Goal: Task Accomplishment & Management: Manage account settings

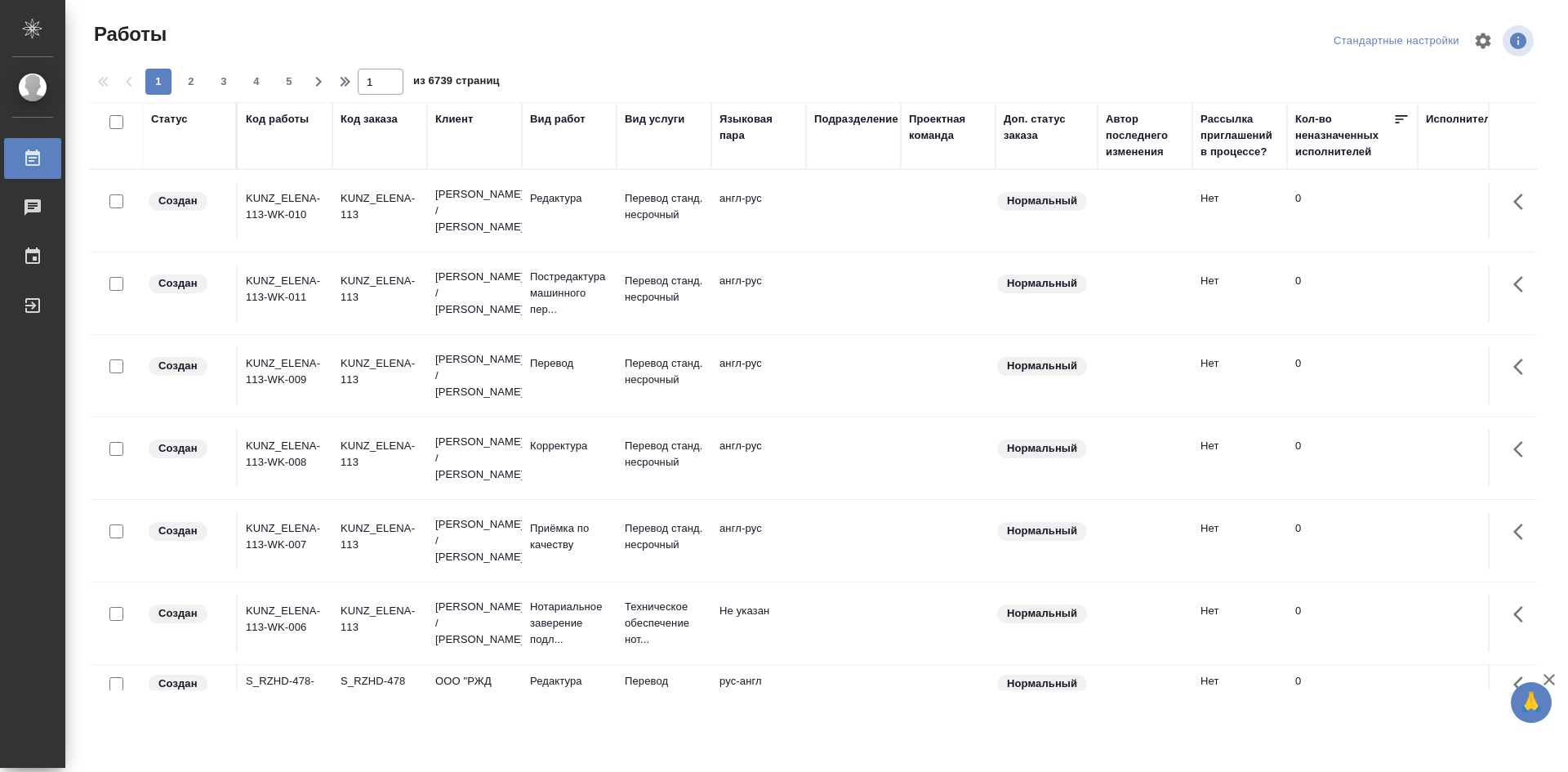
click at [869, 136] on div "Подразделение" at bounding box center [853, 135] width 79 height 49
drag, startPoint x: 869, startPoint y: 136, endPoint x: 832, endPoint y: 133, distance: 37.1
click at [832, 133] on div "Подразделение" at bounding box center [853, 135] width 79 height 49
drag, startPoint x: 882, startPoint y: 143, endPoint x: 849, endPoint y: 144, distance: 33.0
click at [849, 144] on div "Подразделение" at bounding box center [853, 135] width 79 height 49
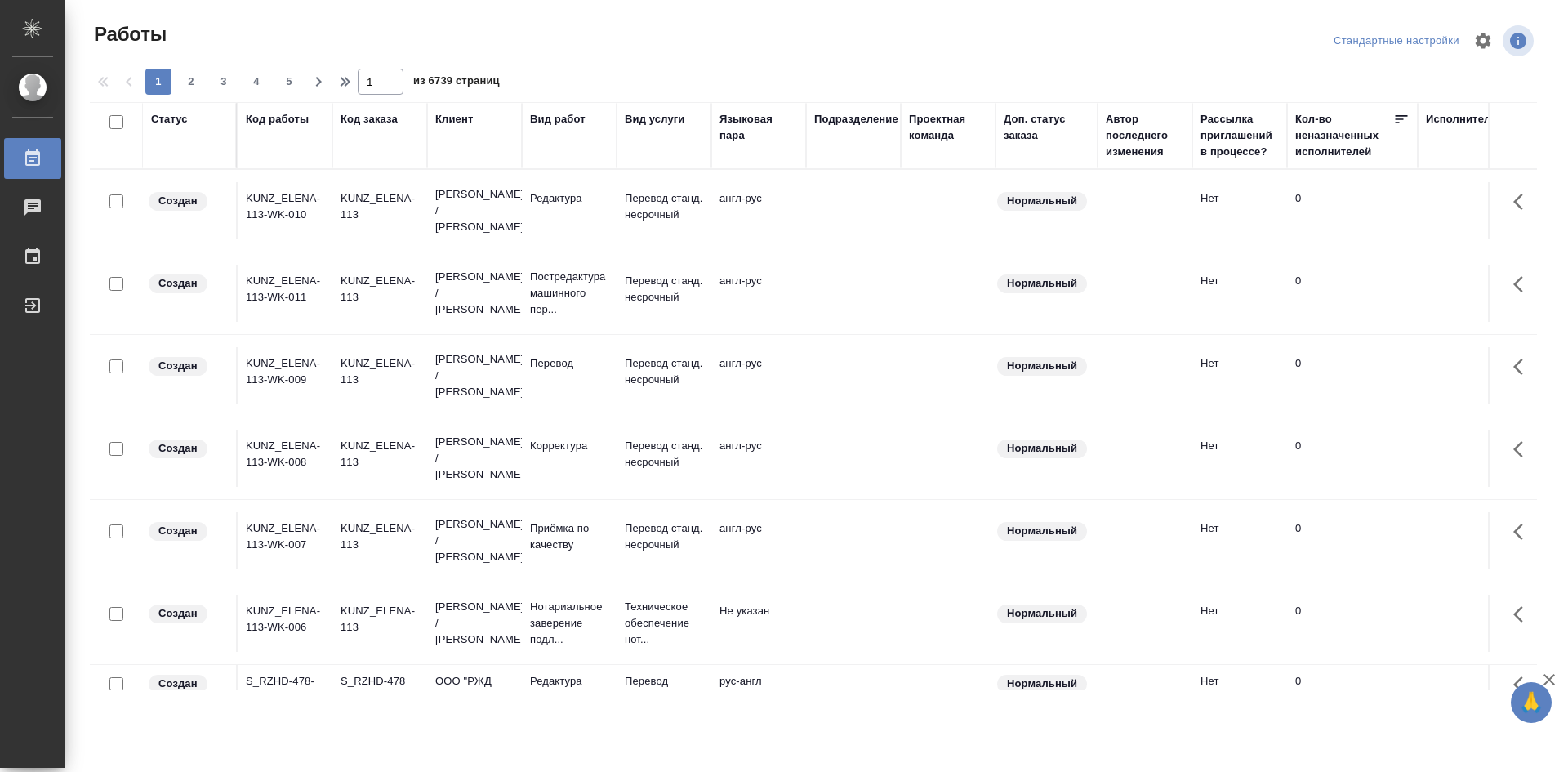
click at [847, 121] on div "Подразделение" at bounding box center [857, 118] width 84 height 16
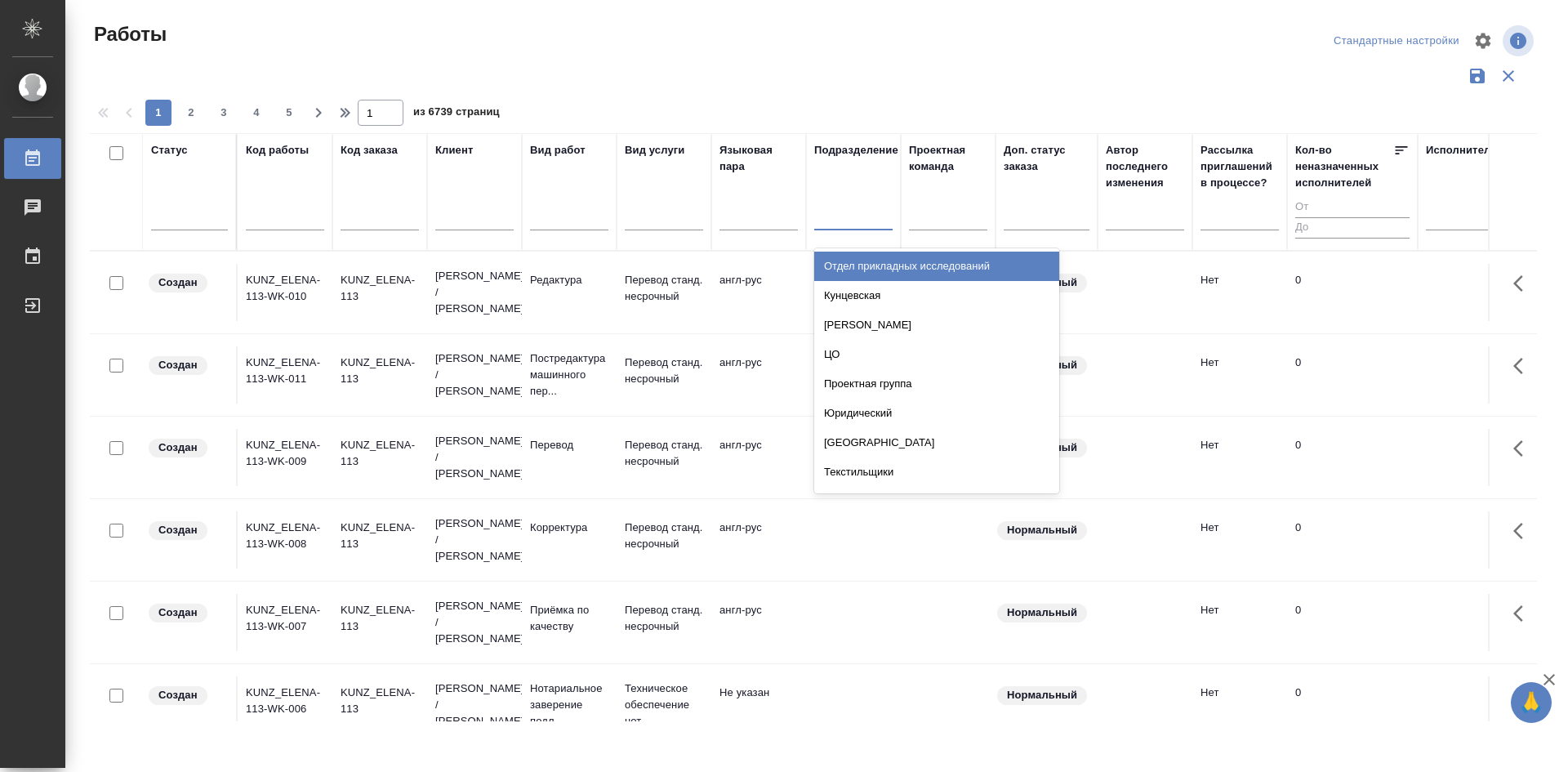
drag, startPoint x: 851, startPoint y: 228, endPoint x: 1234, endPoint y: 84, distance: 409.2
click at [1234, 84] on div at bounding box center [813, 76] width 1447 height 31
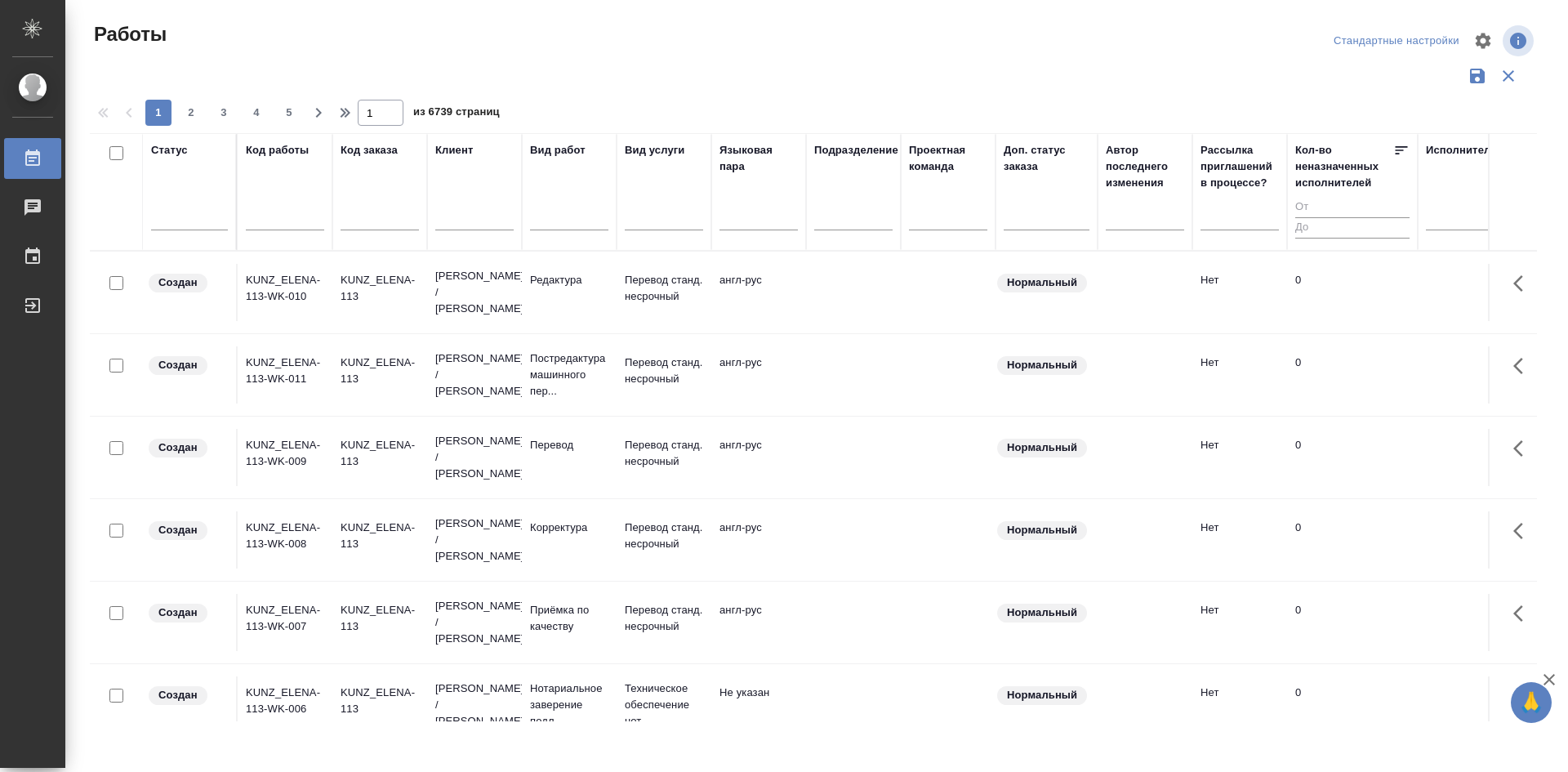
click at [858, 231] on div at bounding box center [853, 220] width 79 height 42
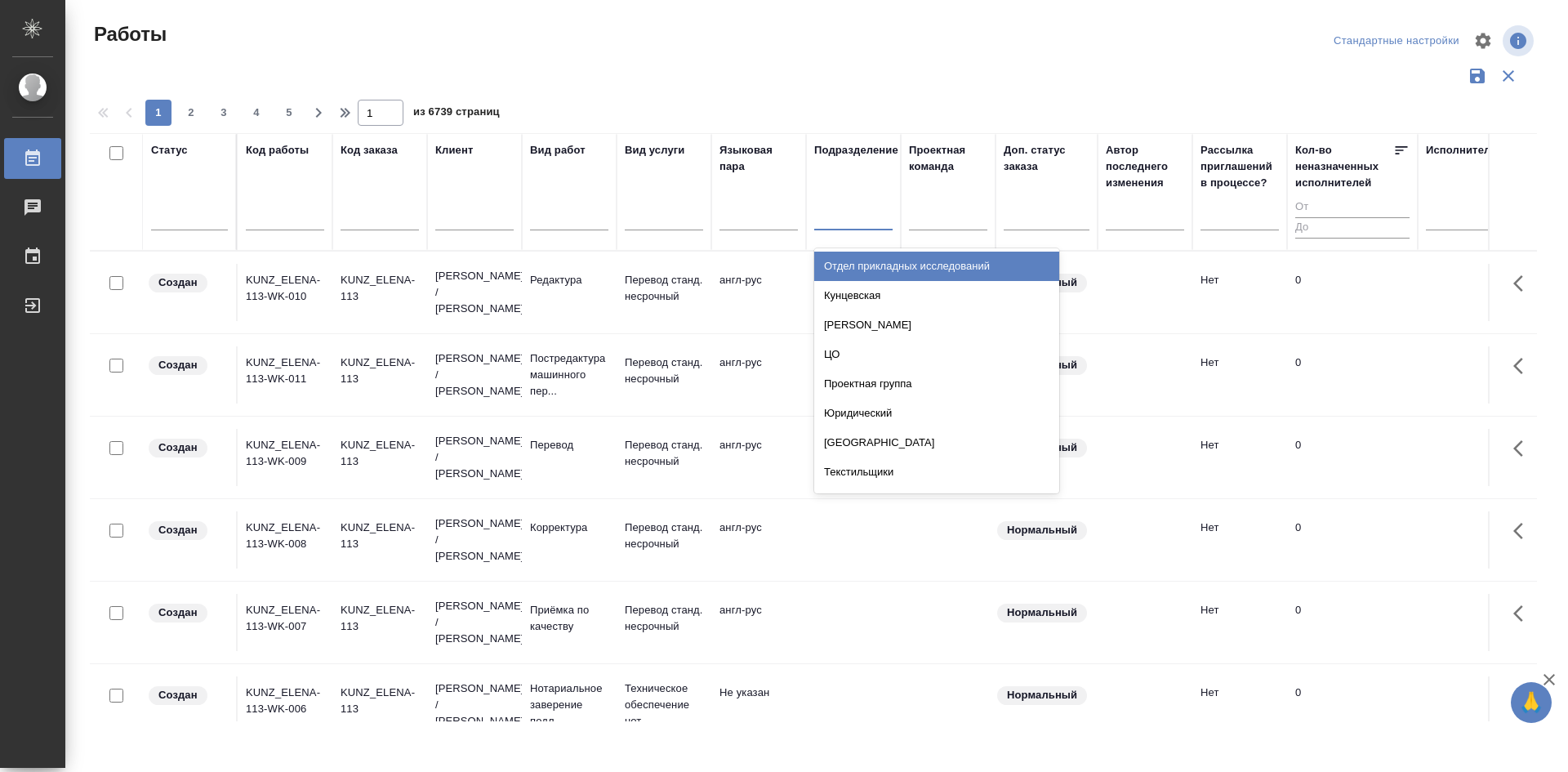
drag, startPoint x: 858, startPoint y: 231, endPoint x: 838, endPoint y: 212, distance: 27.6
click at [838, 212] on div at bounding box center [853, 214] width 79 height 24
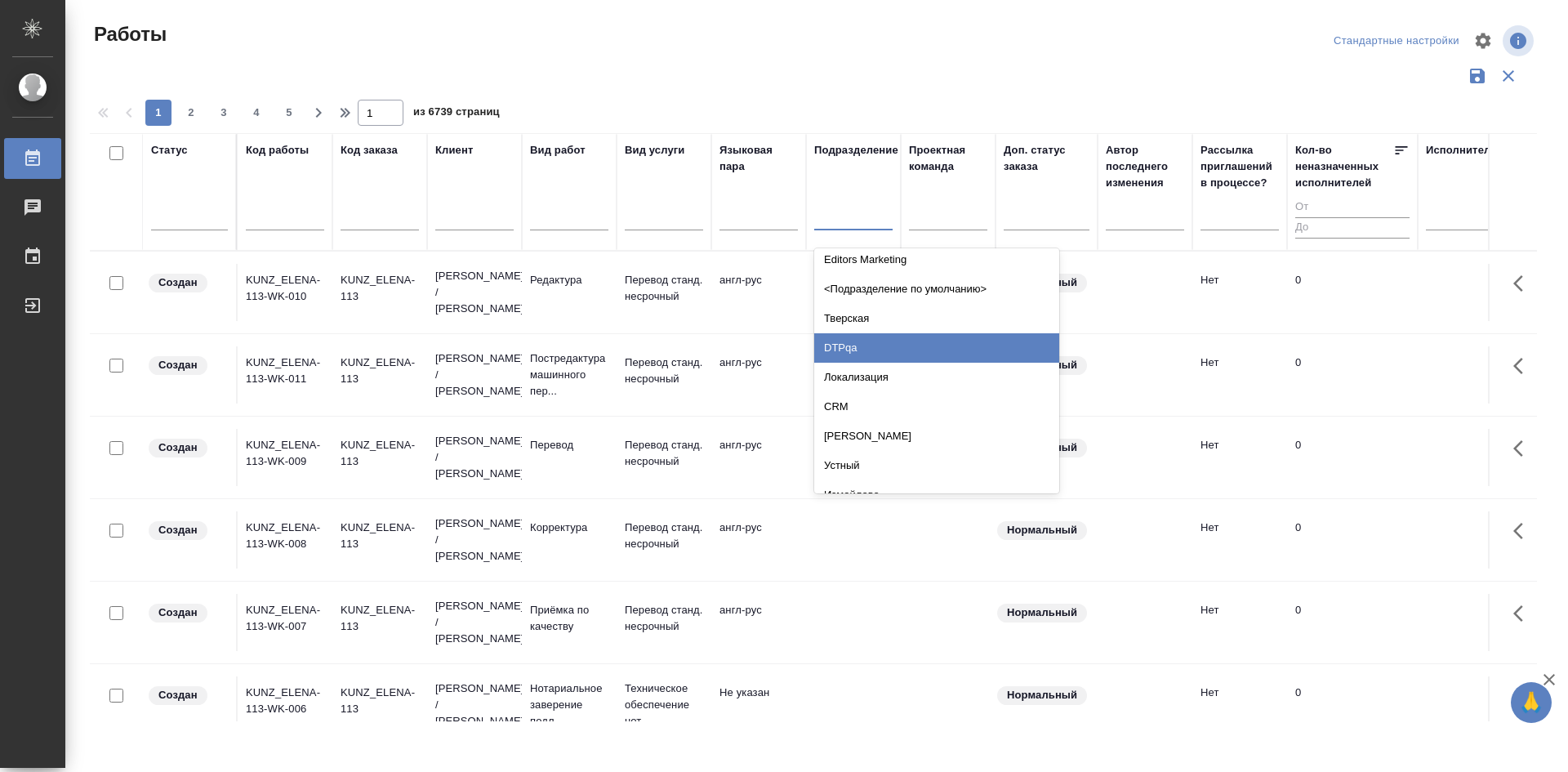
click at [938, 357] on div "DTPqa" at bounding box center [937, 347] width 245 height 30
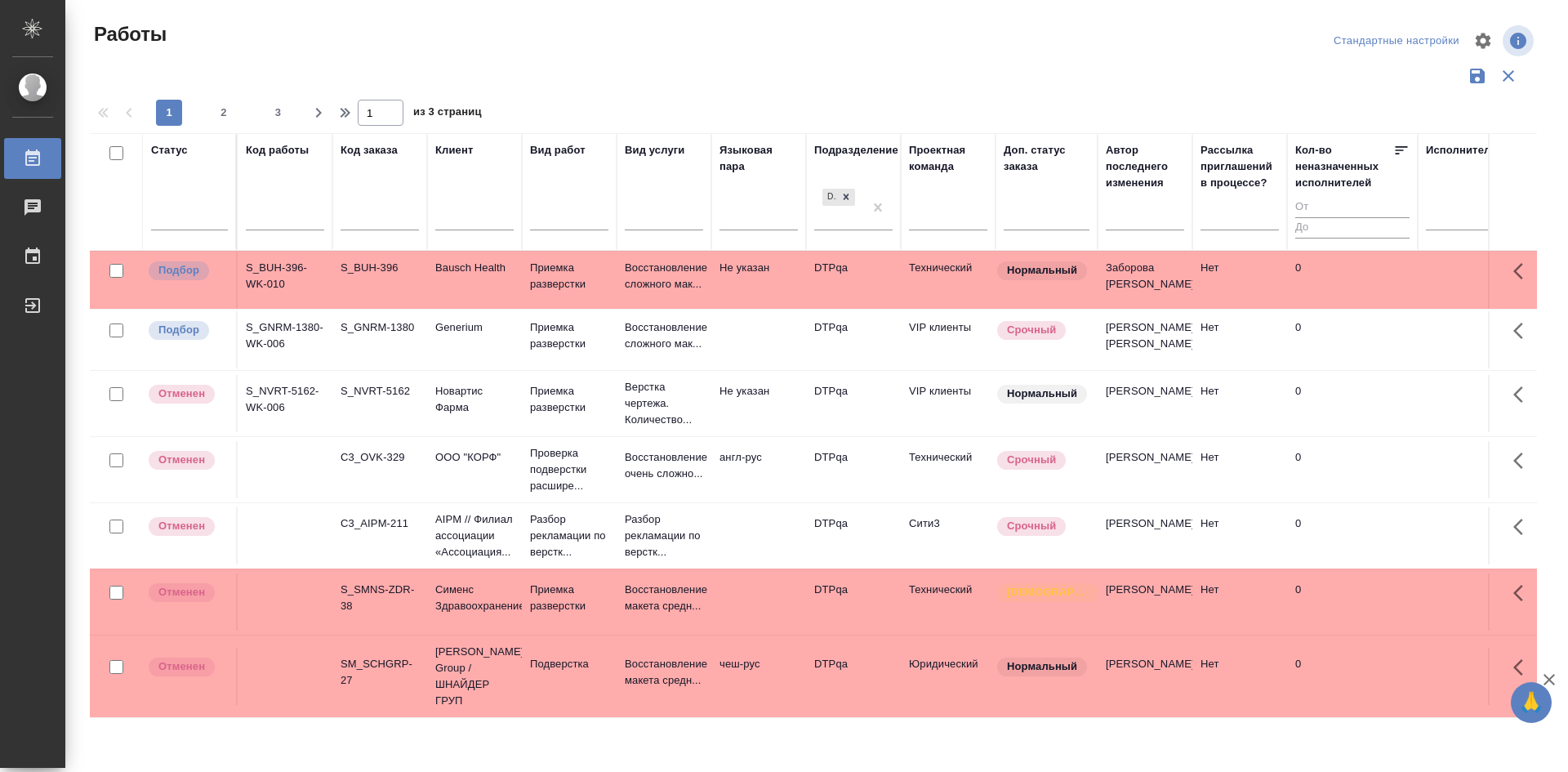
drag, startPoint x: 188, startPoint y: 196, endPoint x: 170, endPoint y: 231, distance: 39.4
click at [165, 231] on div at bounding box center [189, 220] width 77 height 42
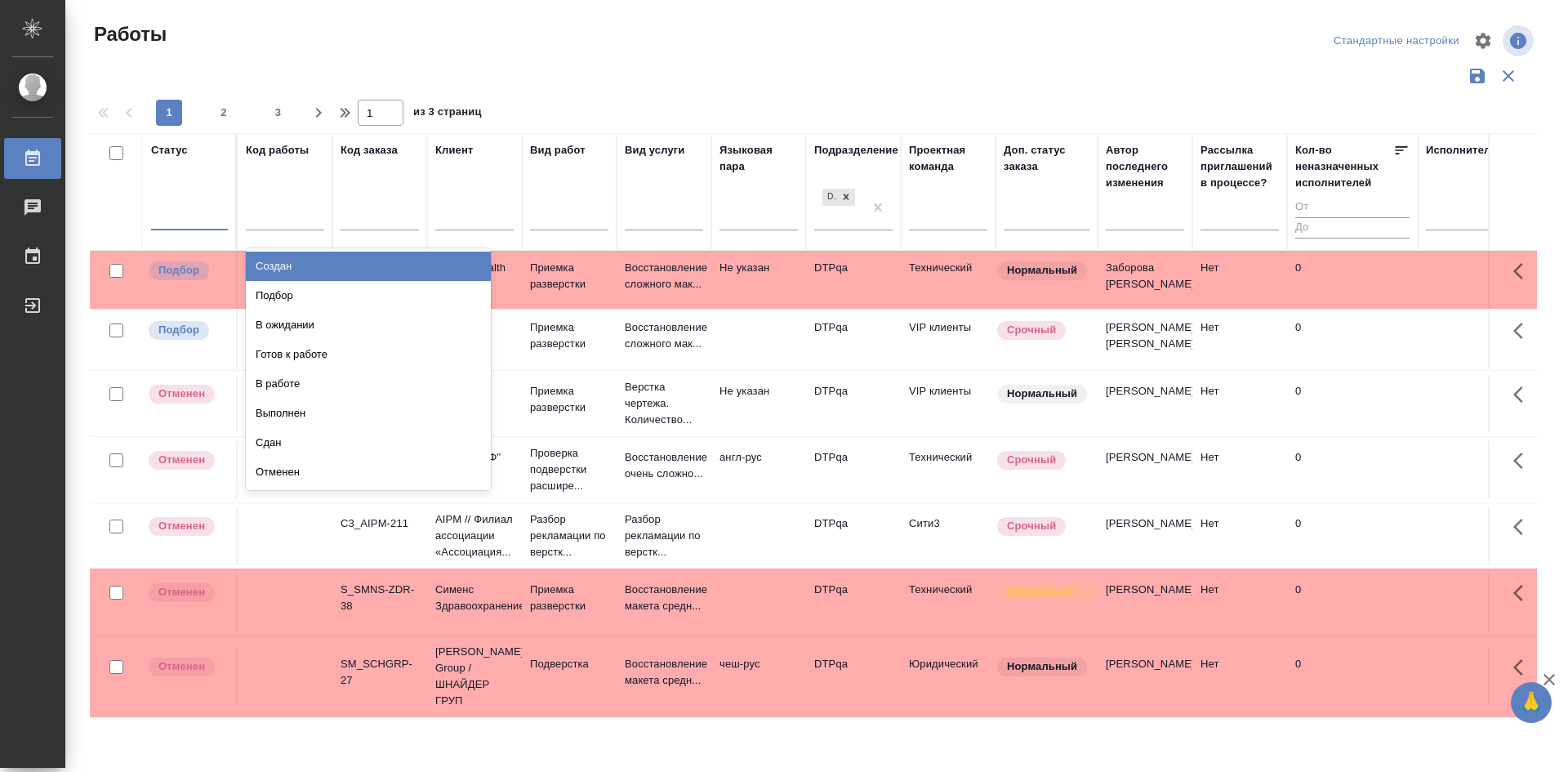
drag, startPoint x: 165, startPoint y: 231, endPoint x: 211, endPoint y: 198, distance: 56.6
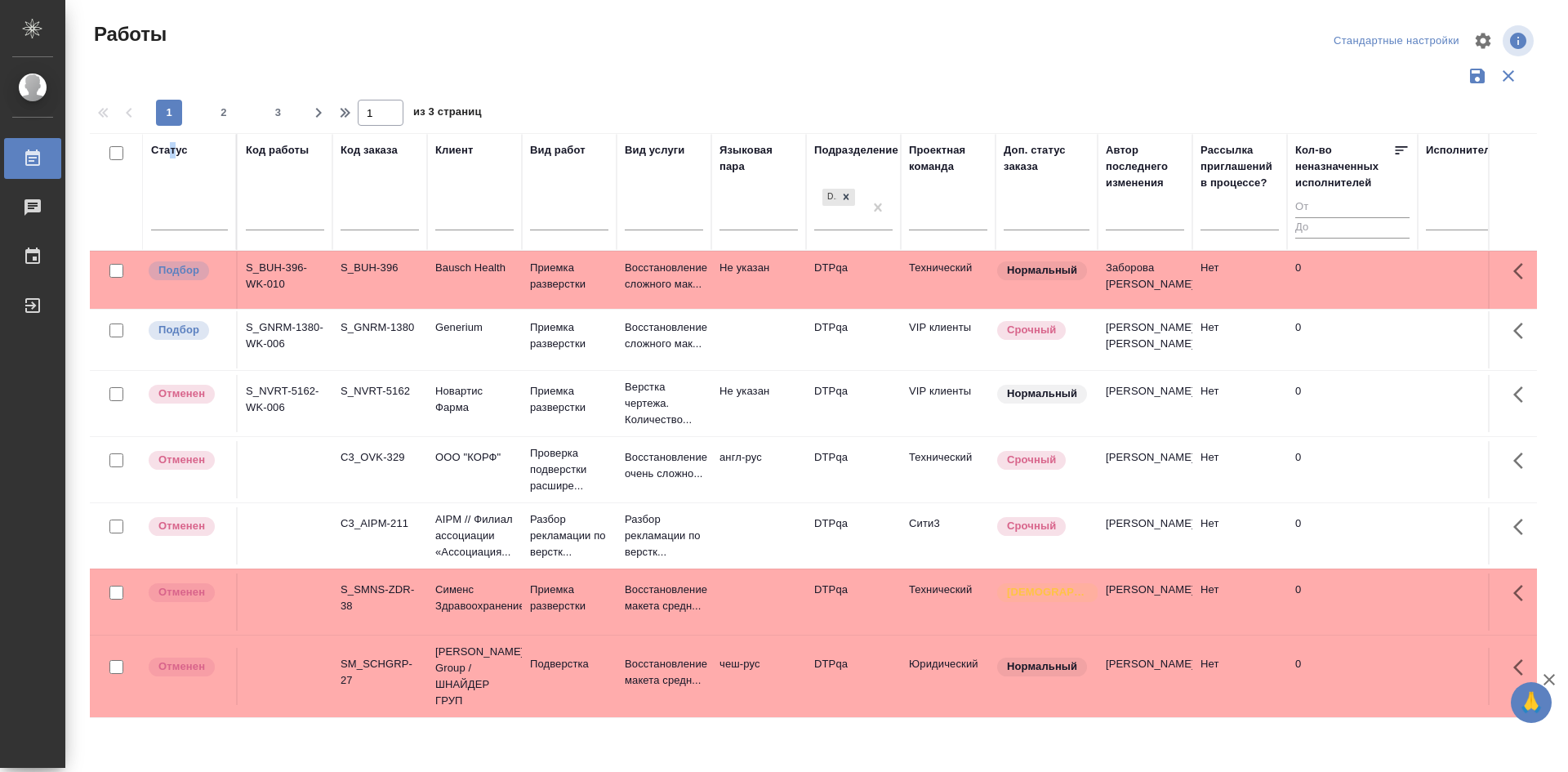
drag, startPoint x: 211, startPoint y: 198, endPoint x: 173, endPoint y: 152, distance: 59.7
click at [173, 152] on div "Статус" at bounding box center [170, 150] width 37 height 16
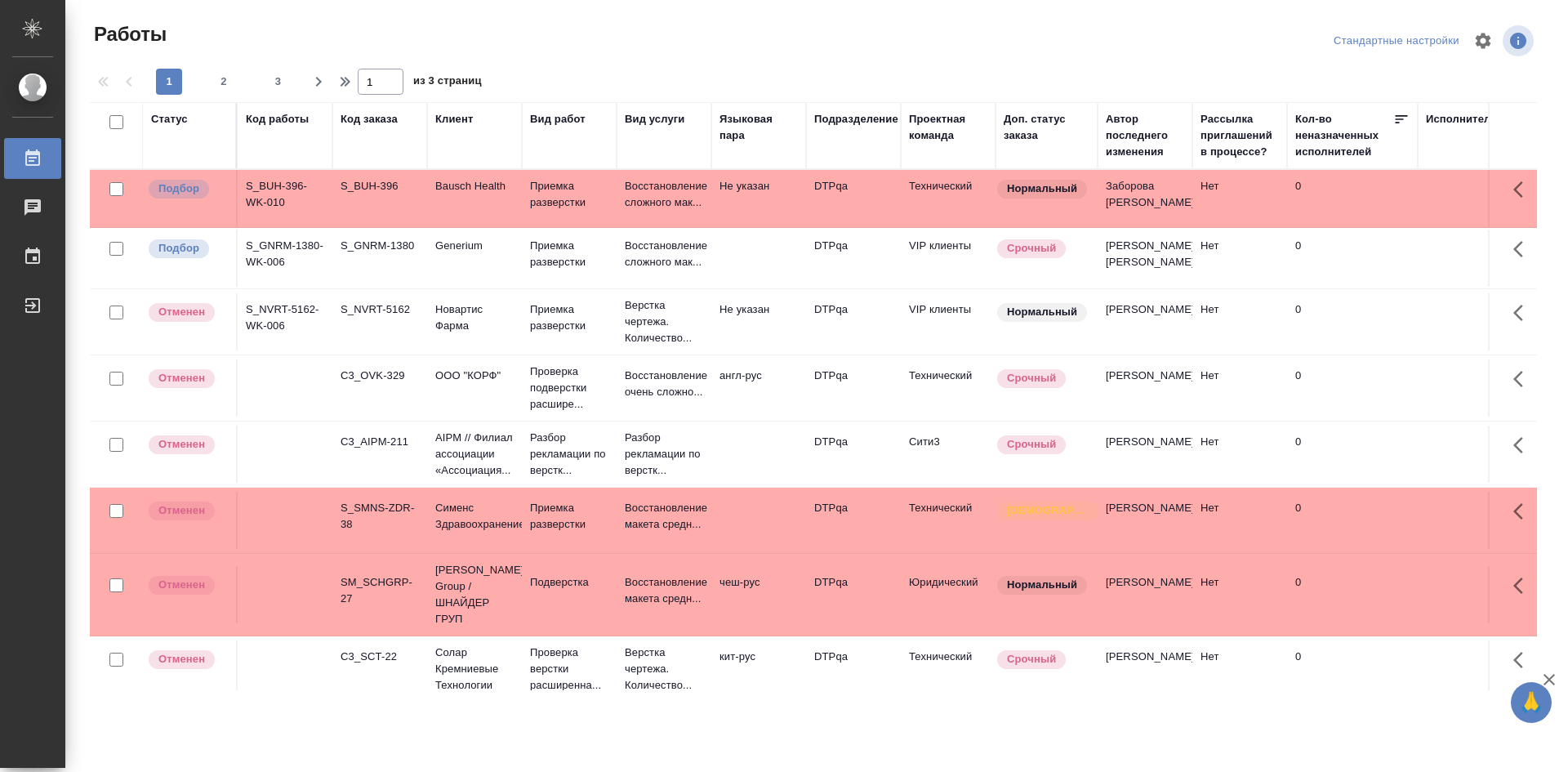
drag, startPoint x: 182, startPoint y: 122, endPoint x: 156, endPoint y: 130, distance: 27.2
click at [156, 130] on div "Статус" at bounding box center [189, 135] width 77 height 49
click at [760, 35] on div at bounding box center [820, 41] width 487 height 39
click at [844, 139] on div "Подразделение" at bounding box center [853, 135] width 79 height 49
click at [882, 119] on div "Подразделение" at bounding box center [857, 118] width 84 height 16
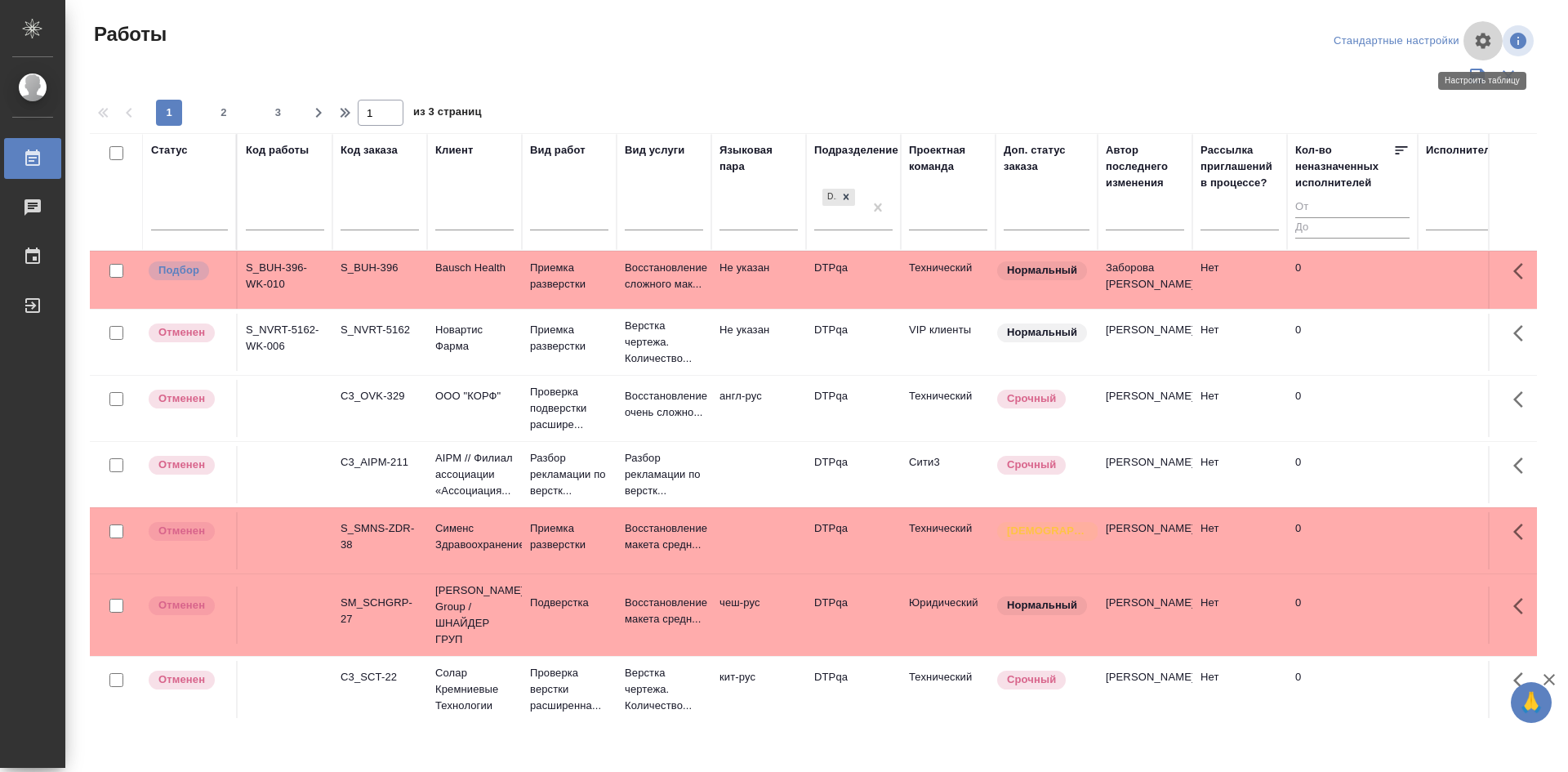
click at [1484, 37] on icon "button" at bounding box center [1484, 41] width 15 height 15
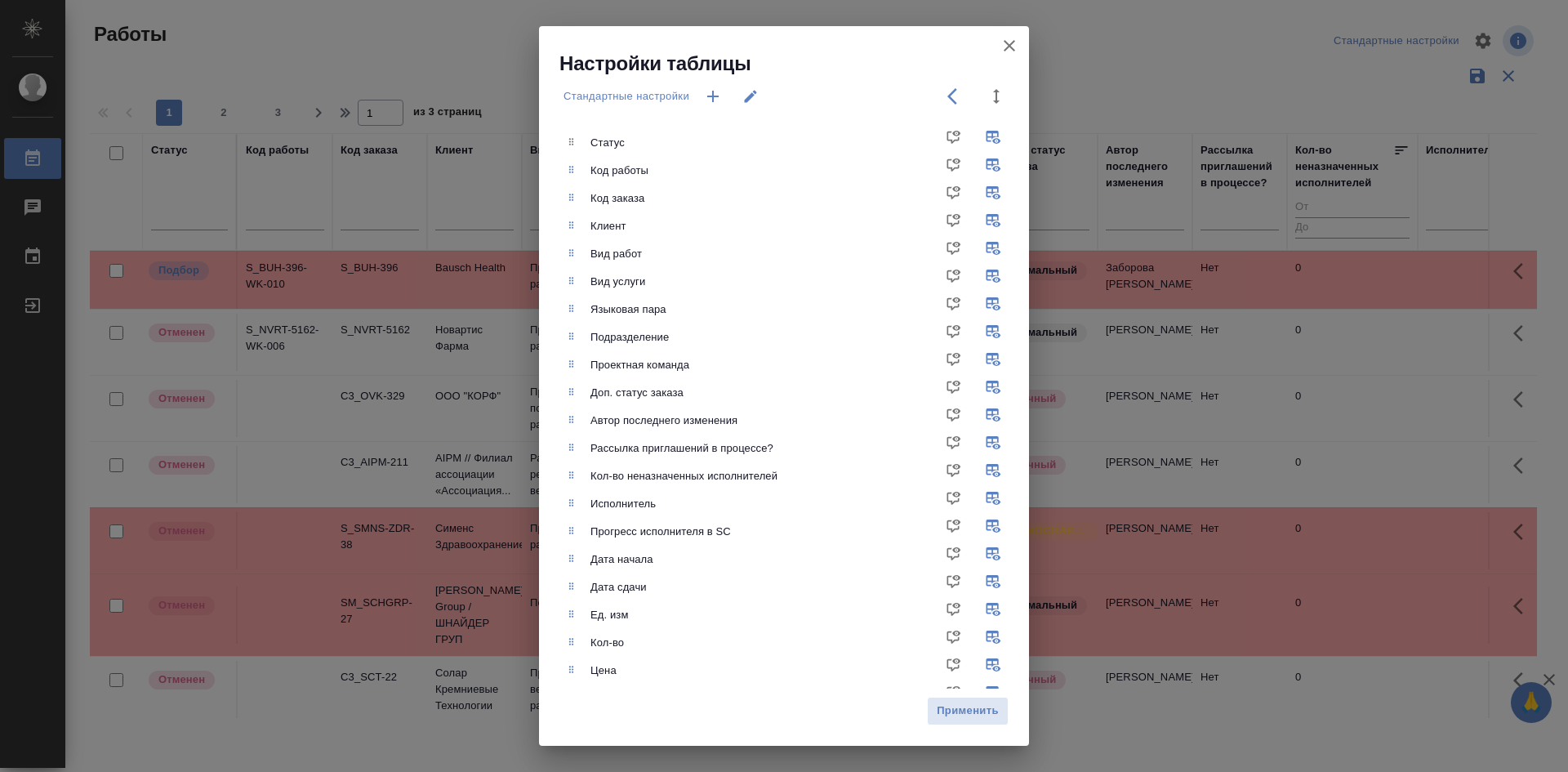
click at [1012, 46] on icon "button" at bounding box center [1009, 46] width 19 height 19
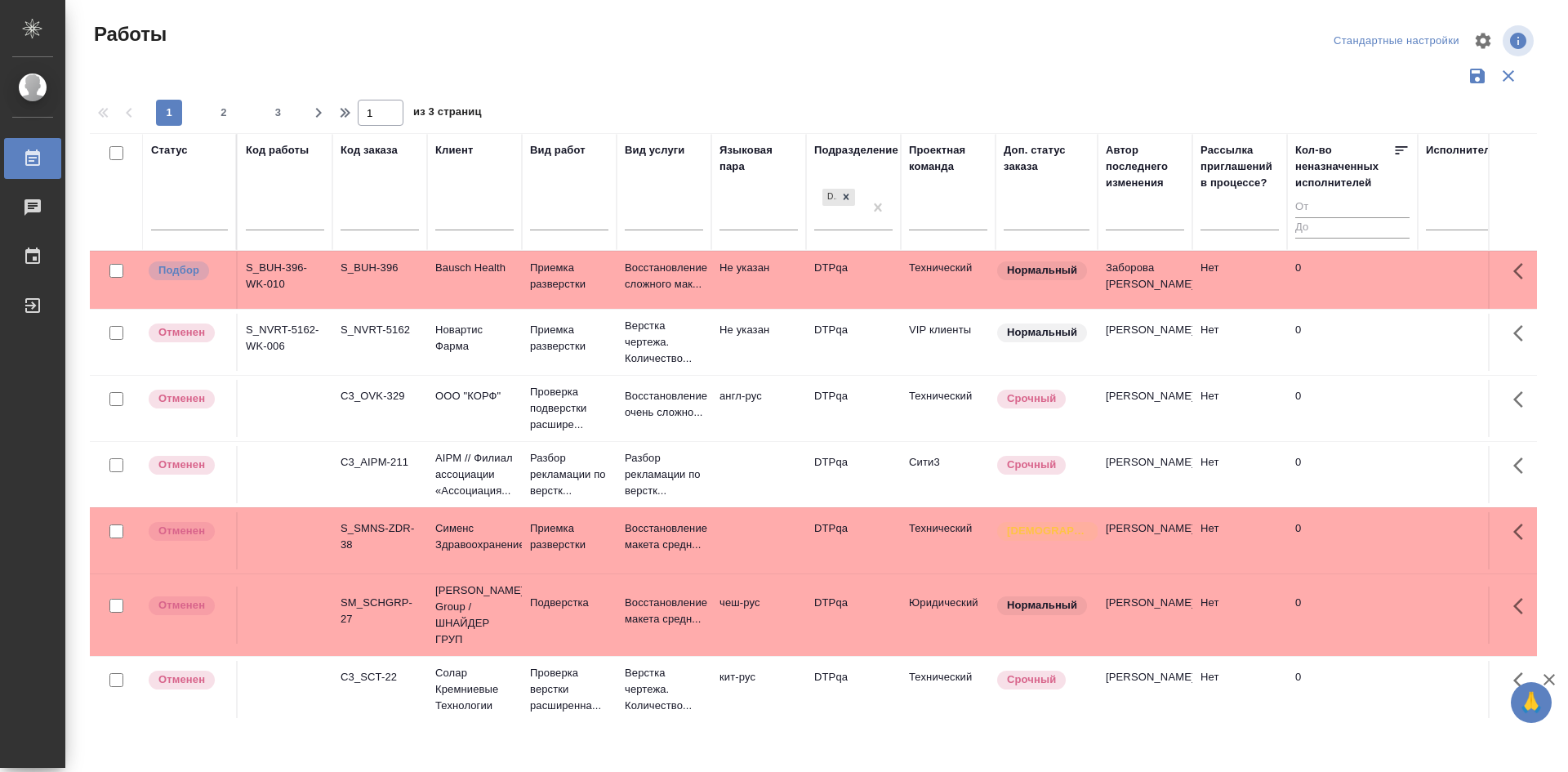
click at [1428, 39] on div "Стандартные настройки" at bounding box center [1396, 41] width 134 height 25
click at [1367, 39] on div "Стандартные настройки" at bounding box center [1396, 41] width 134 height 25
drag, startPoint x: 1351, startPoint y: 38, endPoint x: 1309, endPoint y: 12, distance: 49.4
click at [1309, 11] on div "Работы Стандартные настройки 1 2 3 1 из 3 страниц Статус Код работы Код заказа …" at bounding box center [820, 365] width 1478 height 730
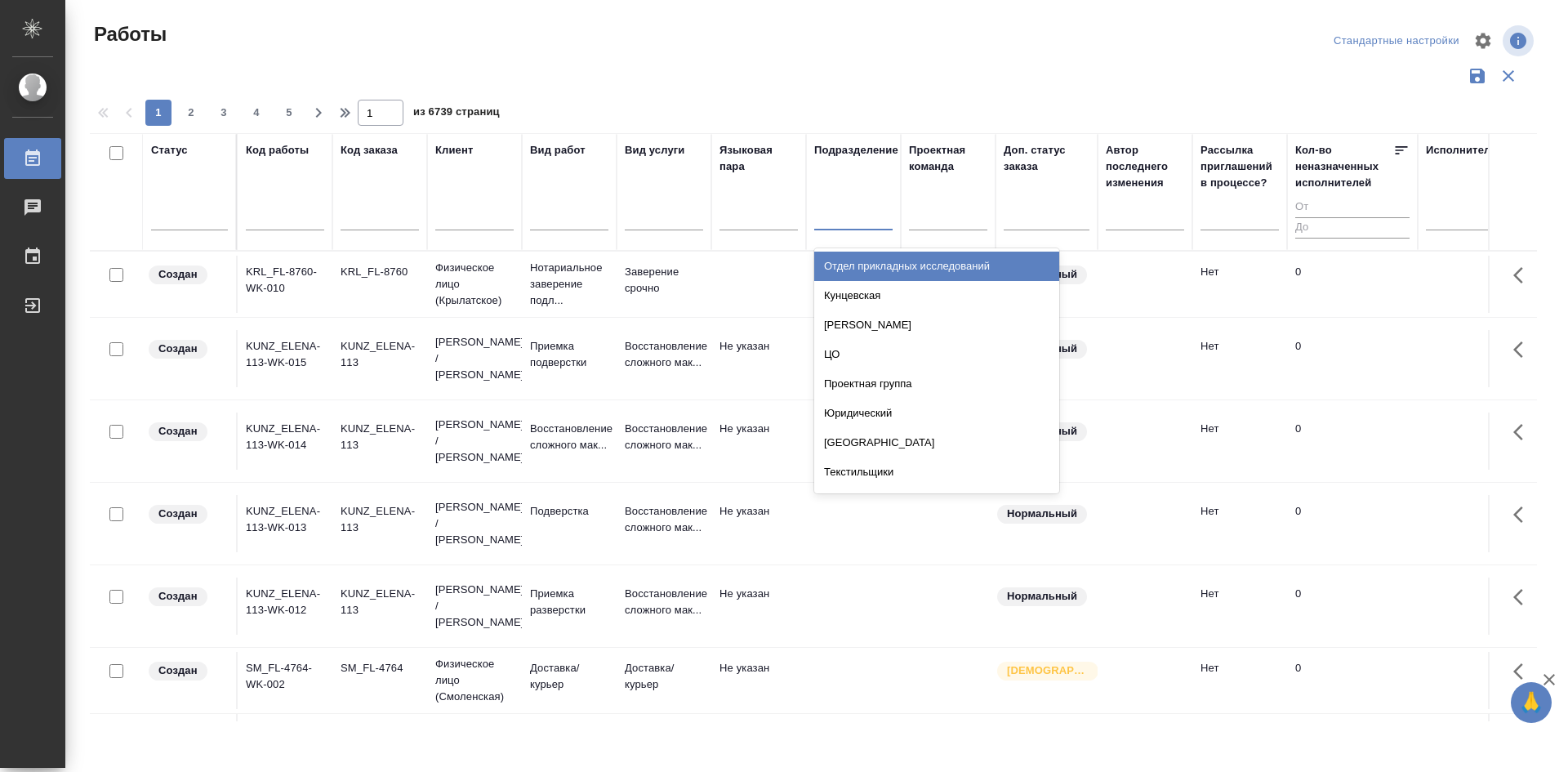
drag, startPoint x: 847, startPoint y: 227, endPoint x: 829, endPoint y: 213, distance: 22.8
click at [829, 213] on div at bounding box center [853, 214] width 79 height 24
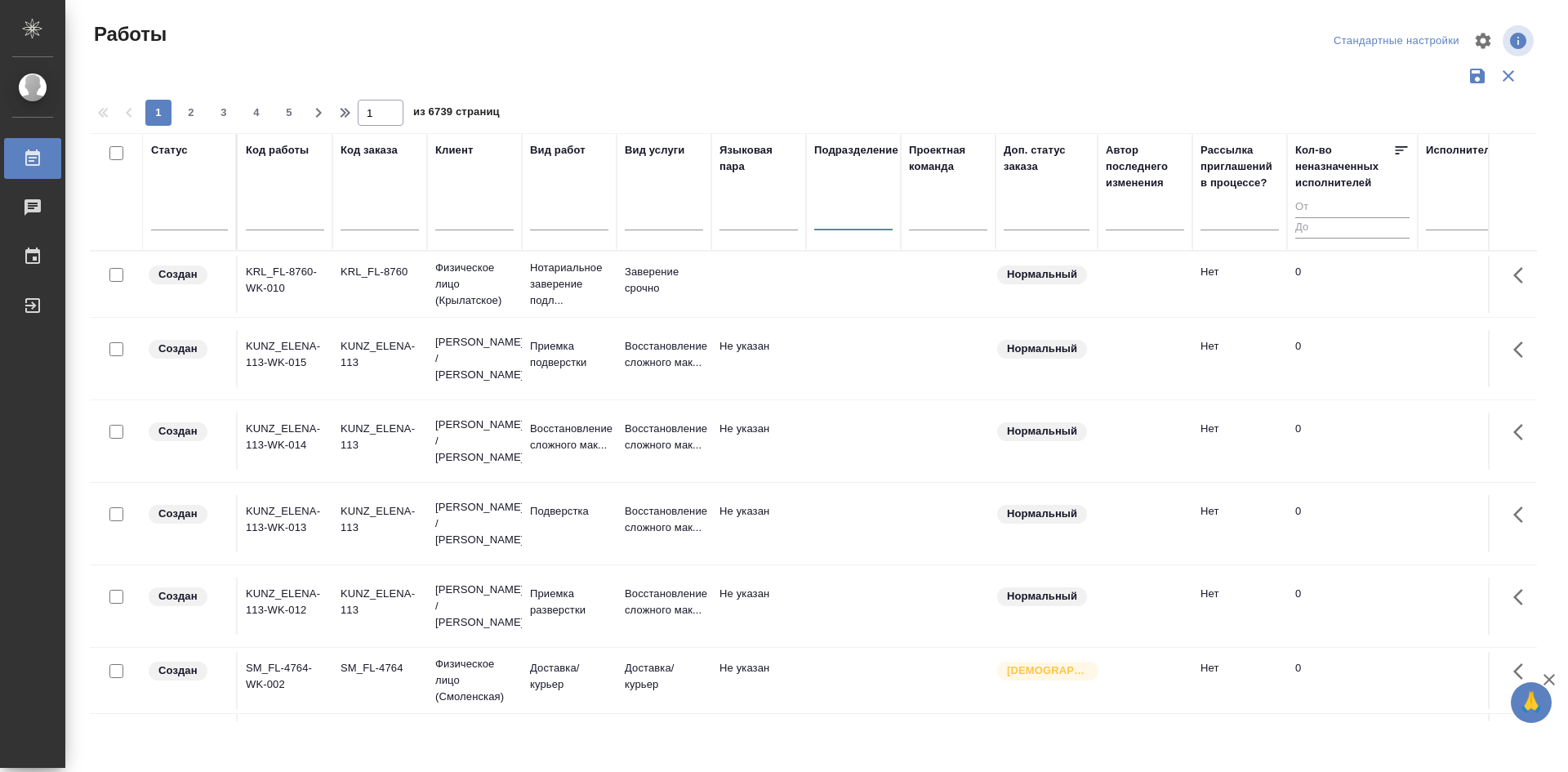
type input "В"
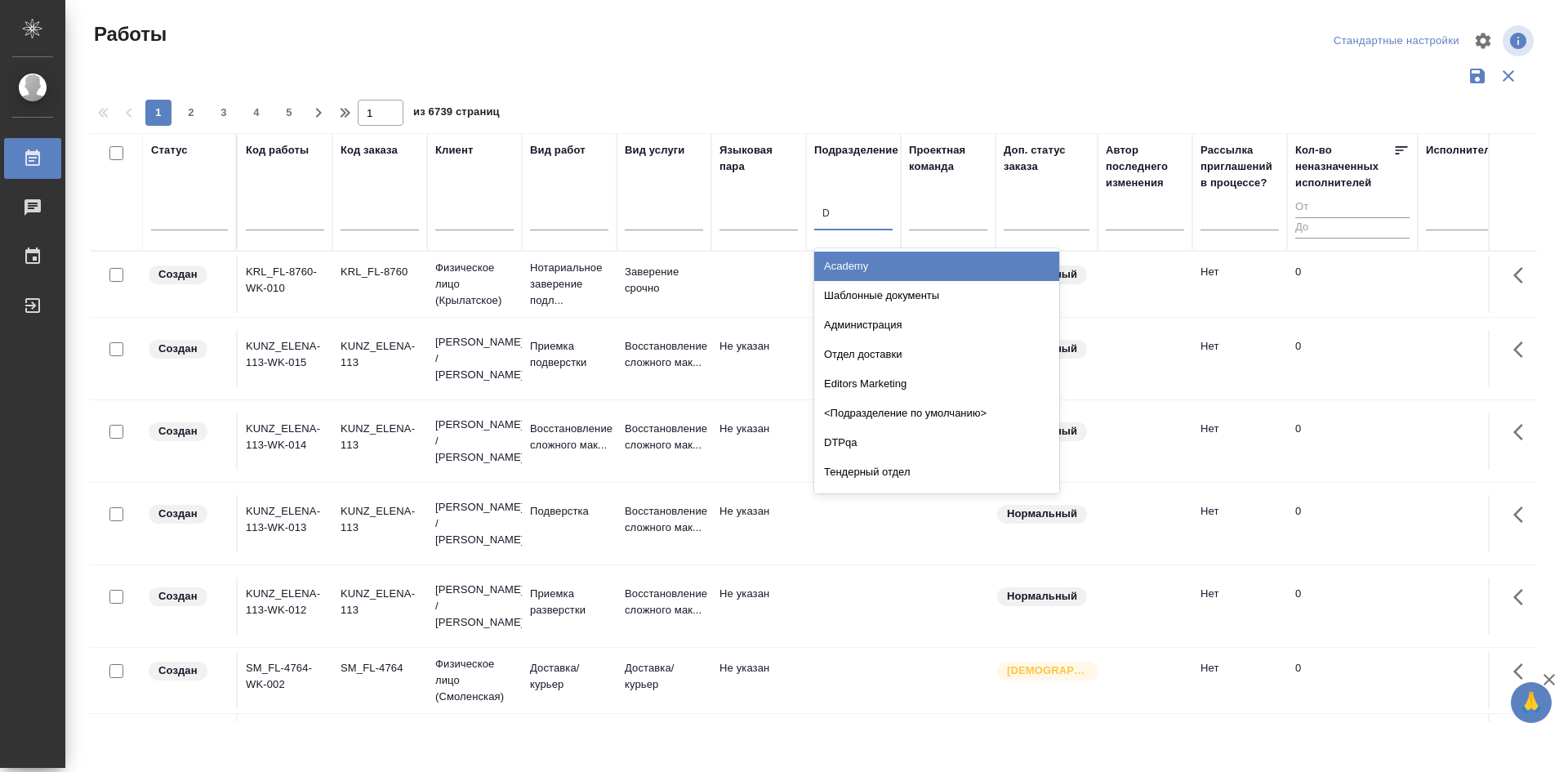
type input "DT"
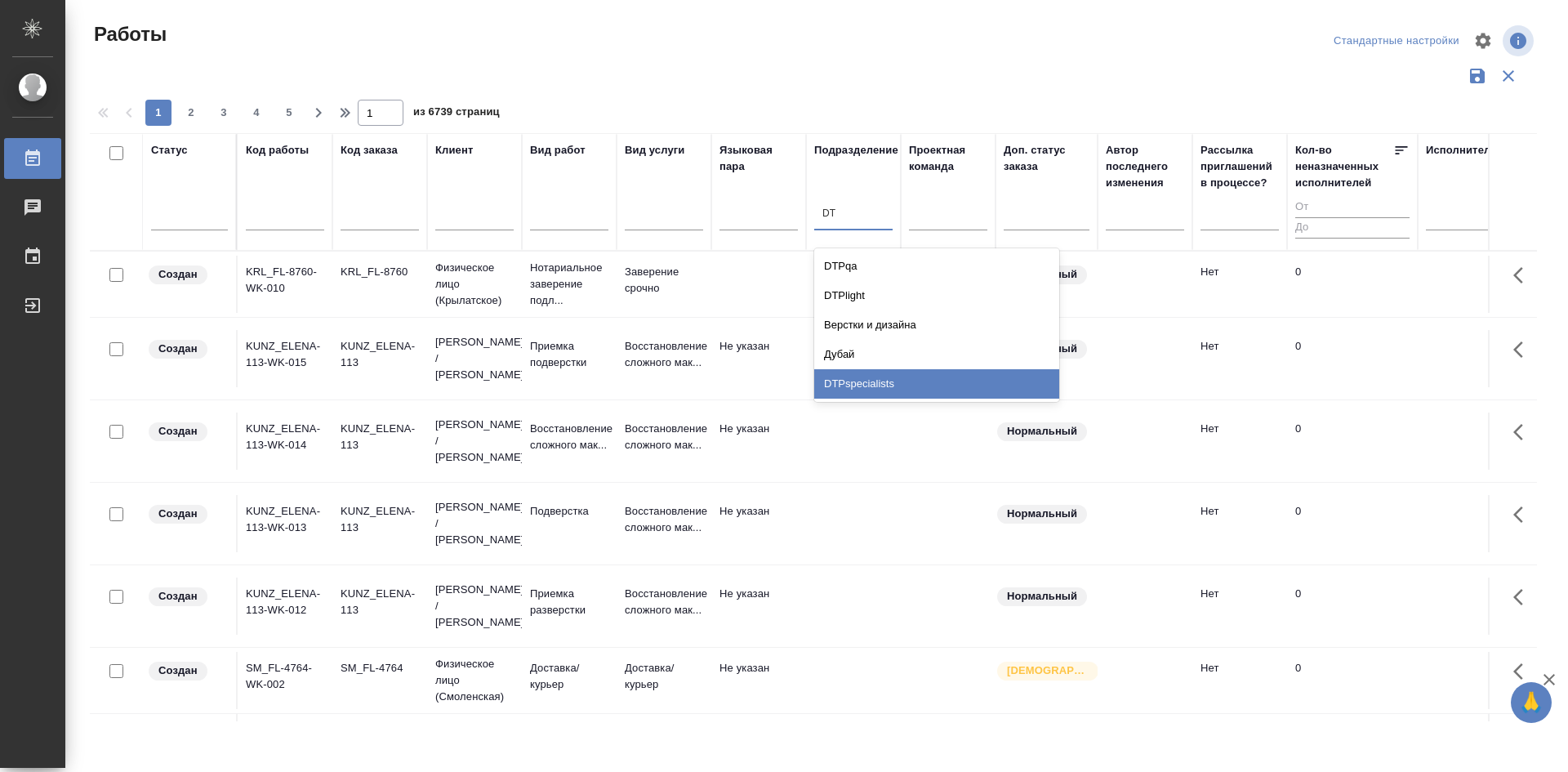
click at [917, 382] on div "DTPspecialists" at bounding box center [937, 383] width 245 height 30
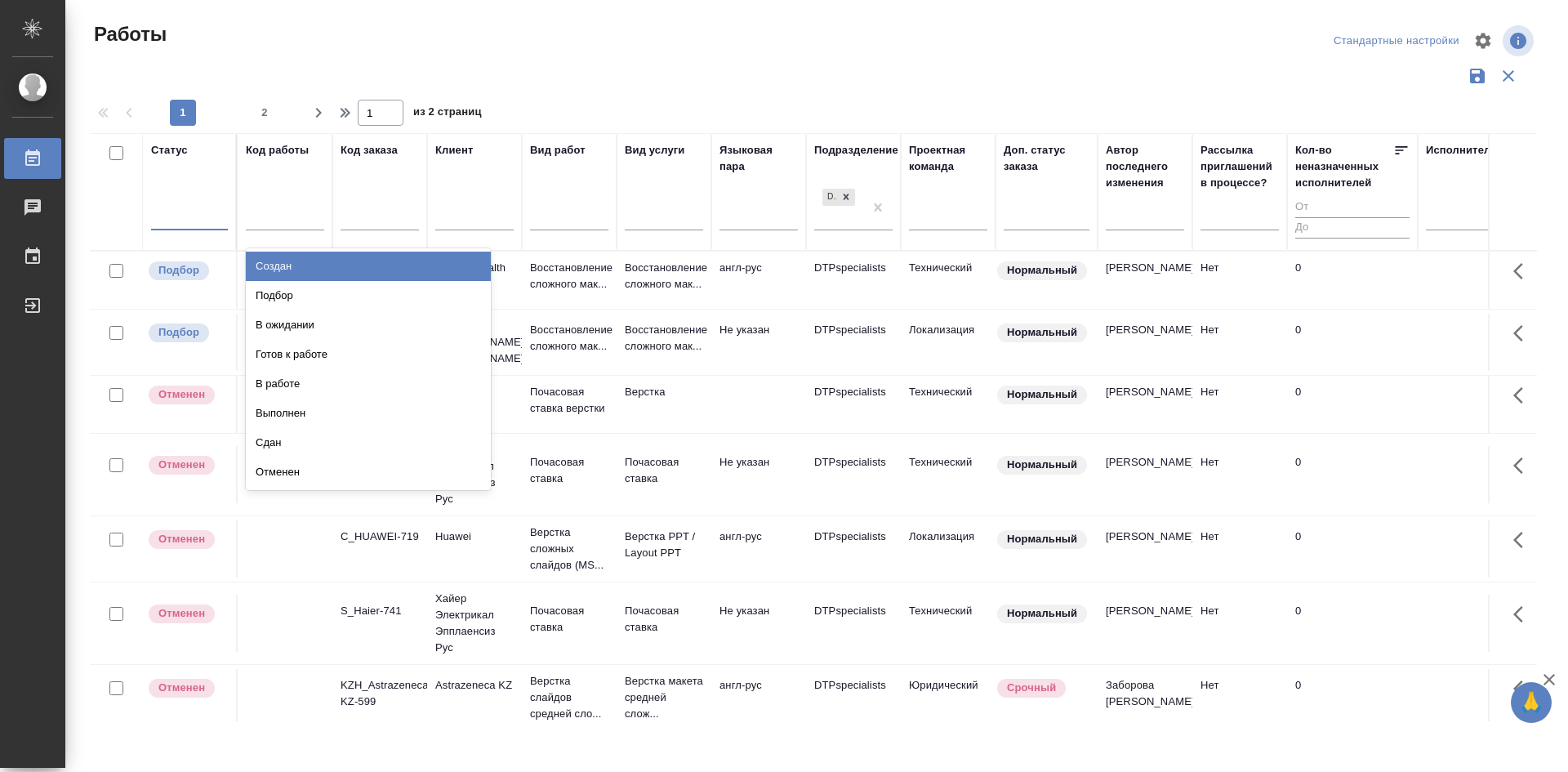
click at [186, 204] on div at bounding box center [189, 214] width 77 height 24
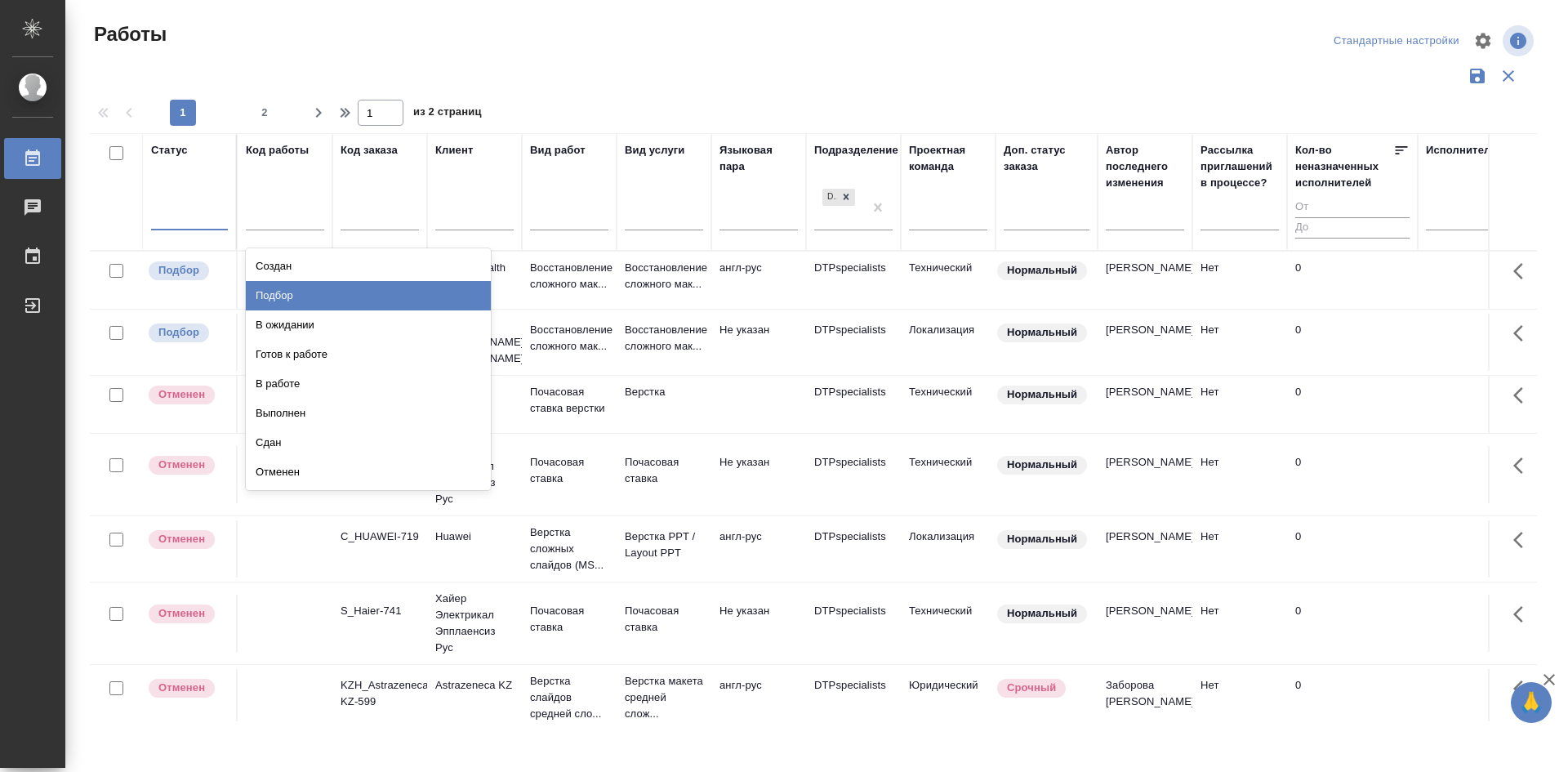
click at [291, 300] on div "Подбор" at bounding box center [368, 296] width 245 height 30
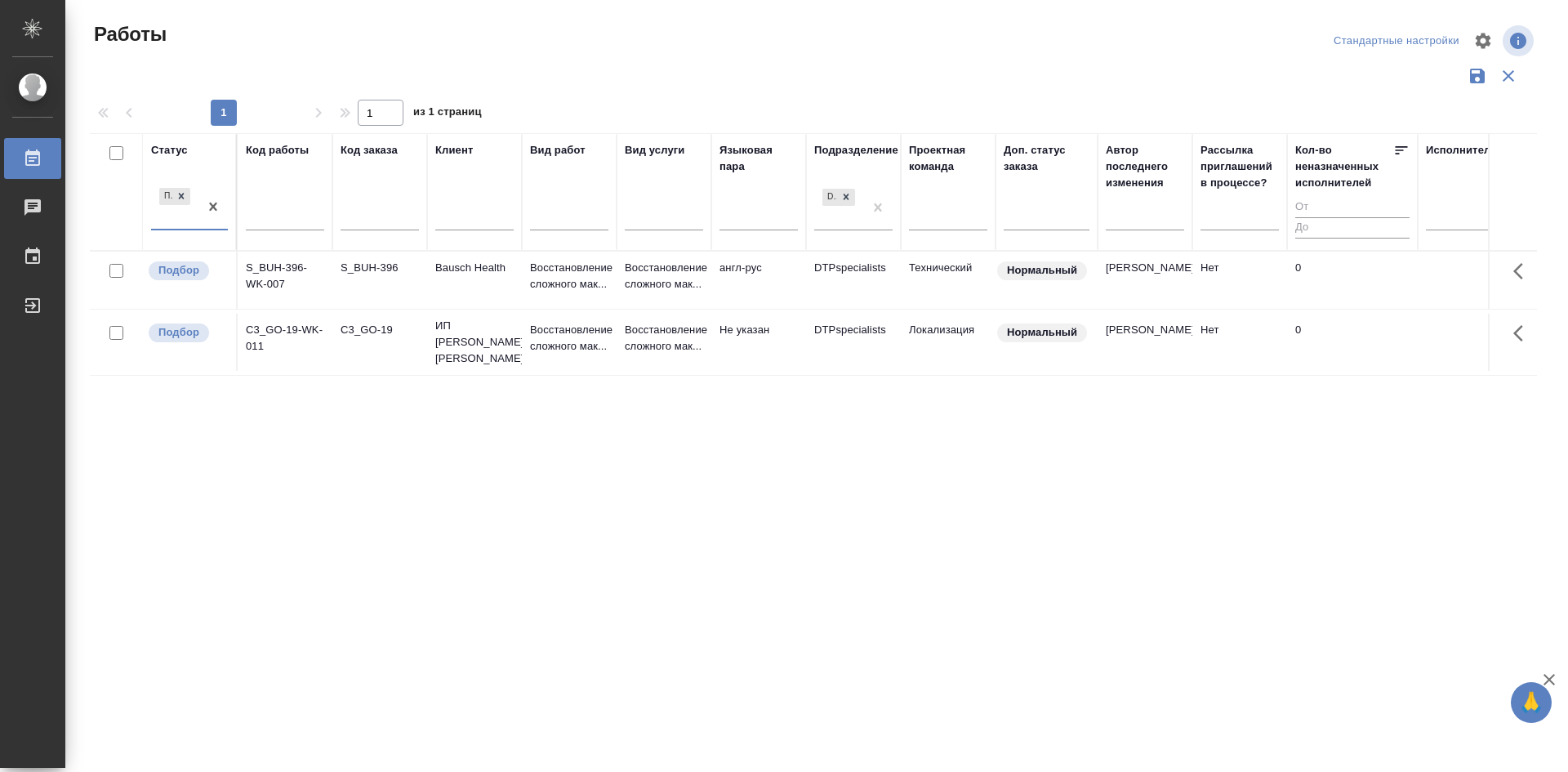
drag, startPoint x: 251, startPoint y: 303, endPoint x: 175, endPoint y: 229, distance: 106.1
click at [173, 231] on div "Подбор" at bounding box center [189, 213] width 77 height 57
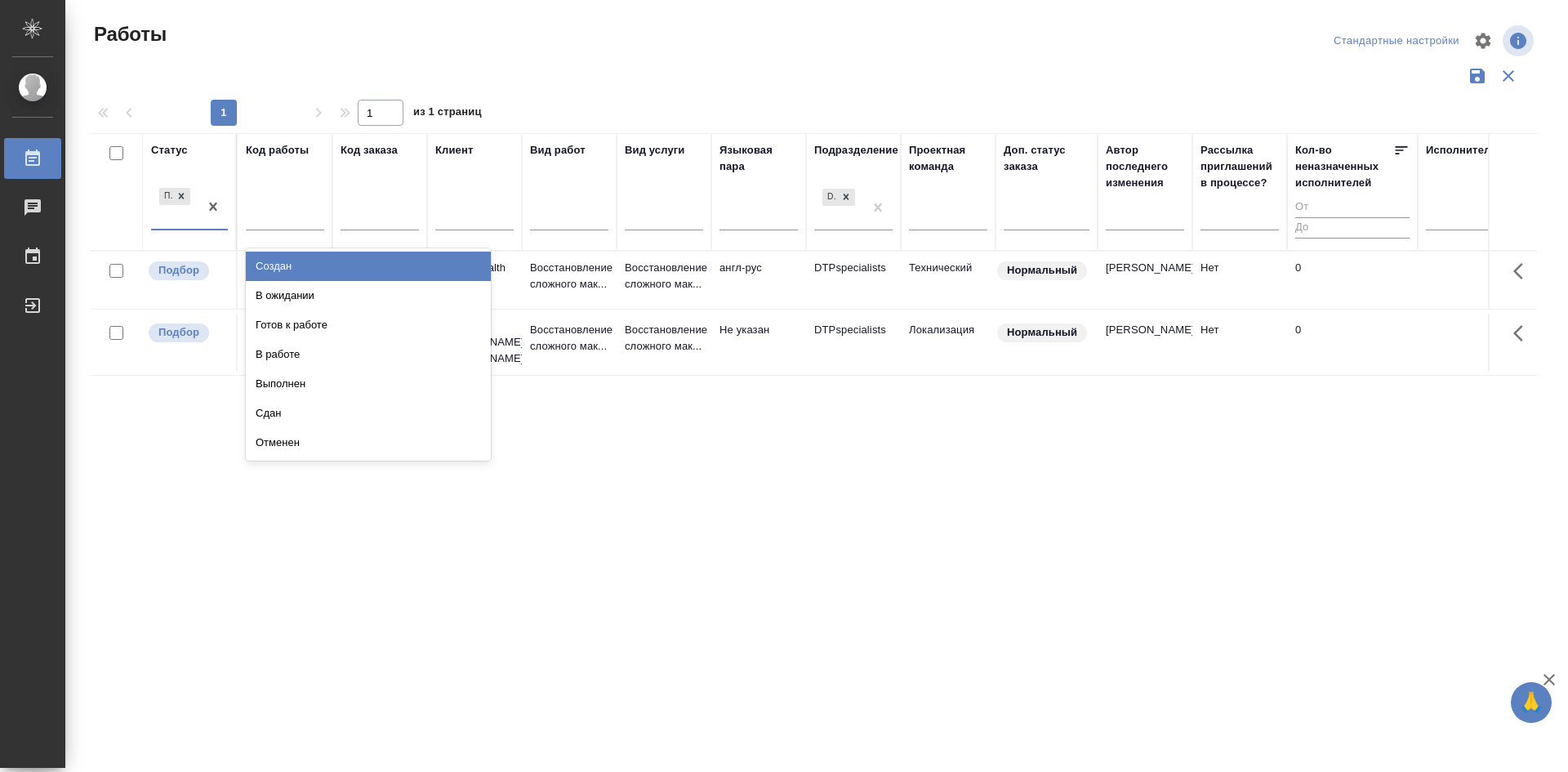
click at [170, 213] on div "Подбор" at bounding box center [175, 207] width 47 height 44
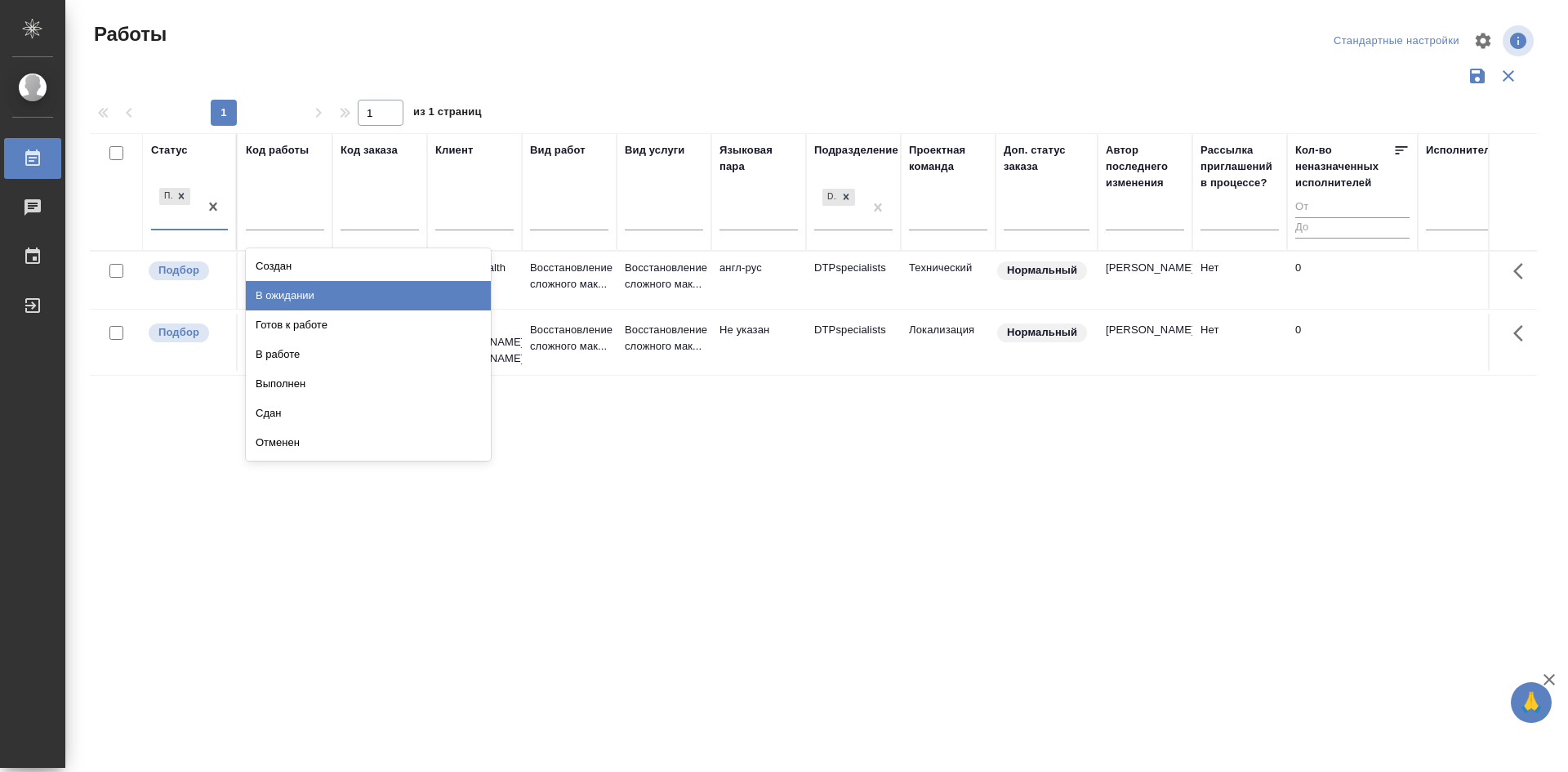
click at [260, 291] on div "В ожидании" at bounding box center [368, 296] width 245 height 30
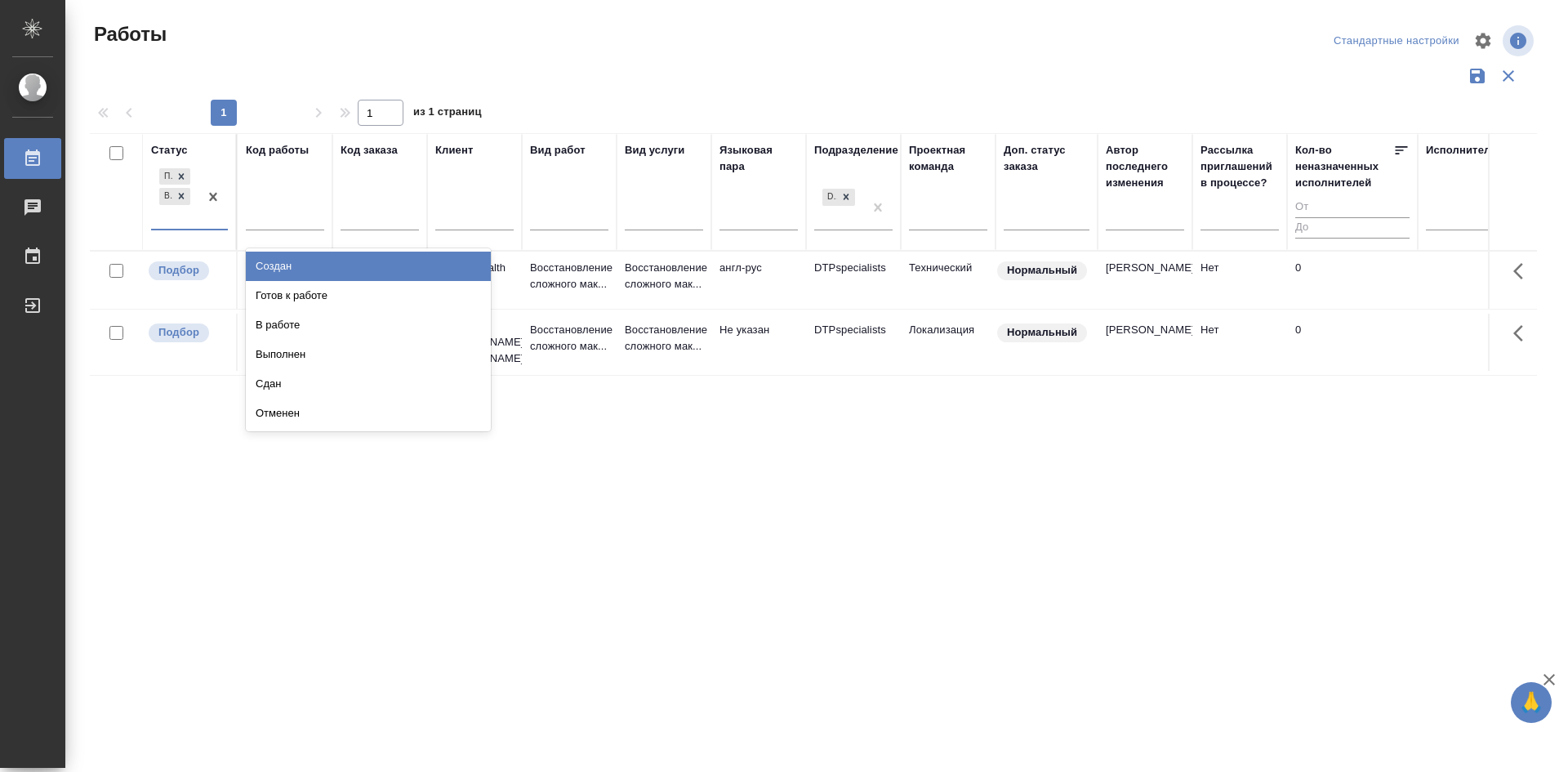
click at [168, 214] on div "Подбор В ожидании" at bounding box center [175, 196] width 47 height 63
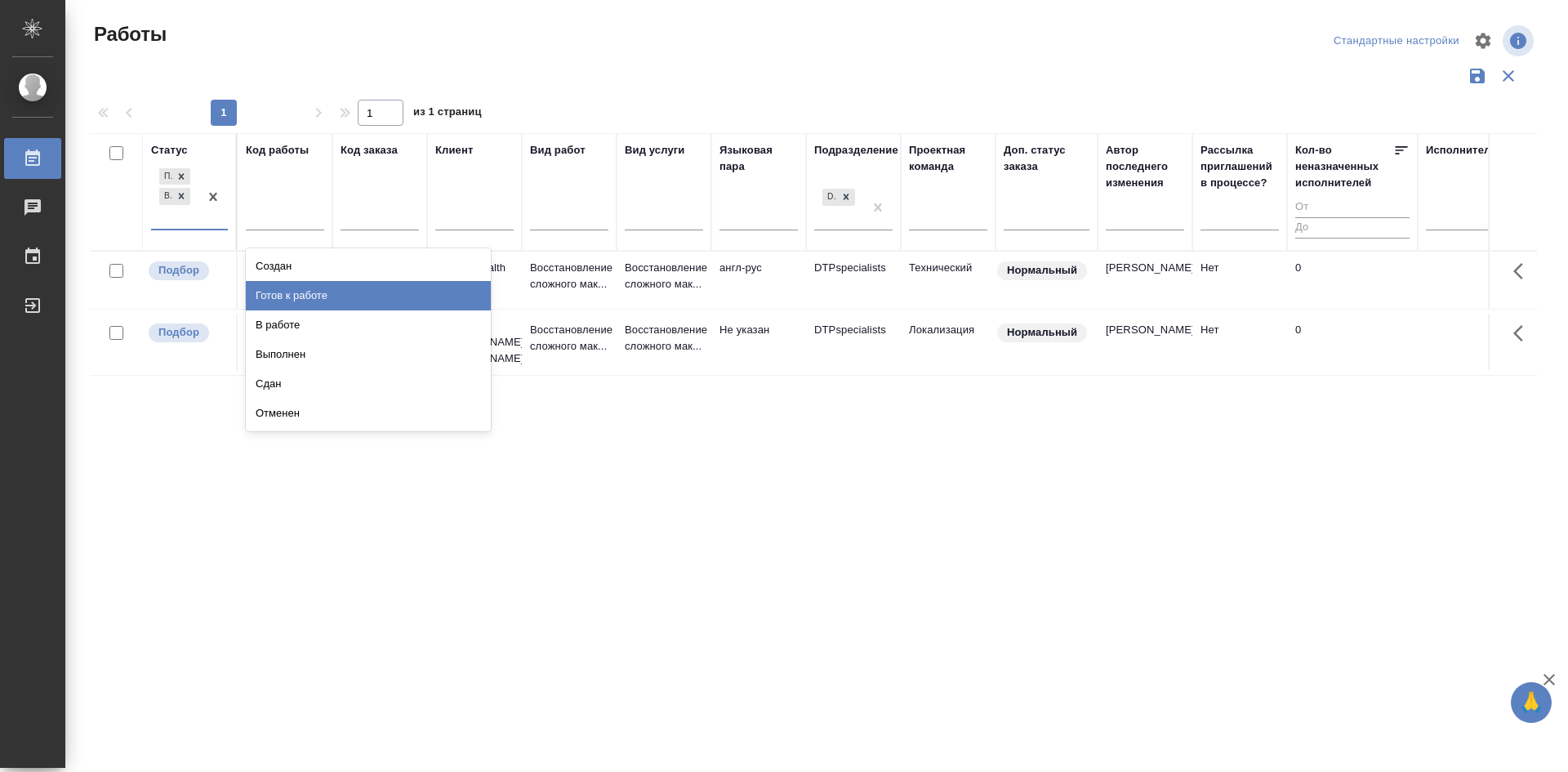
click at [265, 293] on div "Готов к работе" at bounding box center [368, 296] width 245 height 30
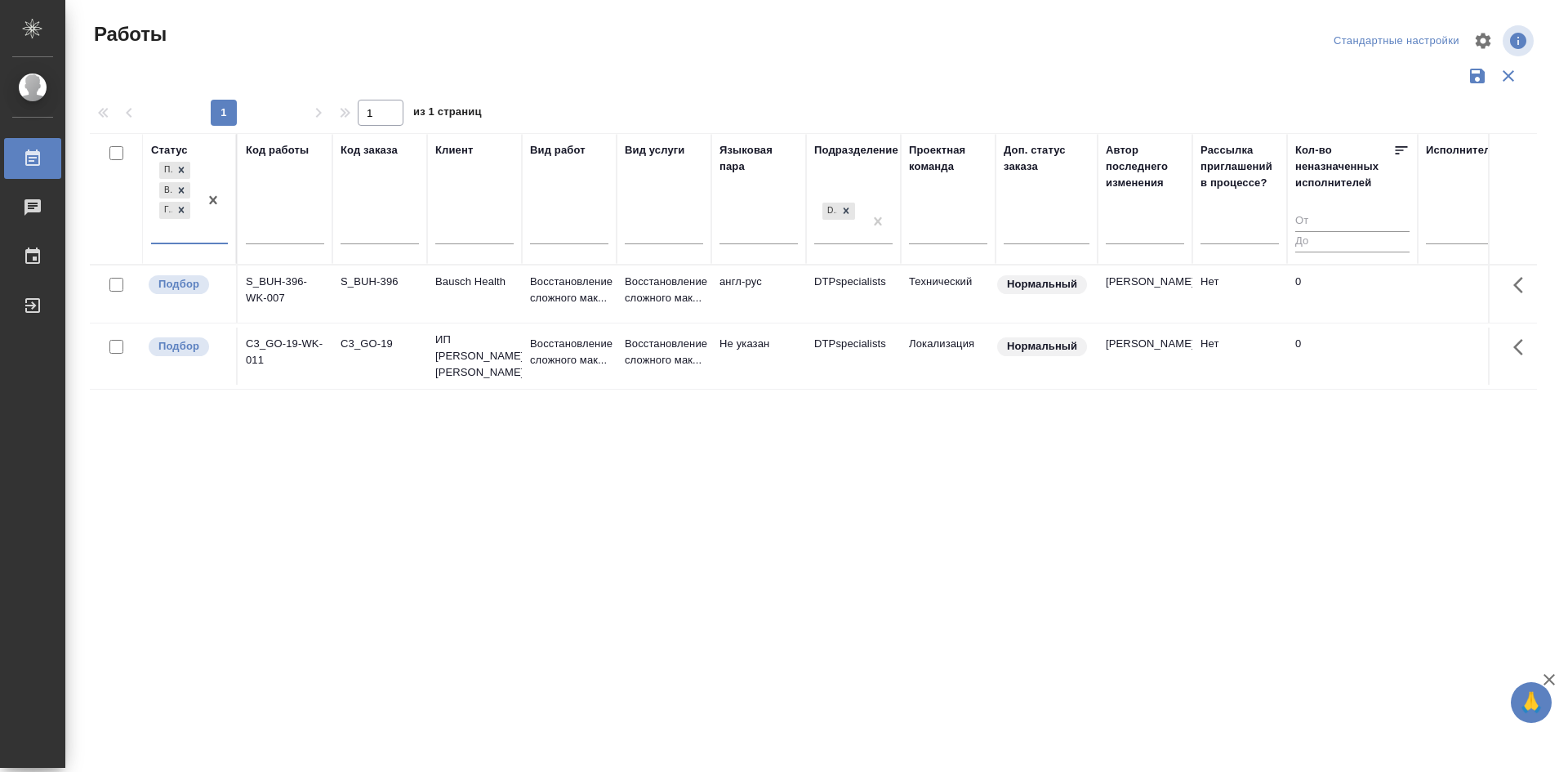
click at [167, 231] on div "Подбор В ожидании Готов к работе" at bounding box center [175, 201] width 47 height 84
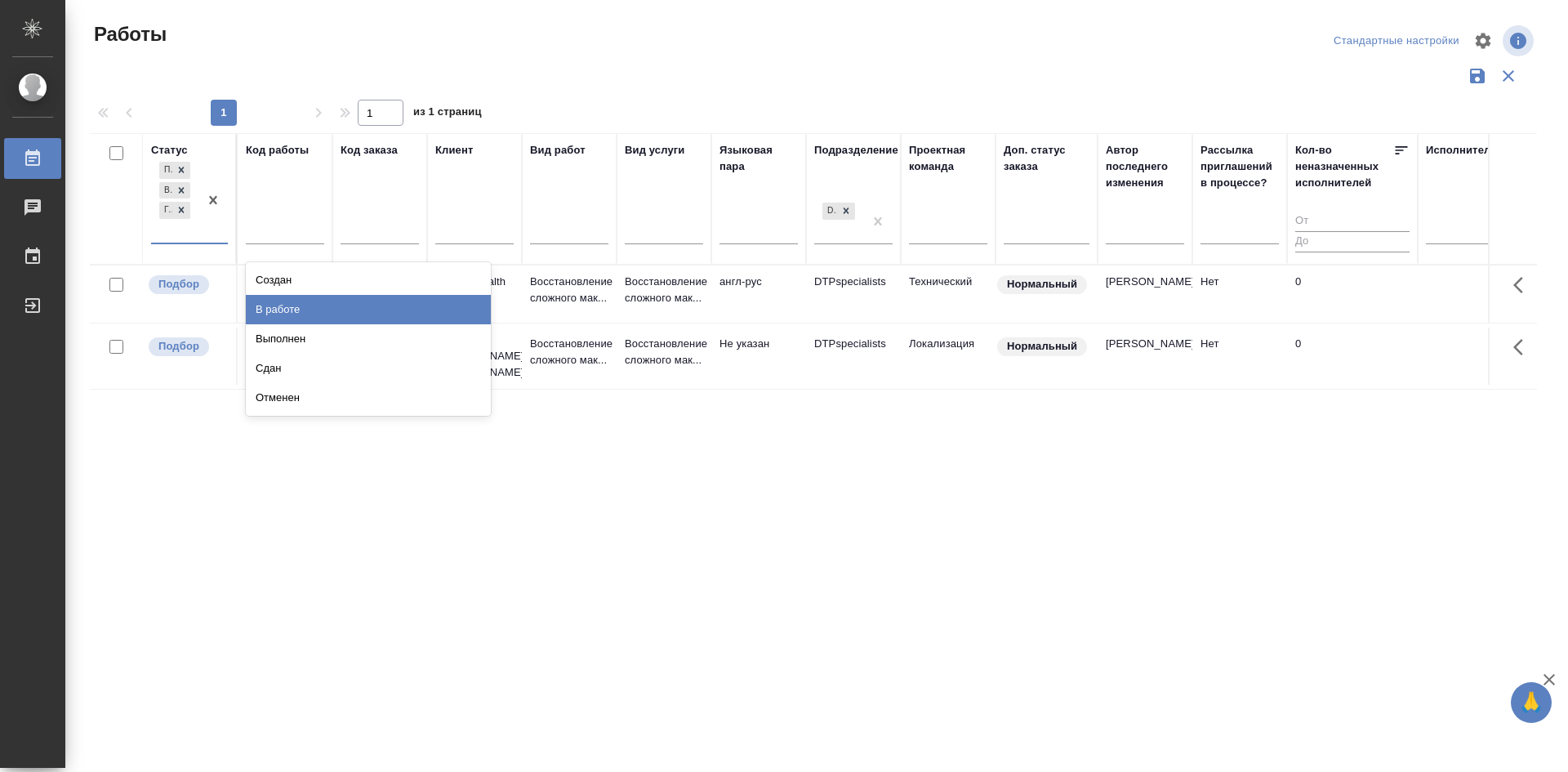
click at [261, 311] on div "В работе" at bounding box center [368, 309] width 245 height 30
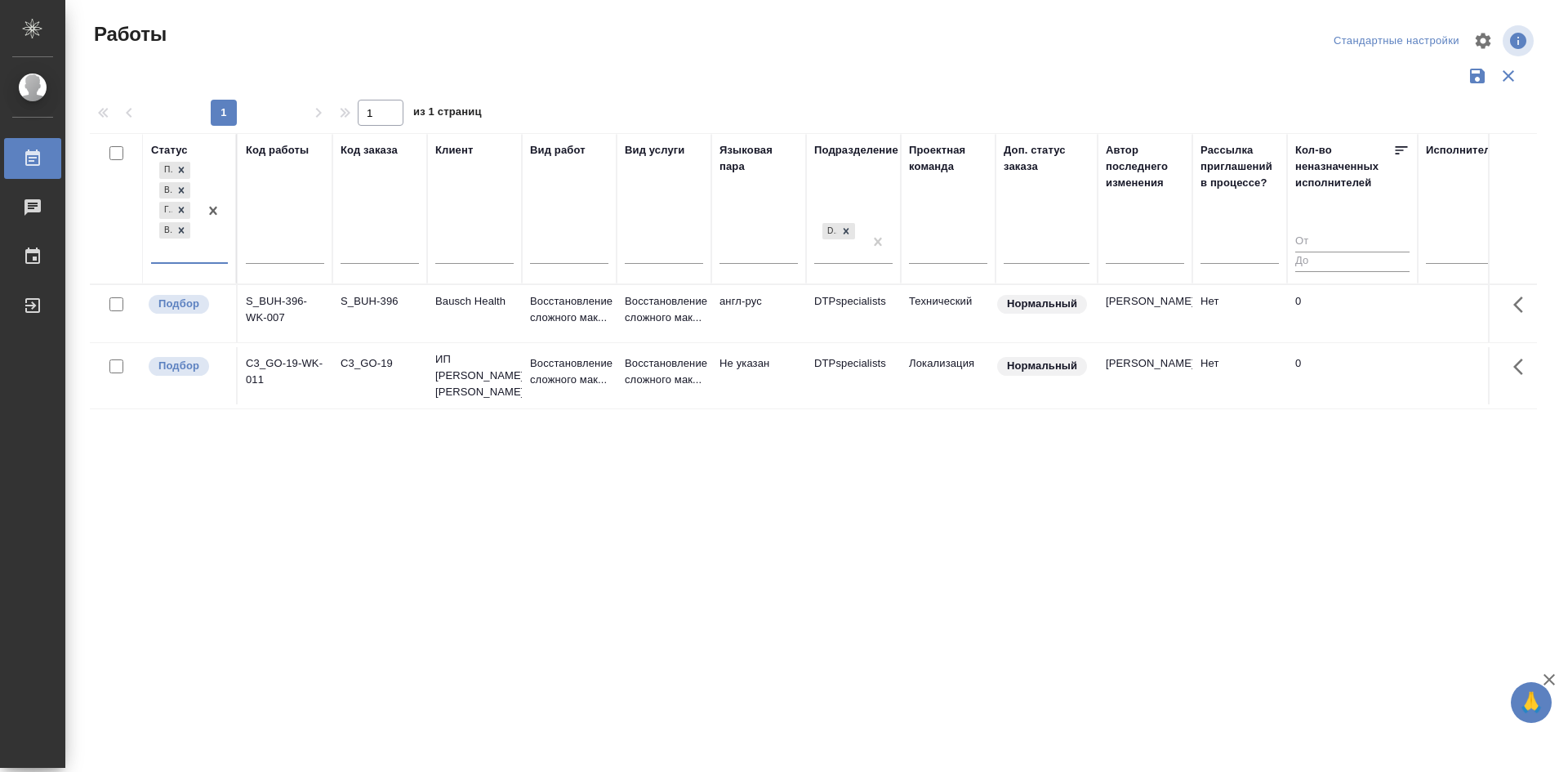
click at [1476, 76] on icon "button" at bounding box center [1477, 75] width 14 height 14
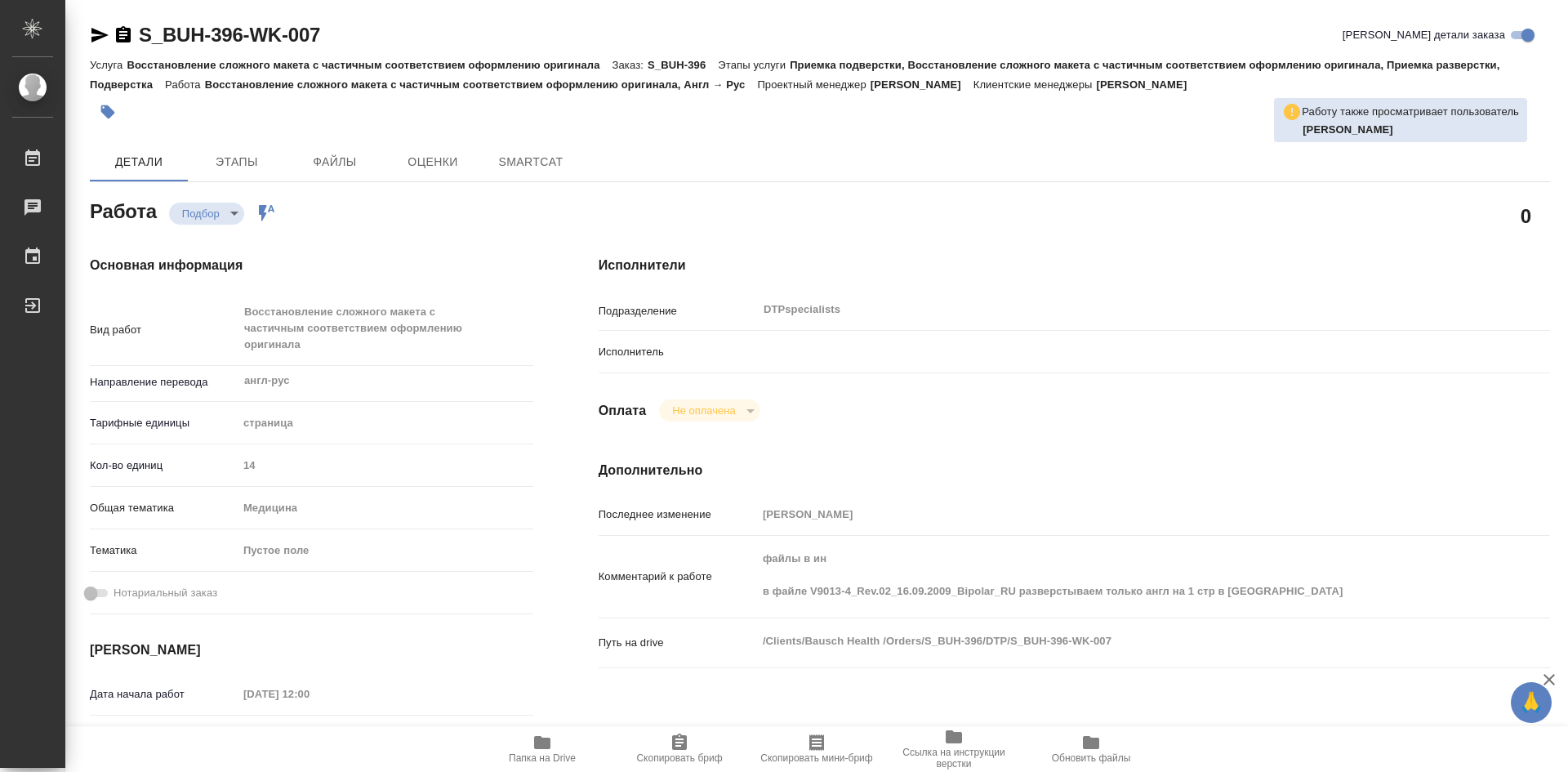
type textarea "x"
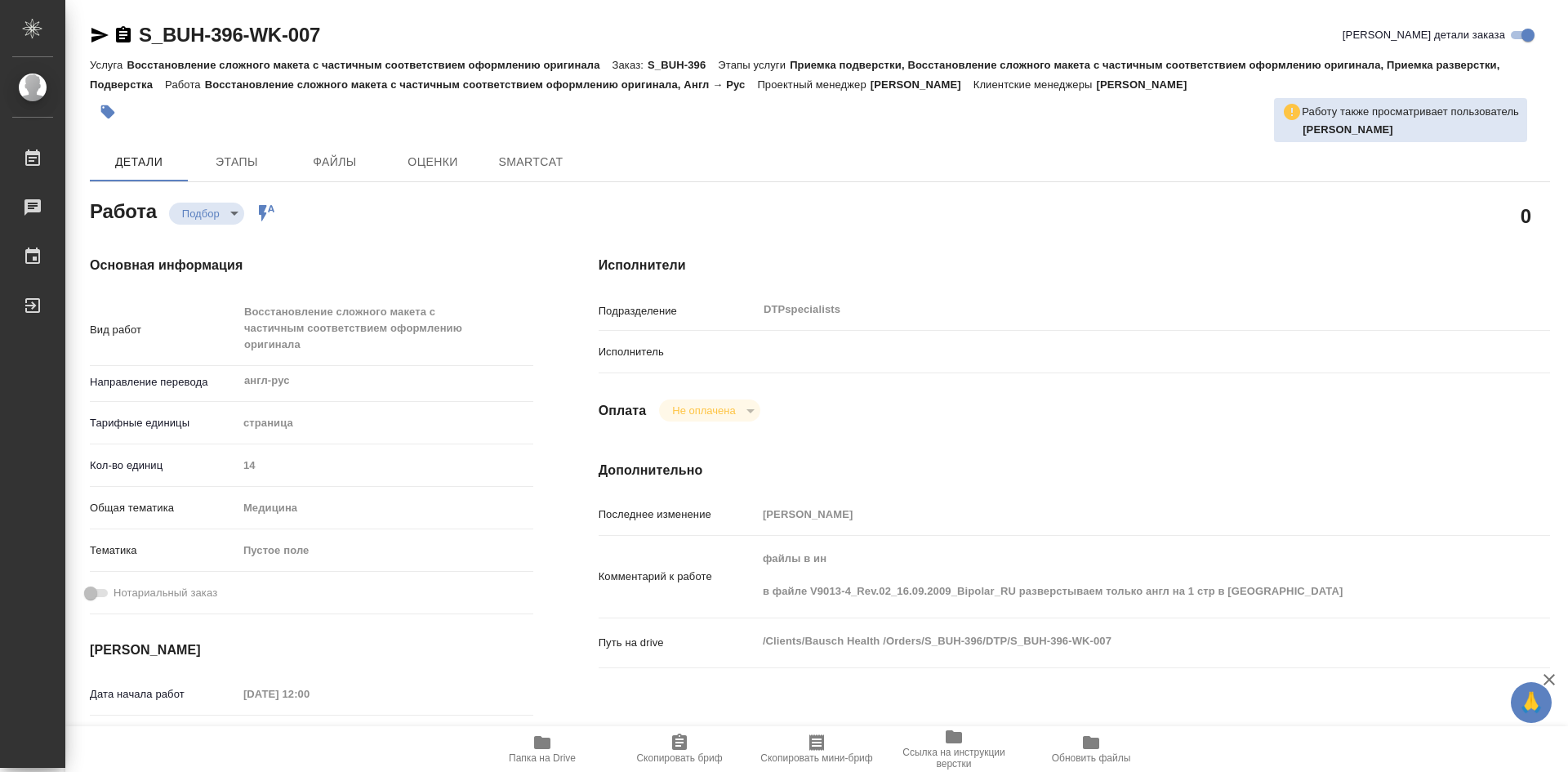
type textarea "x"
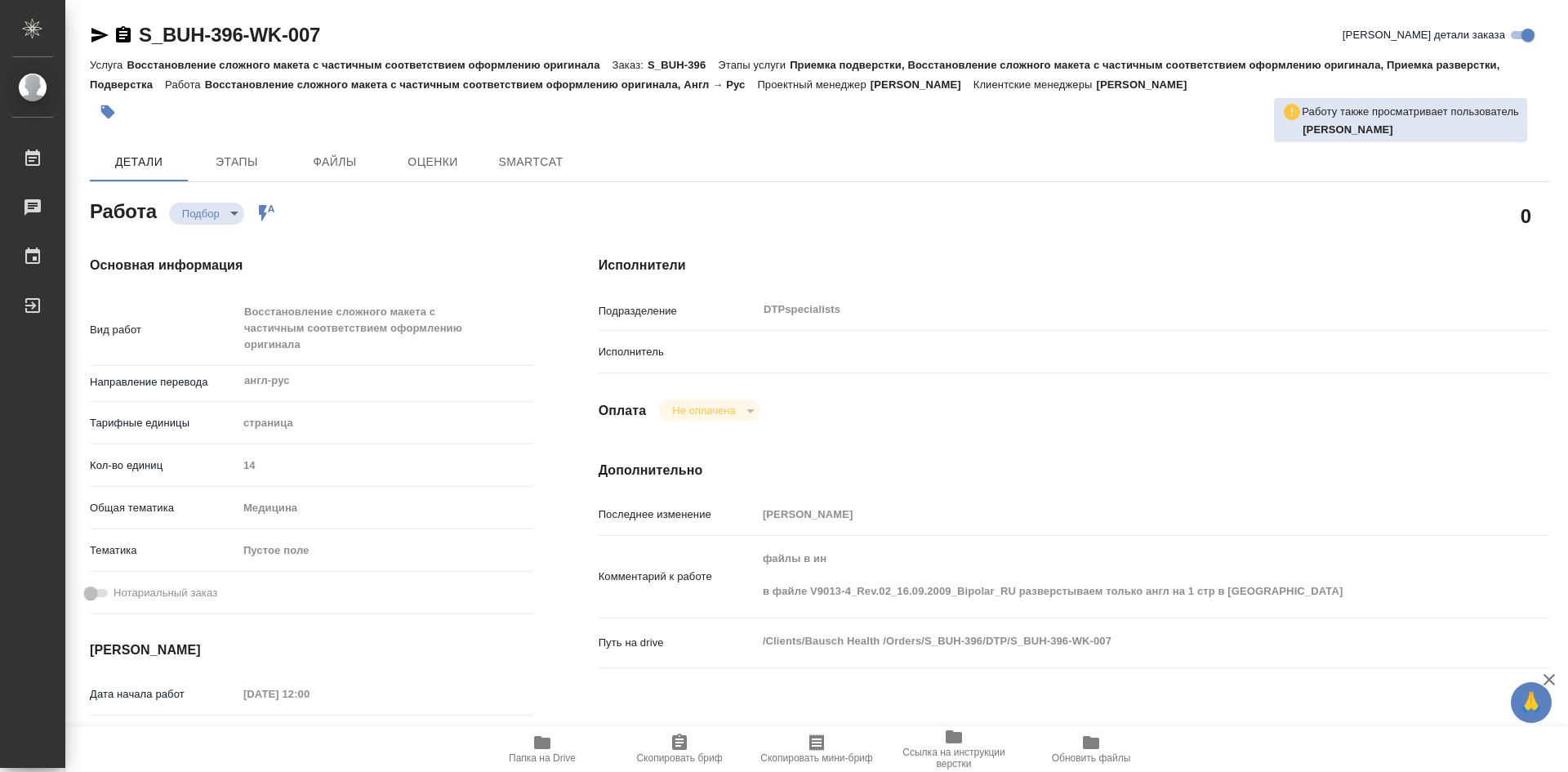
type textarea "x"
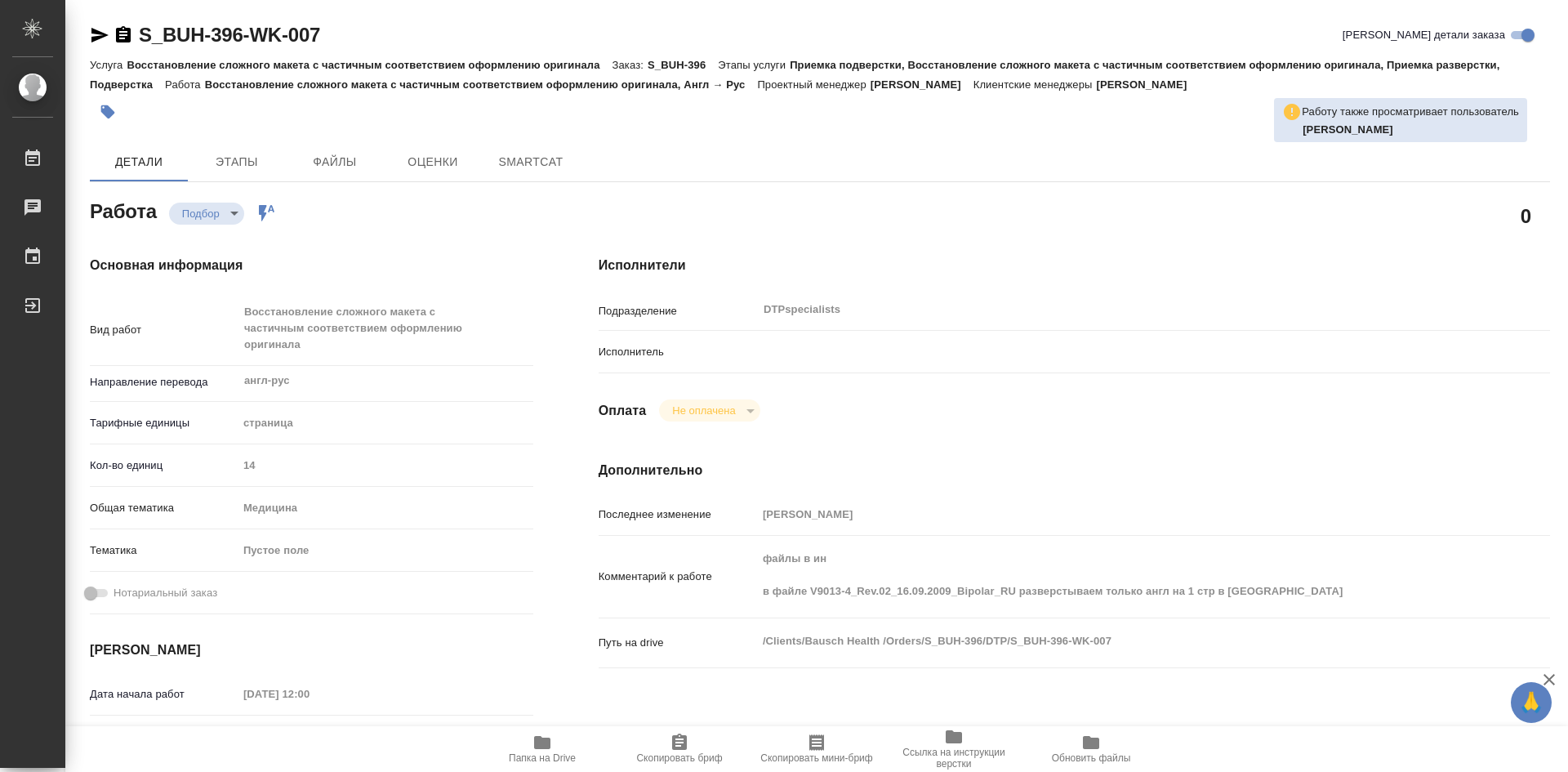
type textarea "x"
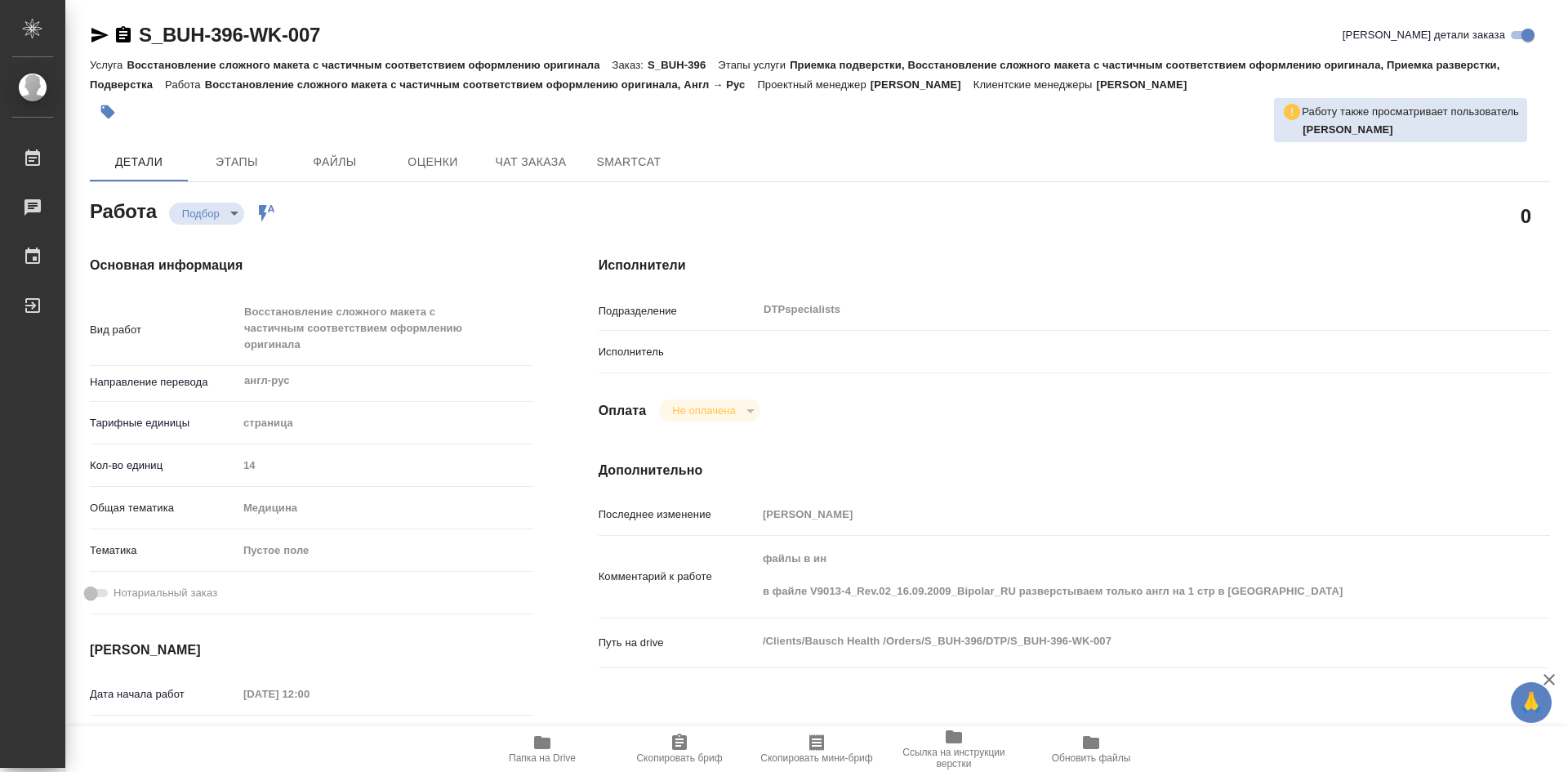
type textarea "x"
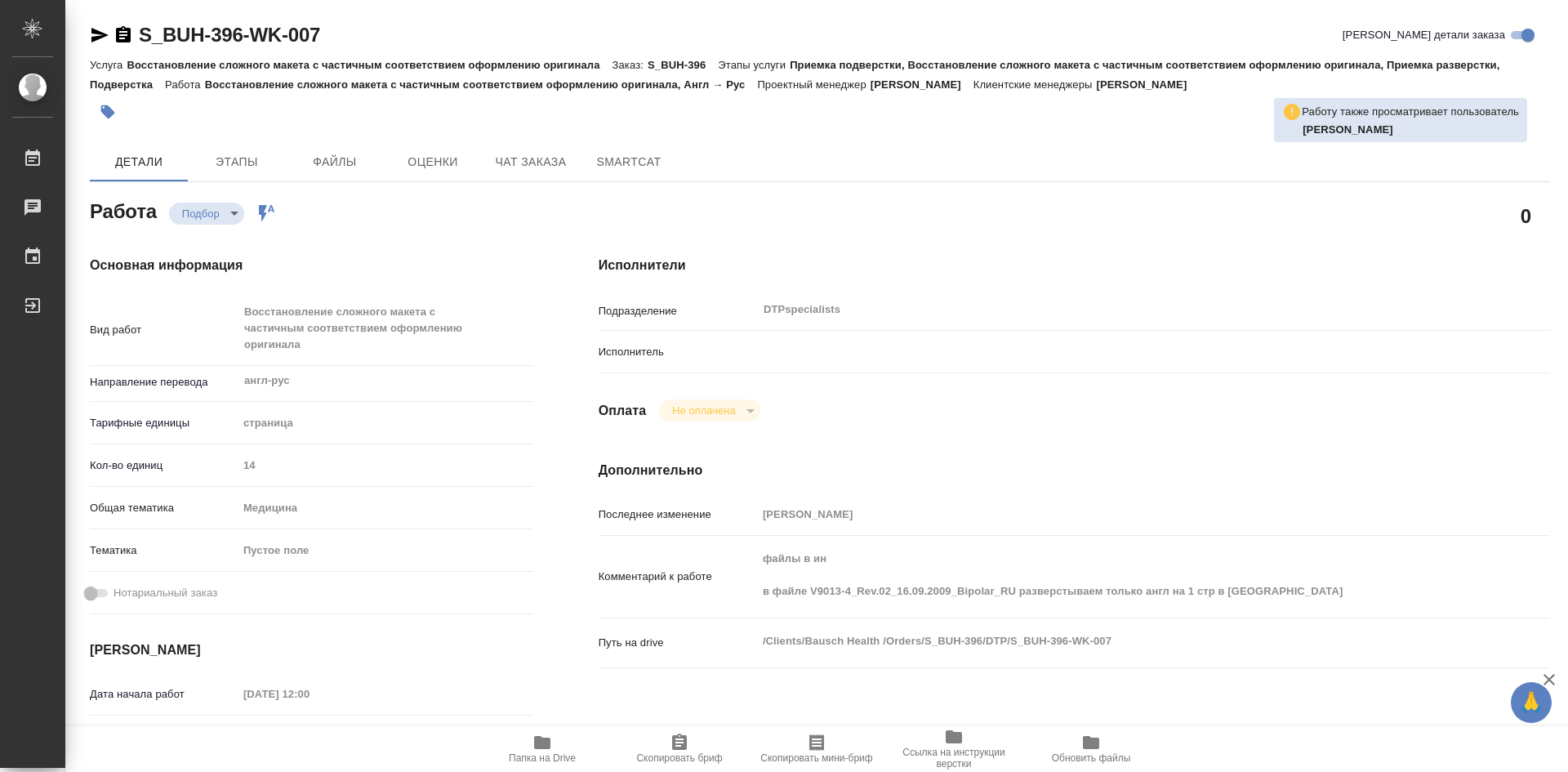
type textarea "x"
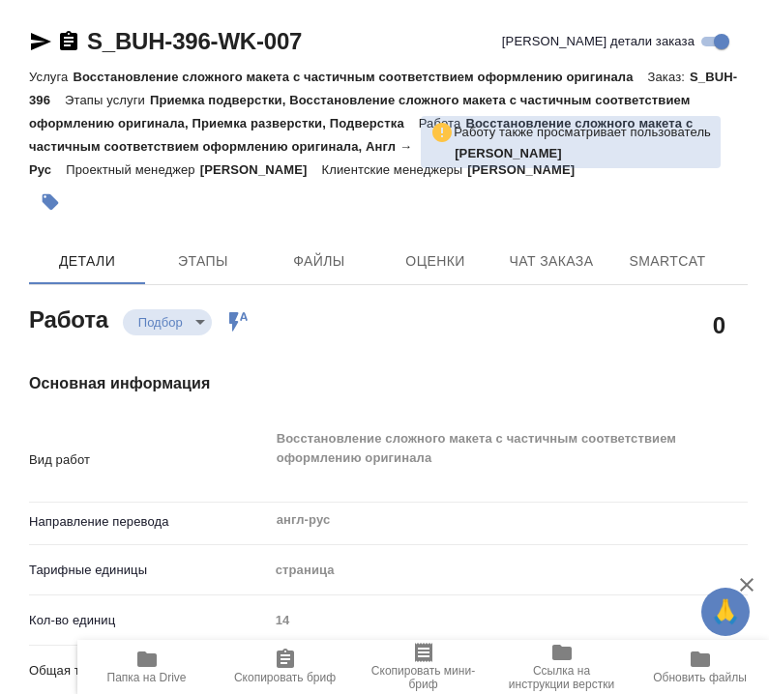
type textarea "x"
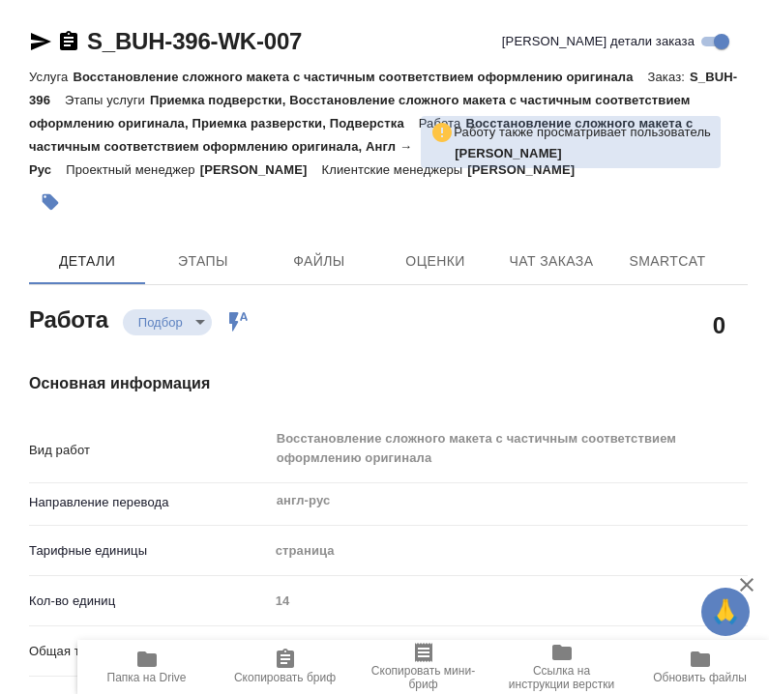
type textarea "x"
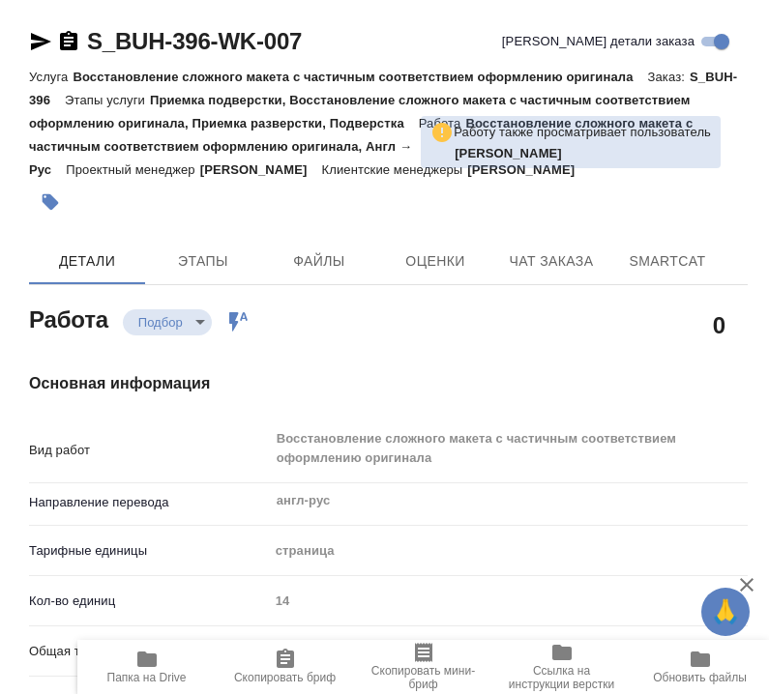
type textarea "x"
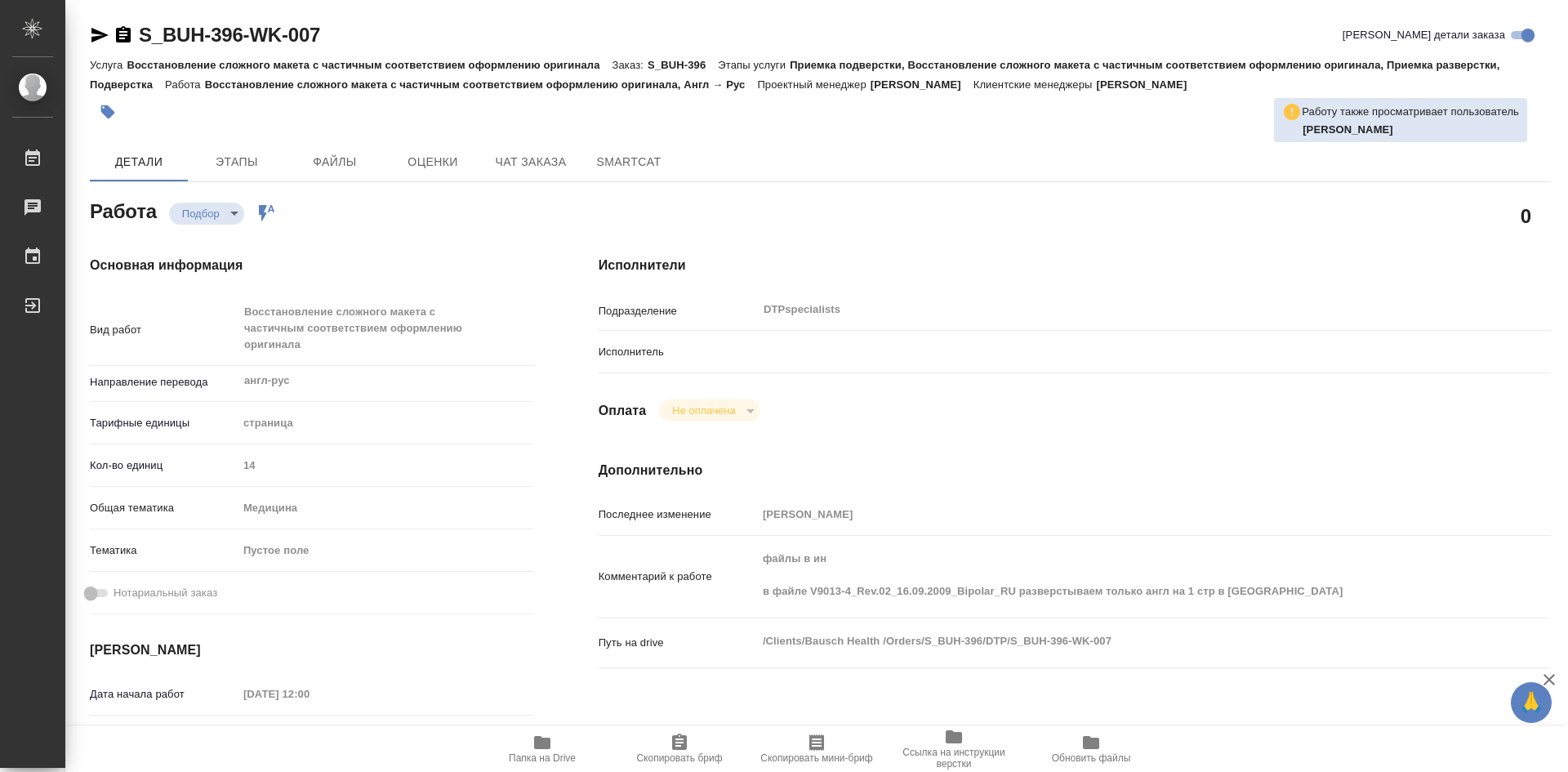
type textarea "x"
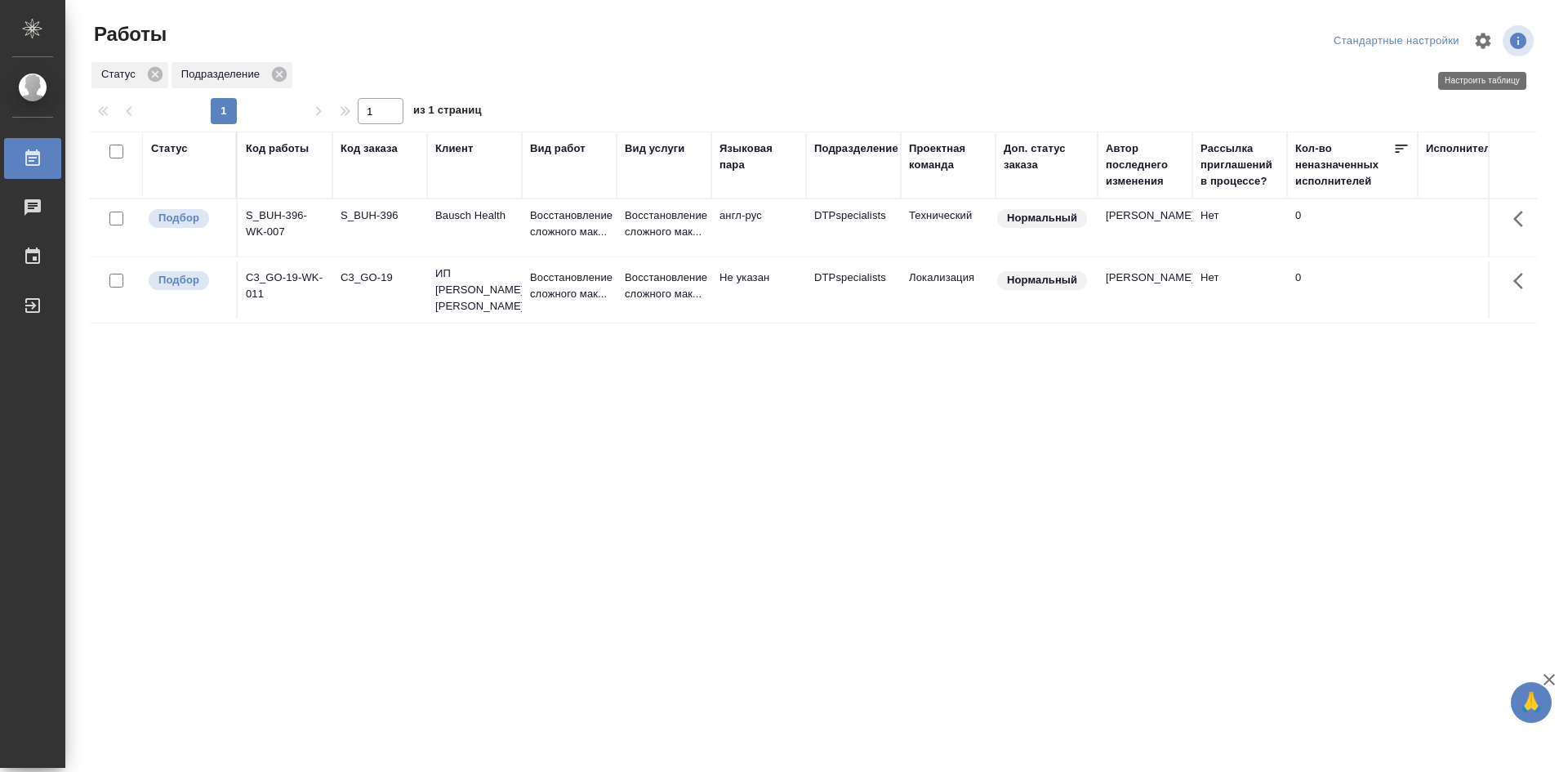
click at [1480, 40] on icon "button" at bounding box center [1484, 41] width 15 height 15
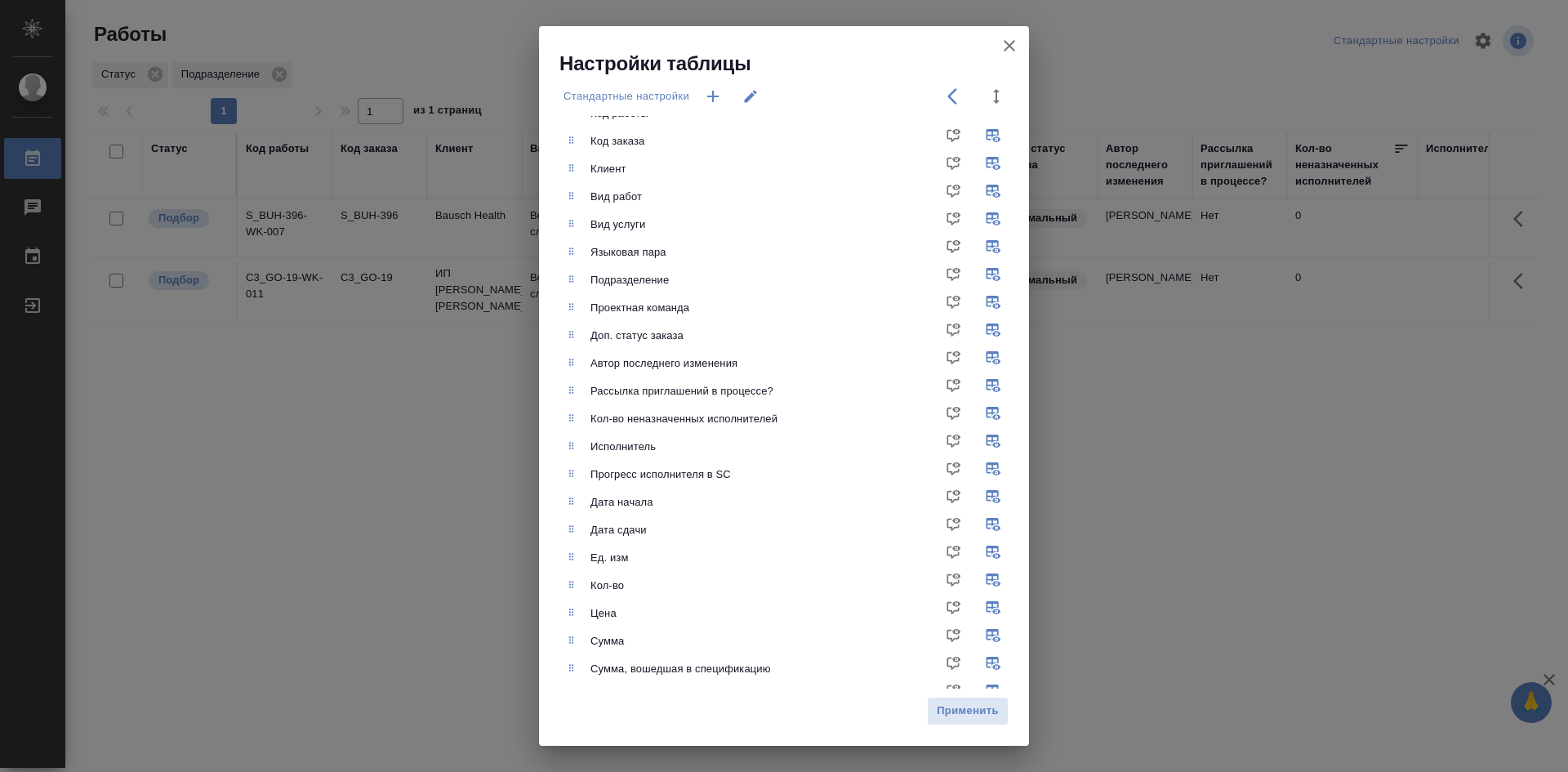
scroll to position [43, 0]
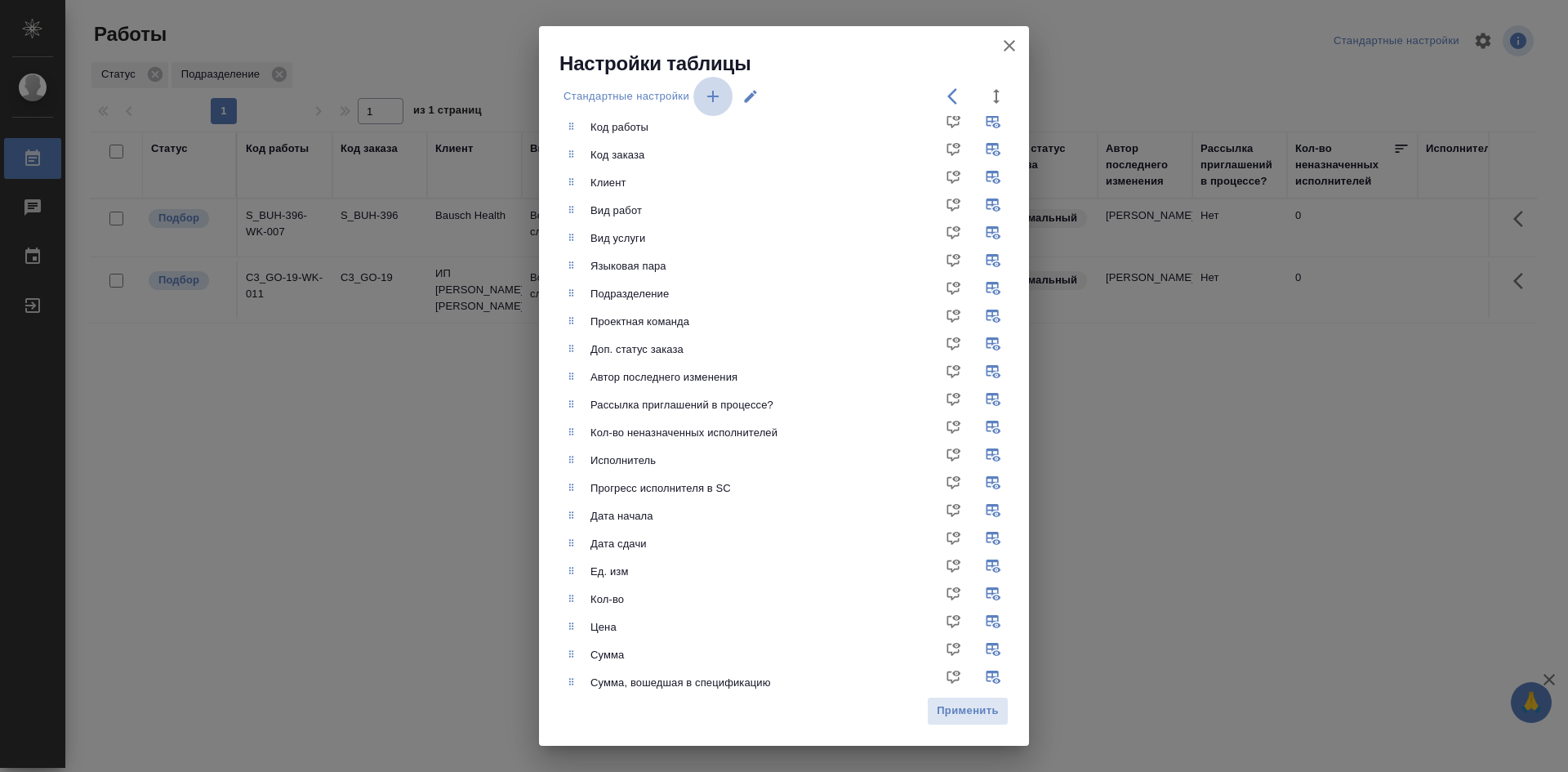
click at [717, 94] on icon "button" at bounding box center [712, 95] width 19 height 19
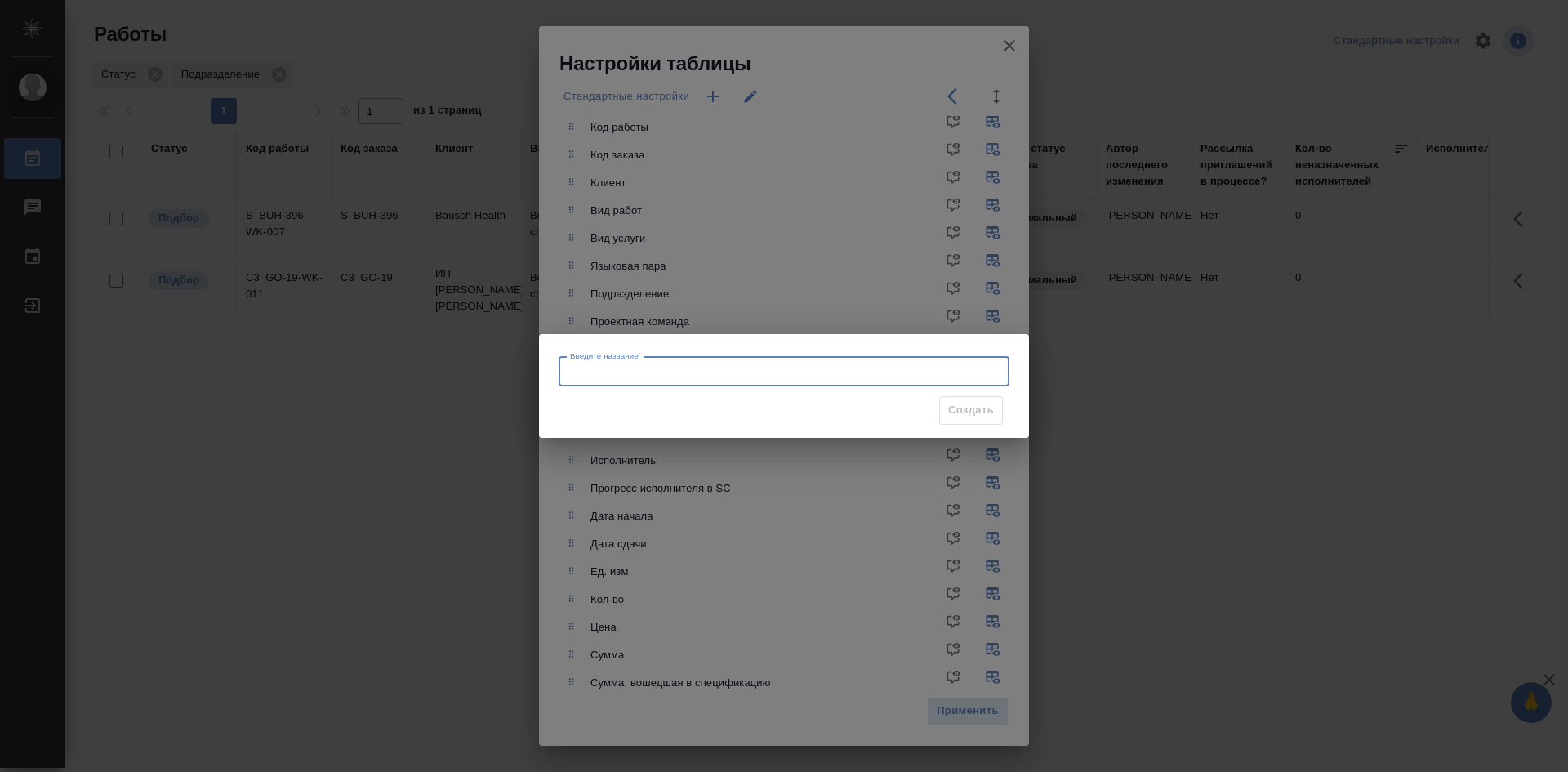
click at [710, 371] on input "Введите название" at bounding box center [784, 372] width 451 height 30
type input "01"
click at [972, 410] on span "Создать" at bounding box center [971, 410] width 46 height 19
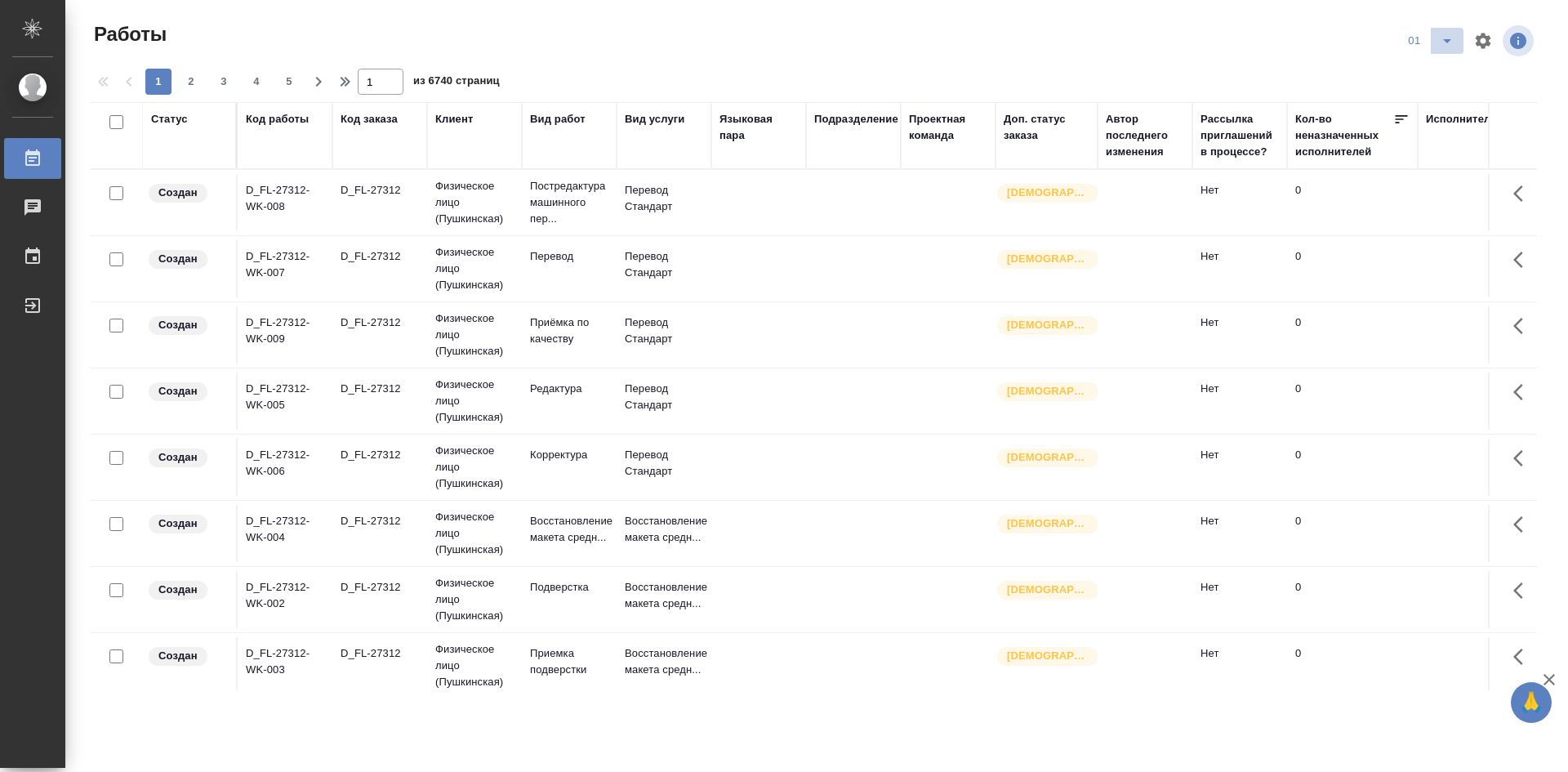
click at [1446, 38] on icon "split button" at bounding box center [1447, 41] width 19 height 19
click at [1397, 72] on li "Стандартные настройки" at bounding box center [1431, 73] width 157 height 26
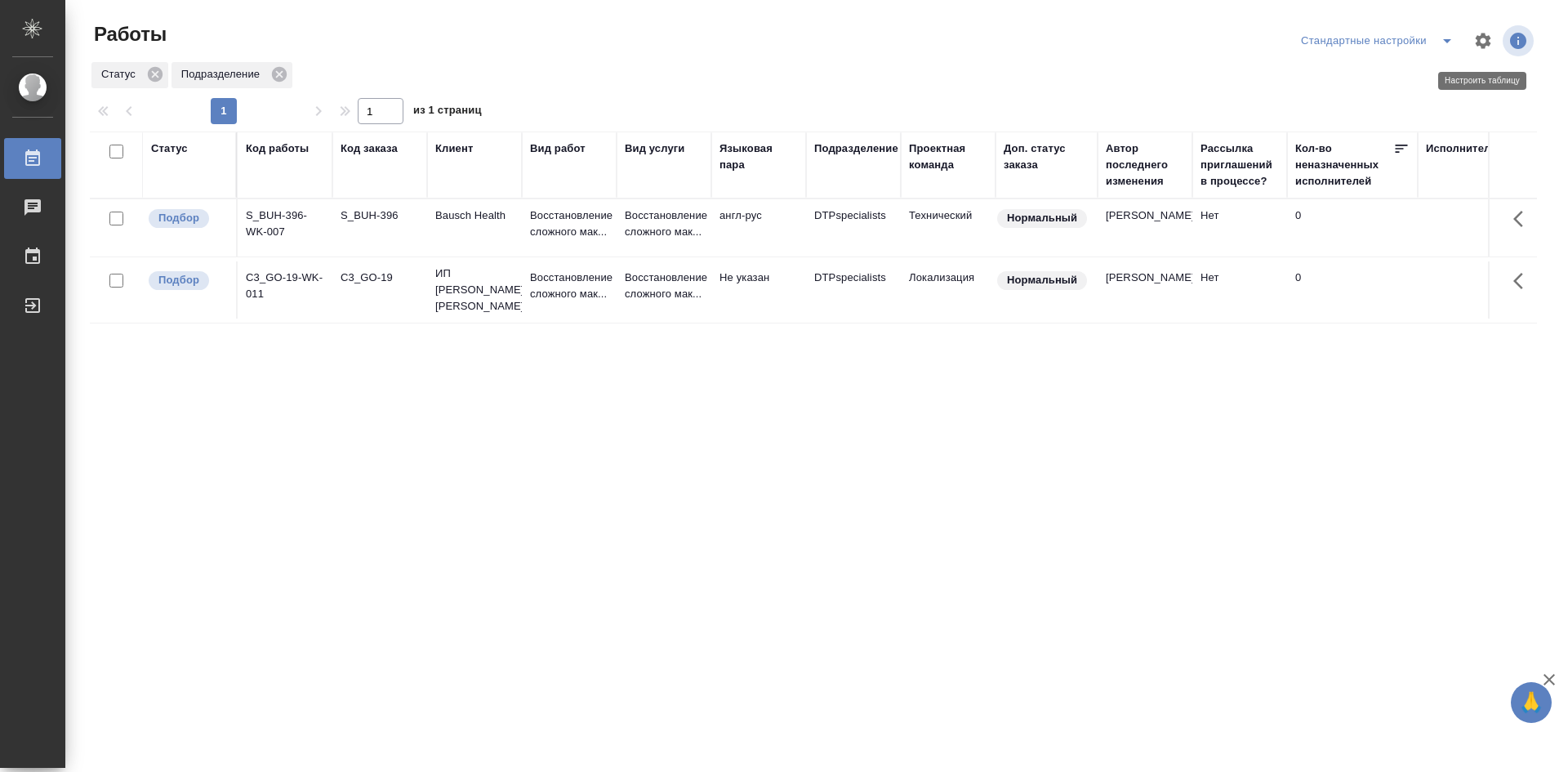
click at [1487, 37] on icon "button" at bounding box center [1484, 41] width 15 height 15
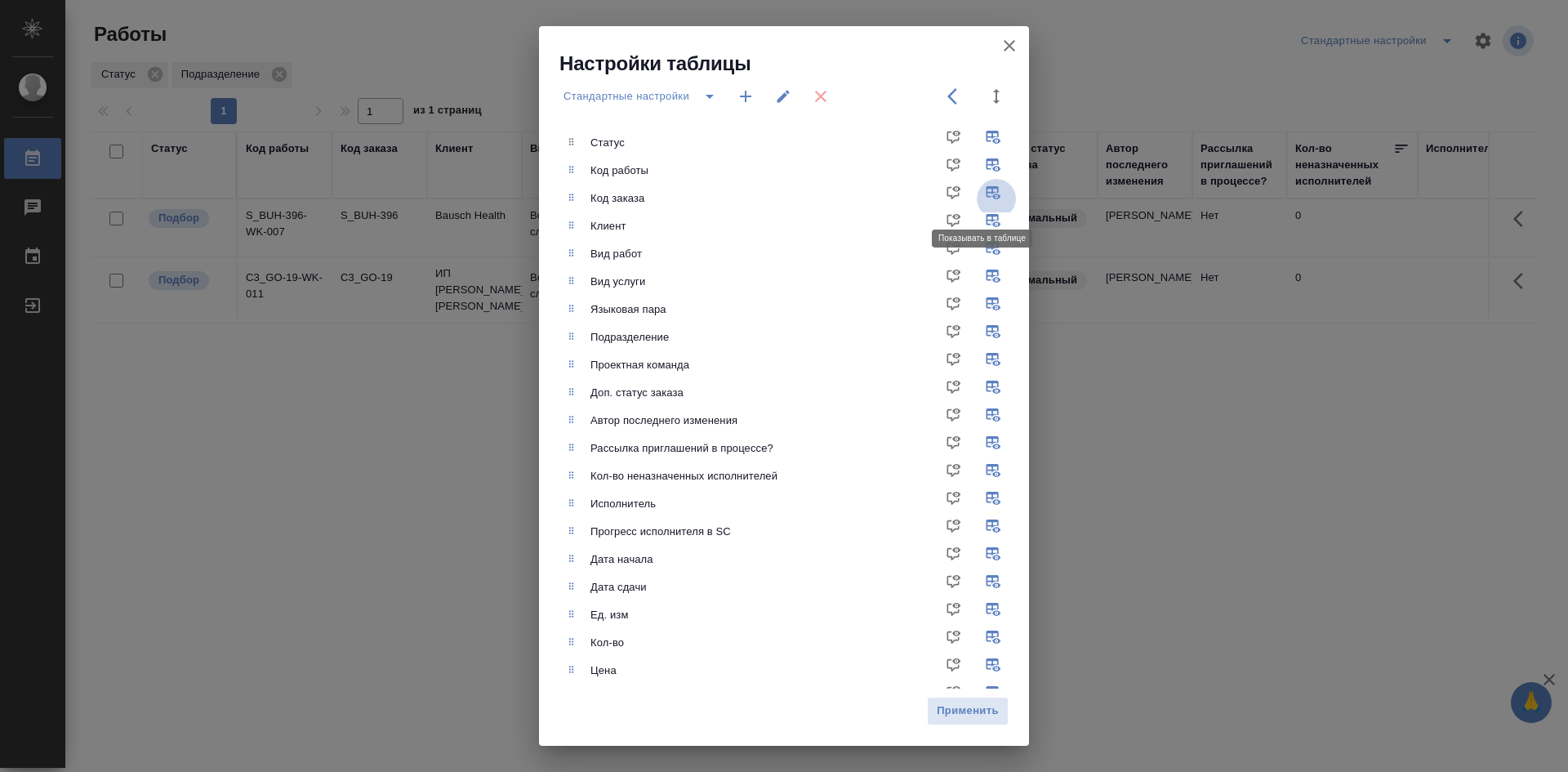
click at [977, 193] on input "checkbox" at bounding box center [996, 198] width 39 height 39
checkbox input "false"
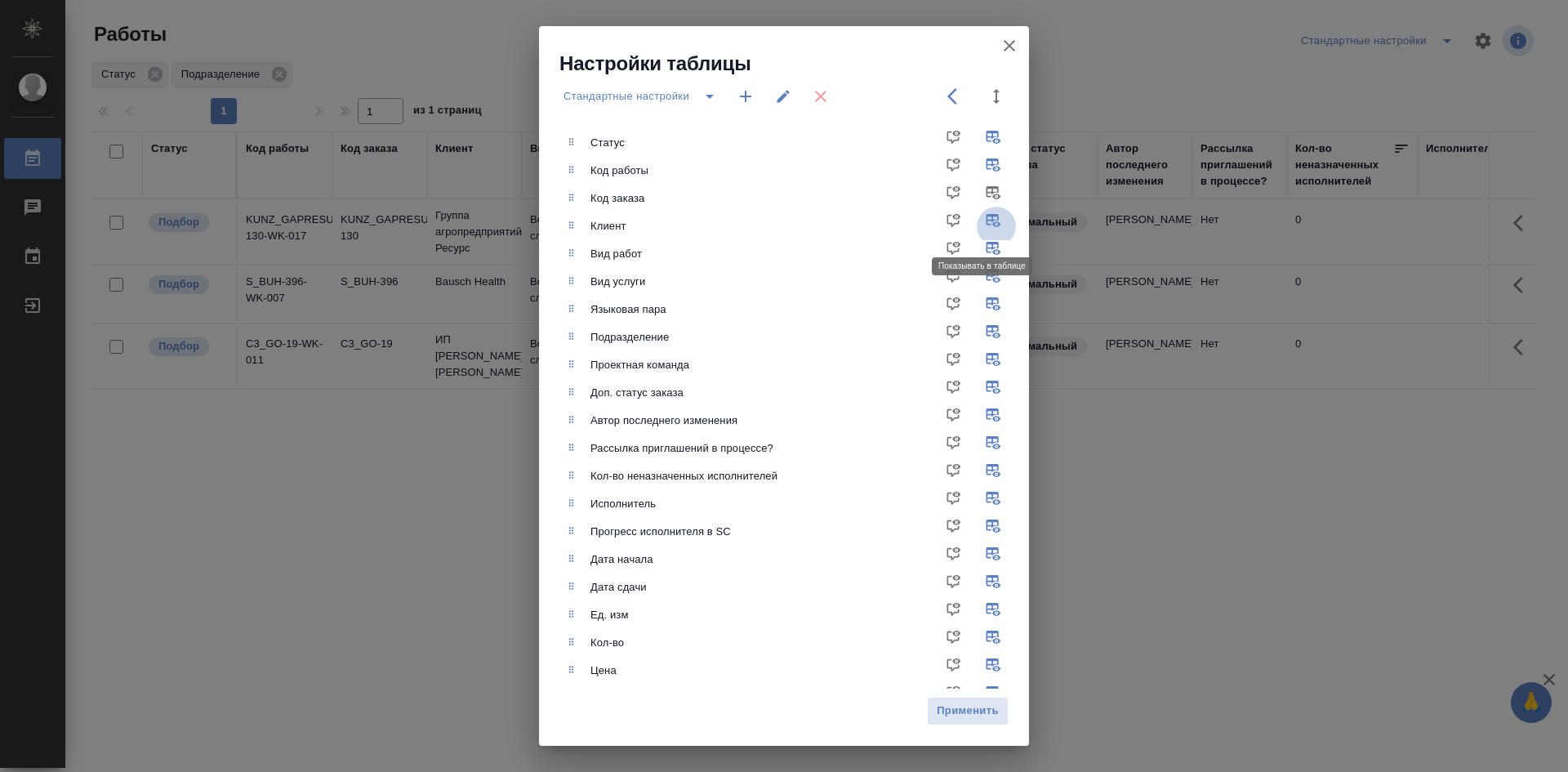
click at [983, 220] on input "checkbox" at bounding box center [996, 226] width 39 height 39
checkbox input "false"
click at [985, 273] on input "checkbox" at bounding box center [996, 281] width 39 height 39
checkbox input "false"
click at [980, 363] on input "checkbox" at bounding box center [996, 365] width 39 height 39
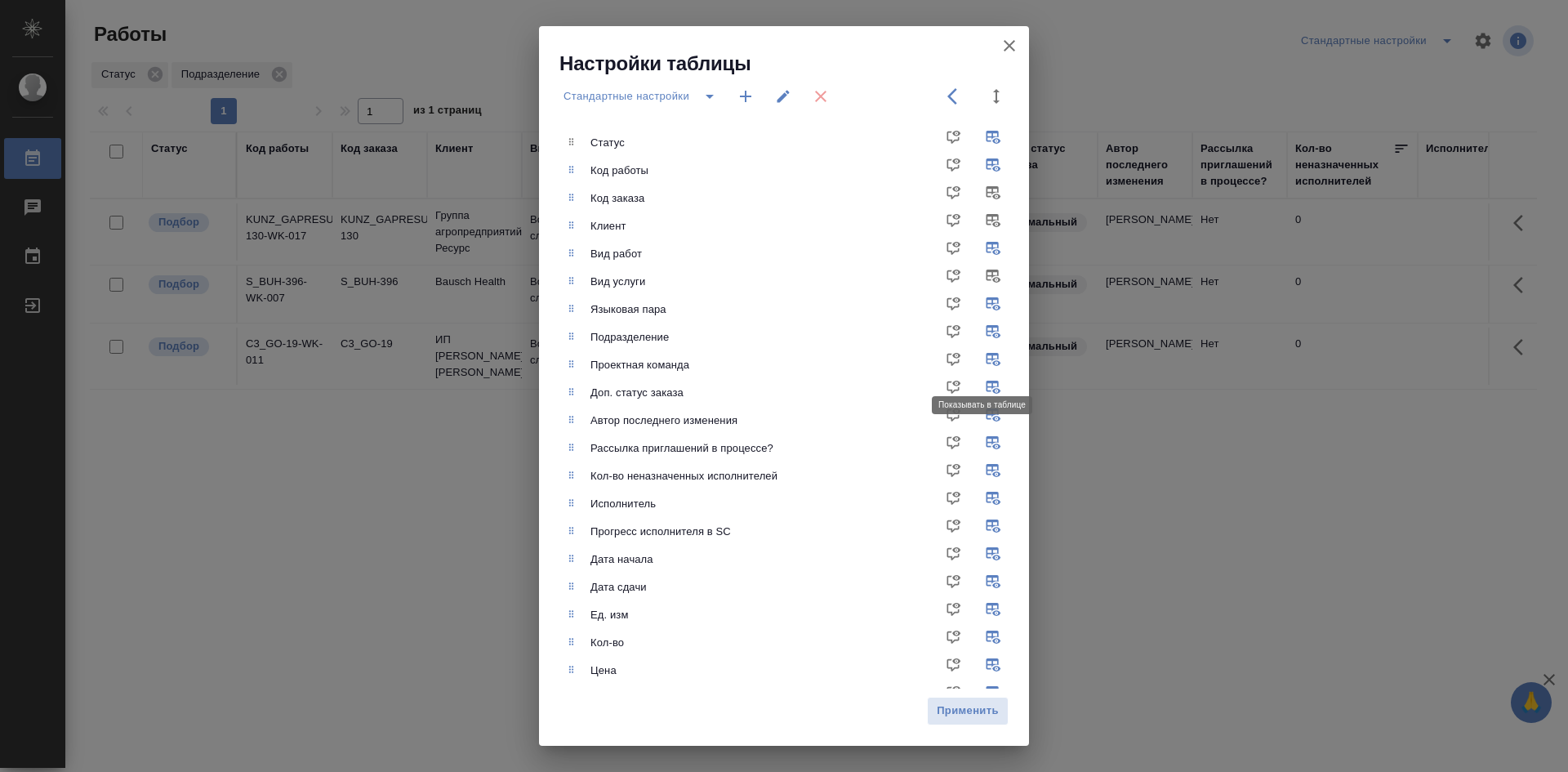
checkbox input "false"
click at [979, 389] on input "checkbox" at bounding box center [996, 393] width 39 height 39
checkbox input "false"
click at [978, 413] on input "checkbox" at bounding box center [996, 421] width 39 height 39
checkbox input "false"
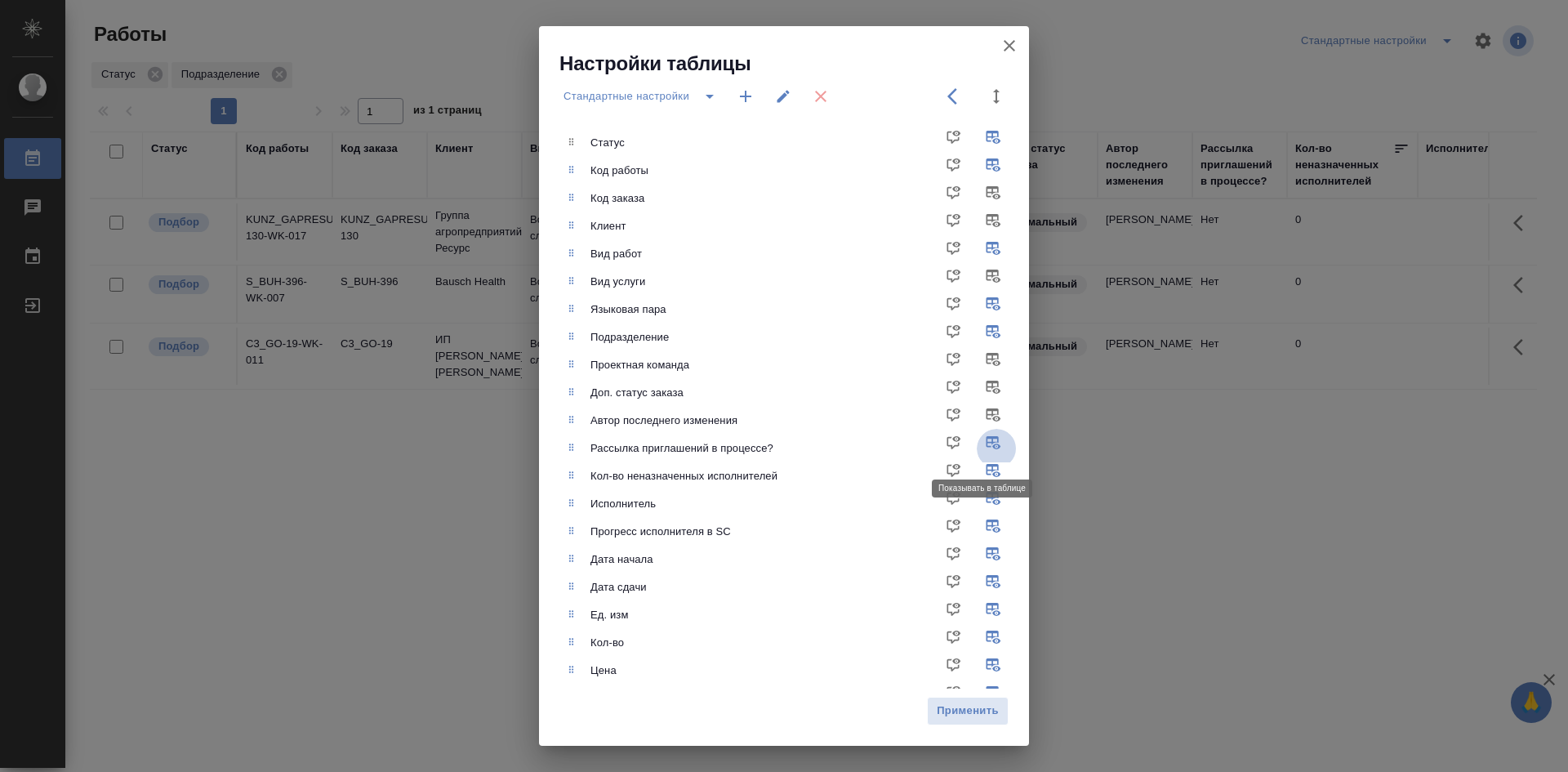
click at [977, 444] on input "checkbox" at bounding box center [996, 449] width 39 height 39
checkbox input "false"
click at [978, 472] on input "checkbox" at bounding box center [996, 476] width 39 height 39
checkbox input "false"
click at [984, 528] on input "checkbox" at bounding box center [996, 531] width 39 height 39
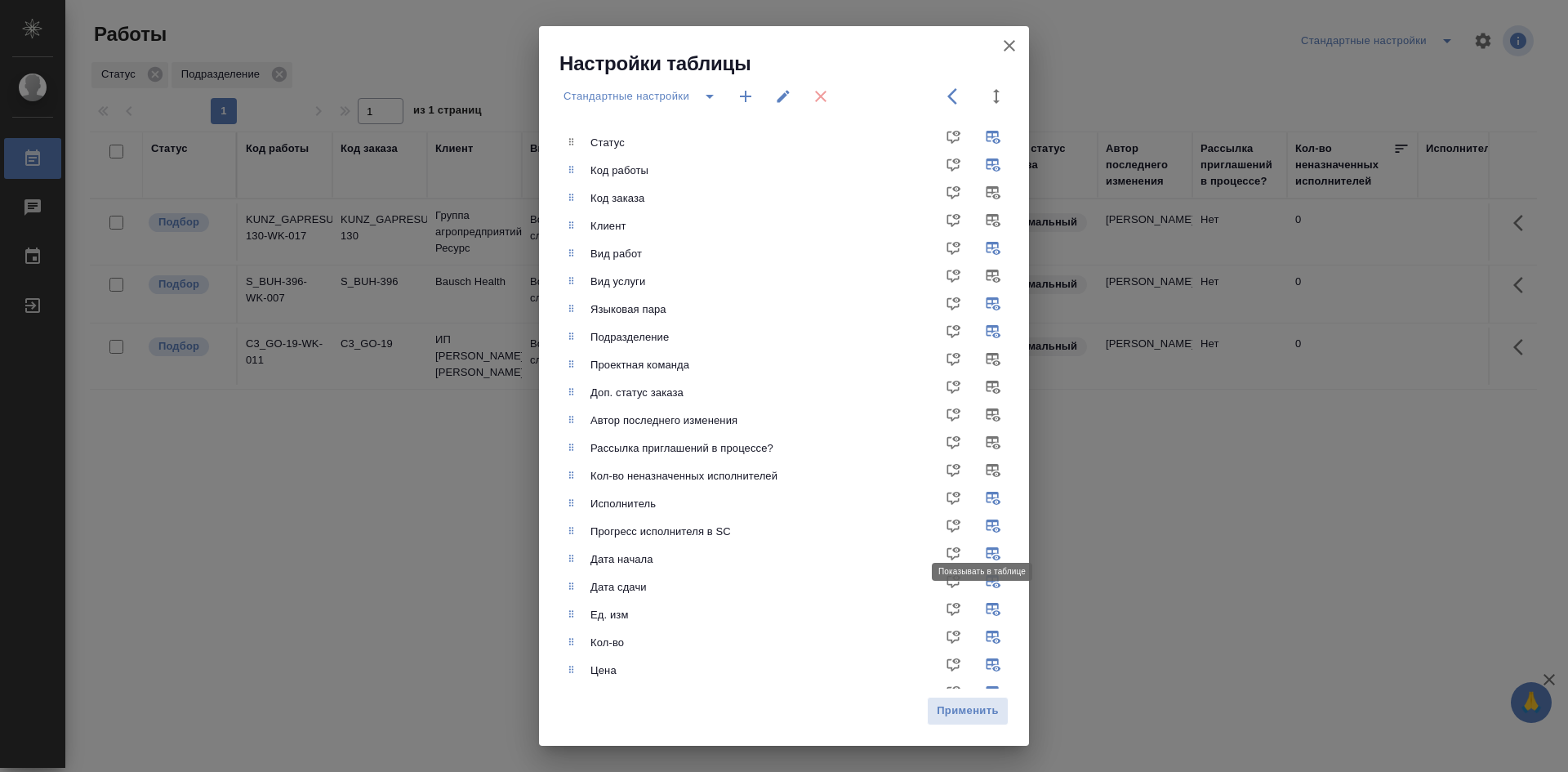
checkbox input "false"
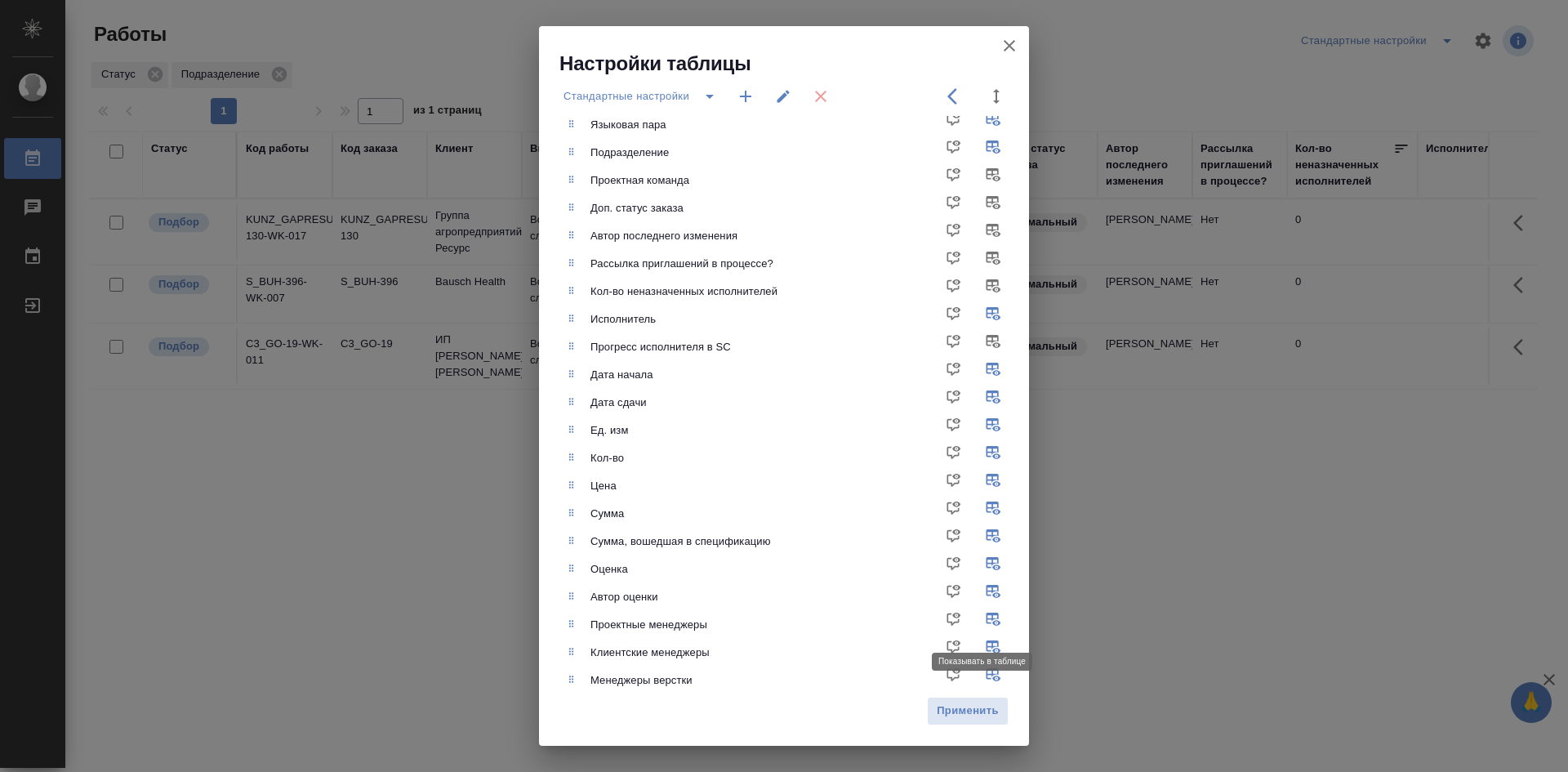
scroll to position [245, 0]
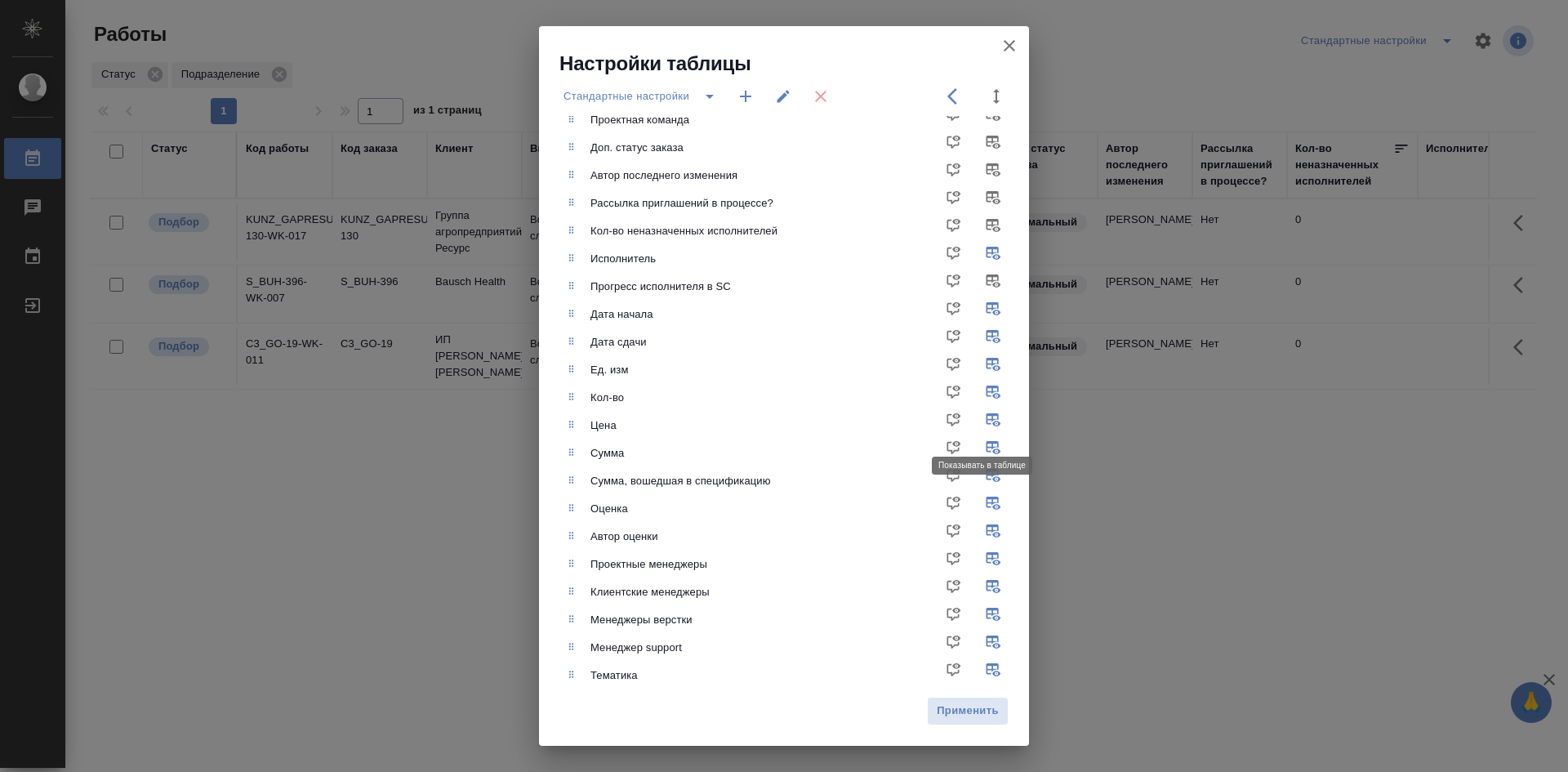
click at [981, 420] on input "checkbox" at bounding box center [996, 426] width 39 height 39
checkbox input "false"
click at [978, 473] on input "checkbox" at bounding box center [996, 481] width 39 height 39
checkbox input "false"
click at [981, 586] on input "checkbox" at bounding box center [996, 592] width 39 height 39
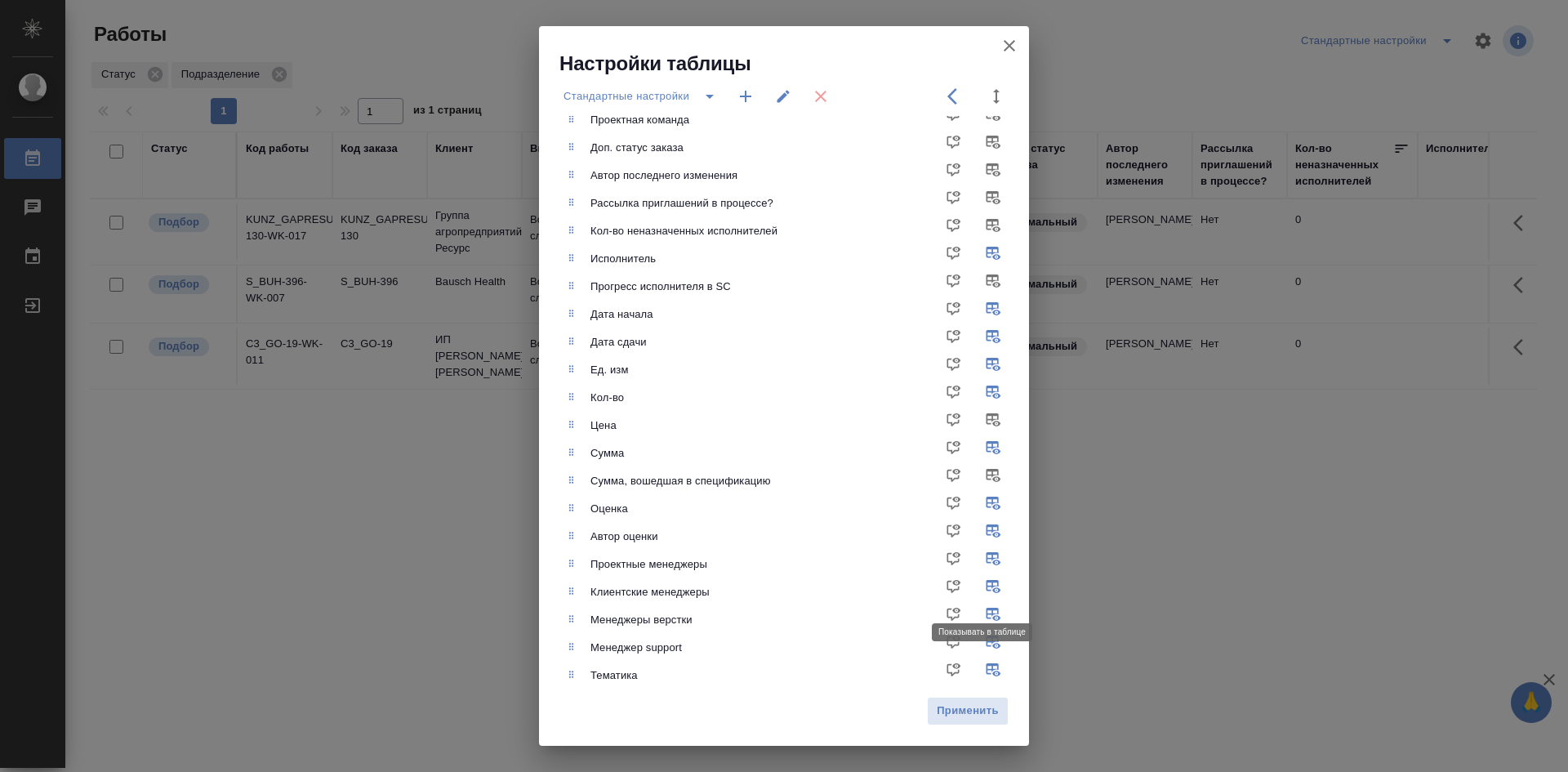
checkbox input "false"
click at [980, 555] on input "checkbox" at bounding box center [996, 564] width 39 height 39
checkbox input "false"
click at [983, 528] on input "checkbox" at bounding box center [996, 536] width 39 height 39
checkbox input "false"
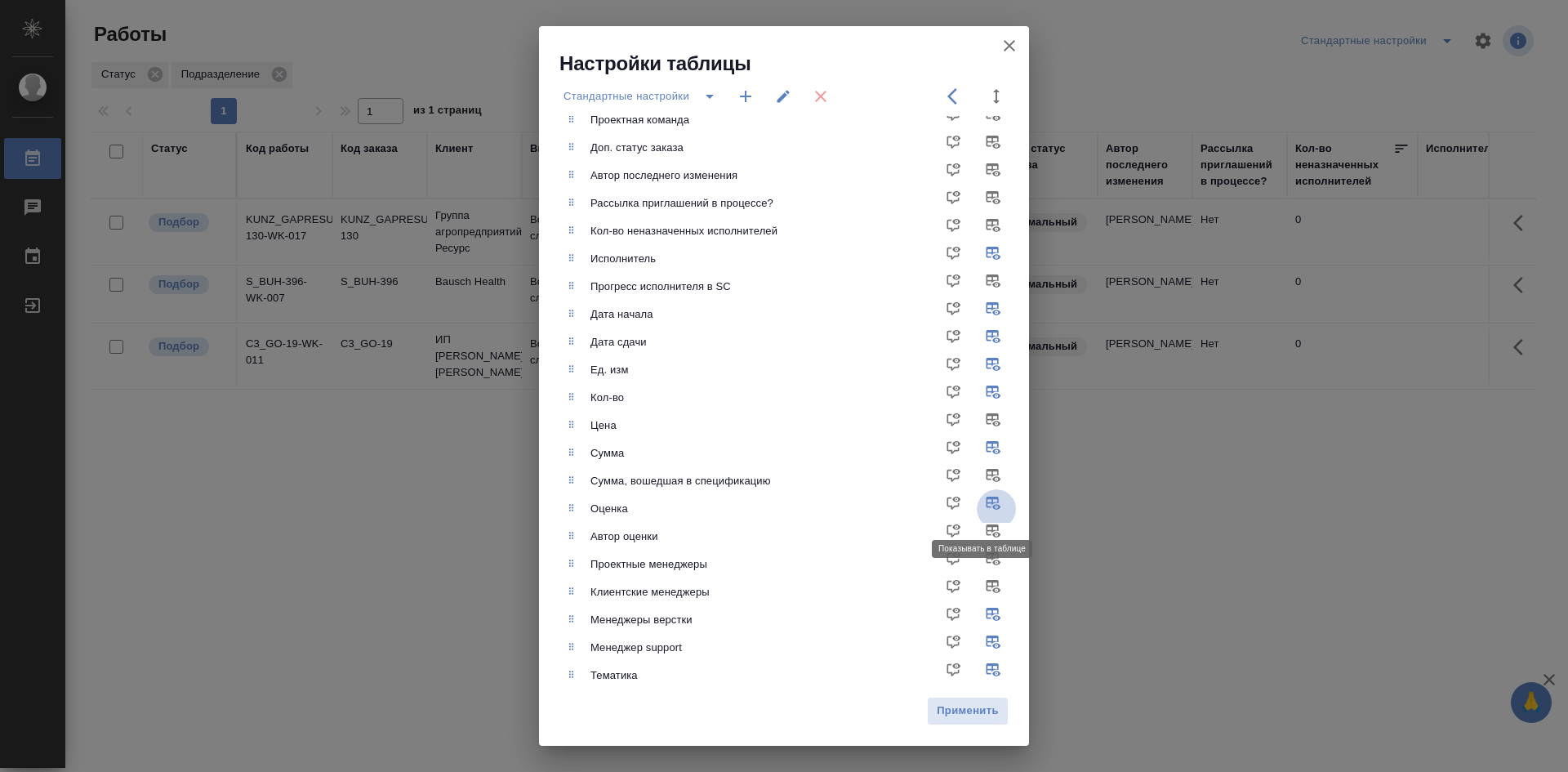
click at [983, 506] on input "checkbox" at bounding box center [996, 508] width 39 height 39
checkbox input "false"
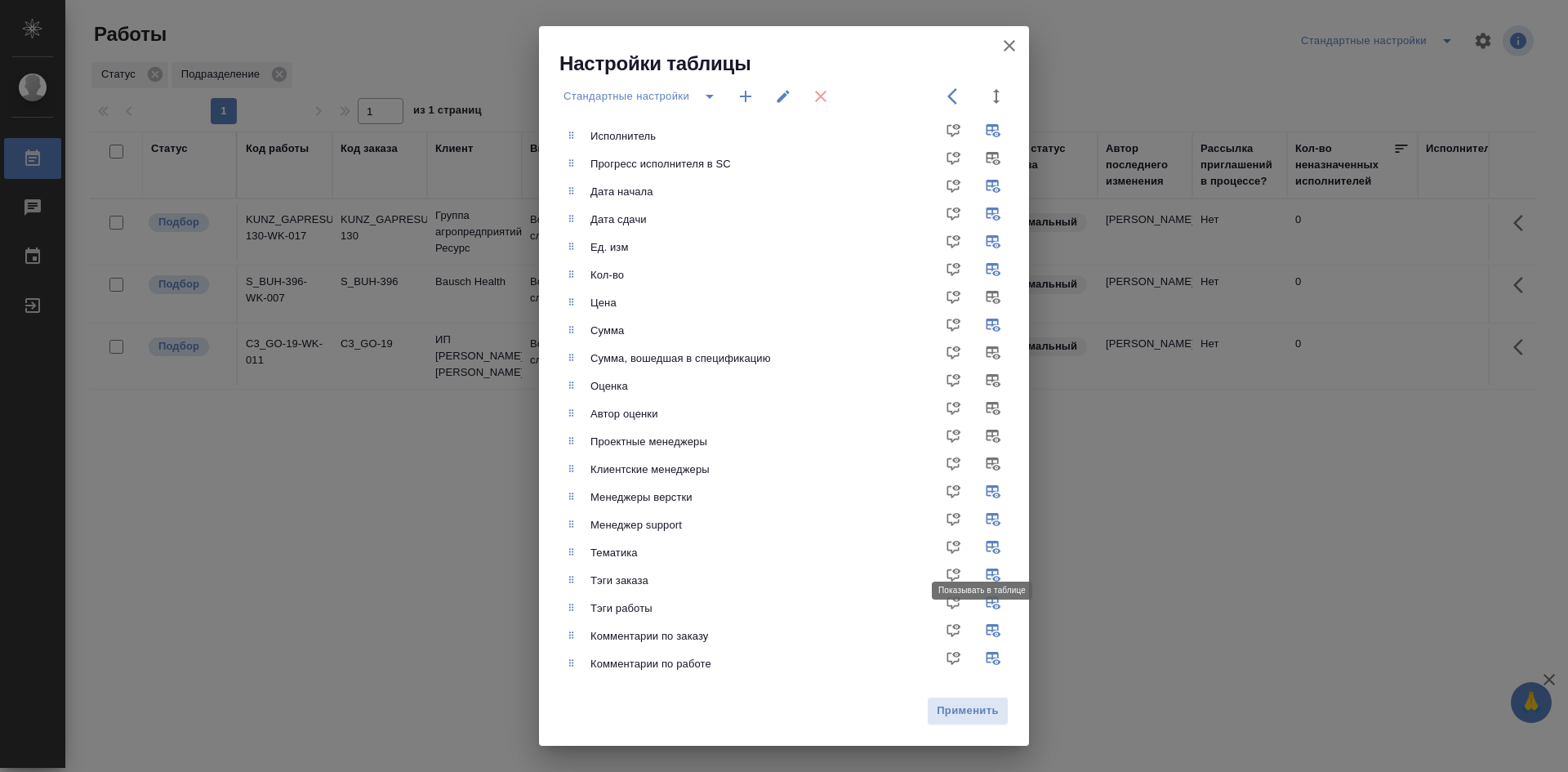
scroll to position [370, 0]
click at [979, 515] on input "checkbox" at bounding box center [996, 523] width 39 height 39
checkbox input "false"
click at [982, 546] on input "checkbox" at bounding box center [996, 550] width 39 height 39
checkbox input "false"
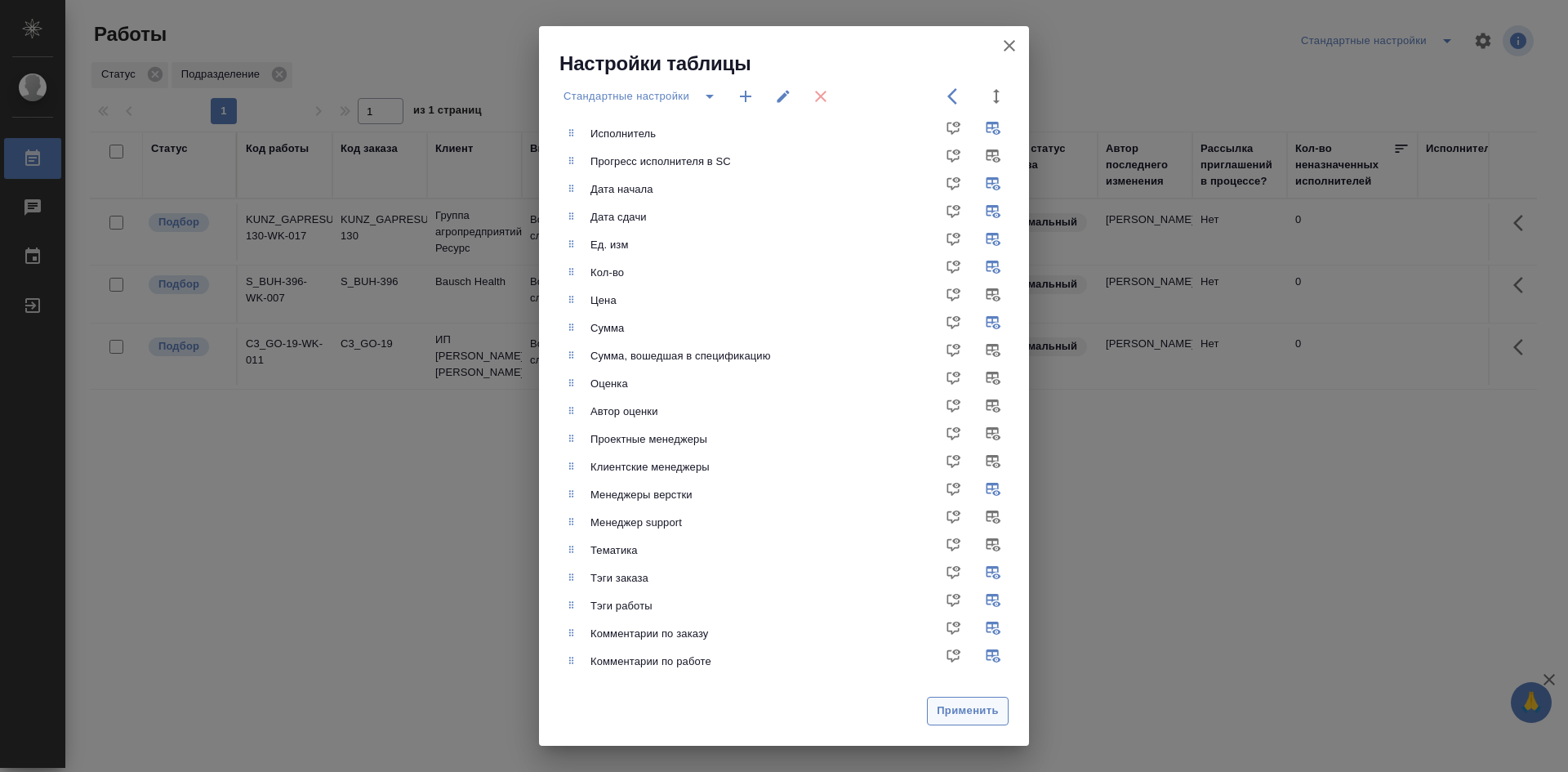
click at [977, 711] on span "Применить" at bounding box center [967, 711] width 63 height 19
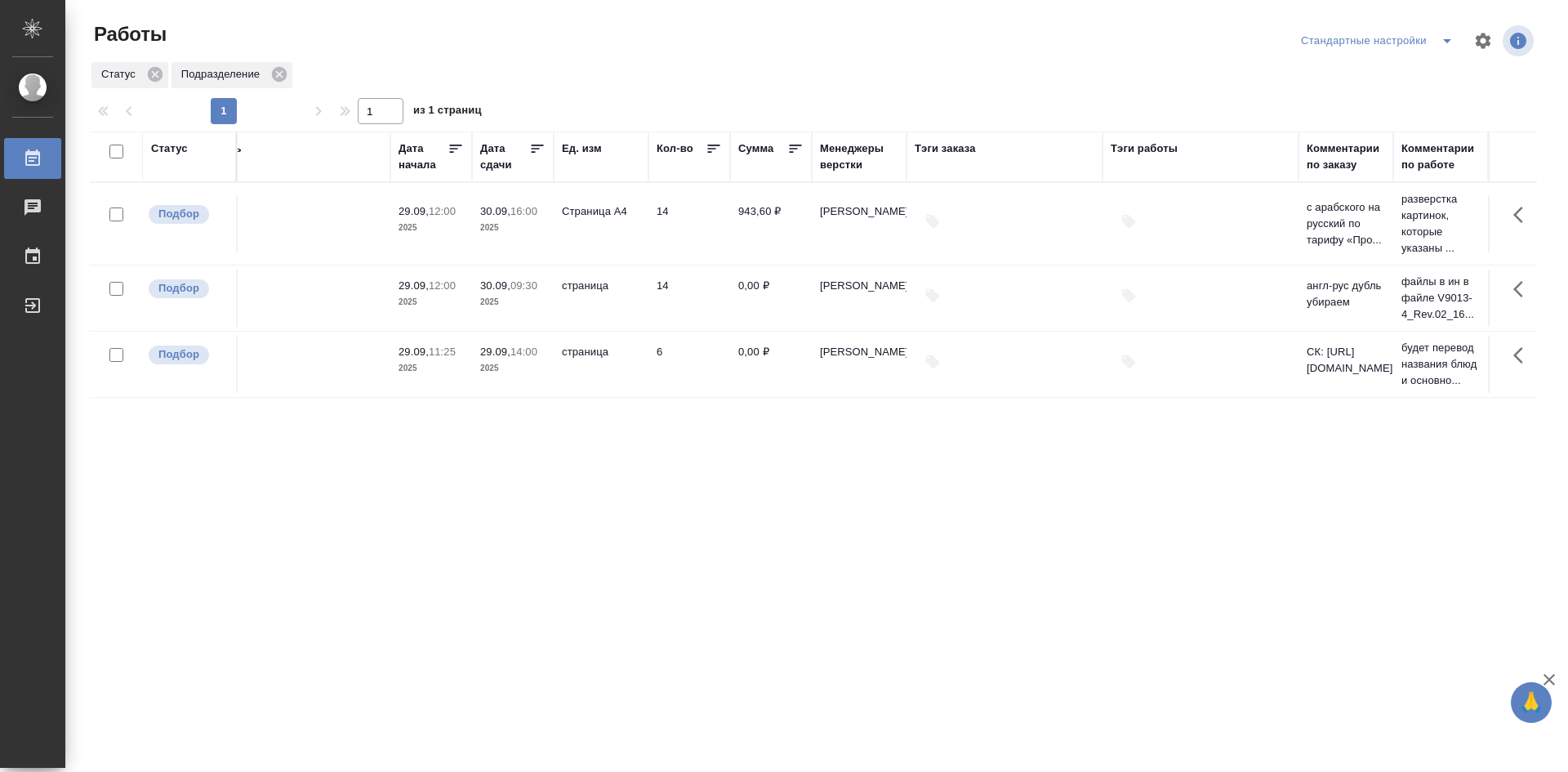
scroll to position [0, 460]
drag, startPoint x: 1293, startPoint y: 165, endPoint x: 1219, endPoint y: 176, distance: 74.8
click at [1219, 176] on th "Тэги работы" at bounding box center [1195, 157] width 196 height 51
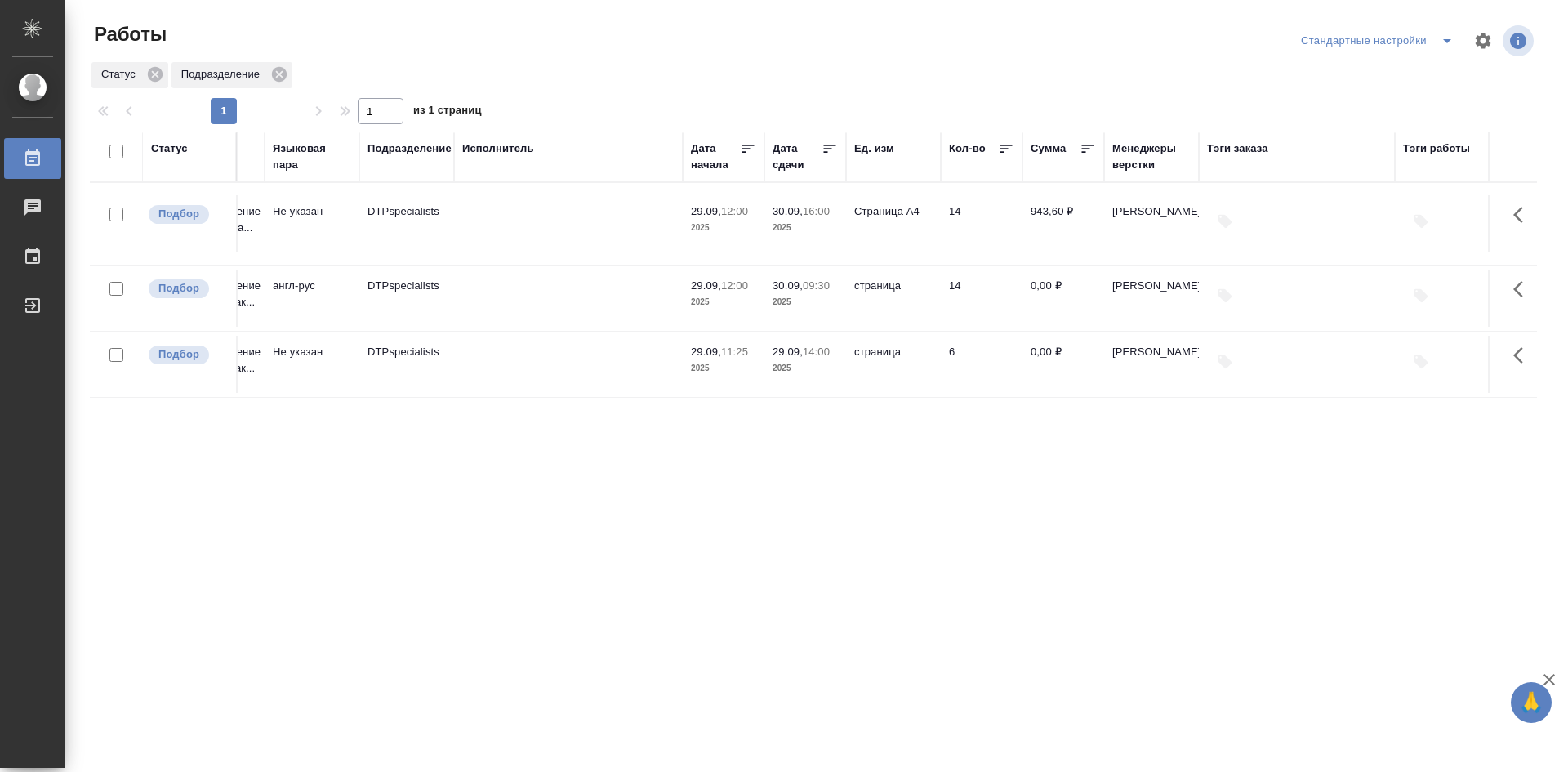
scroll to position [0, 0]
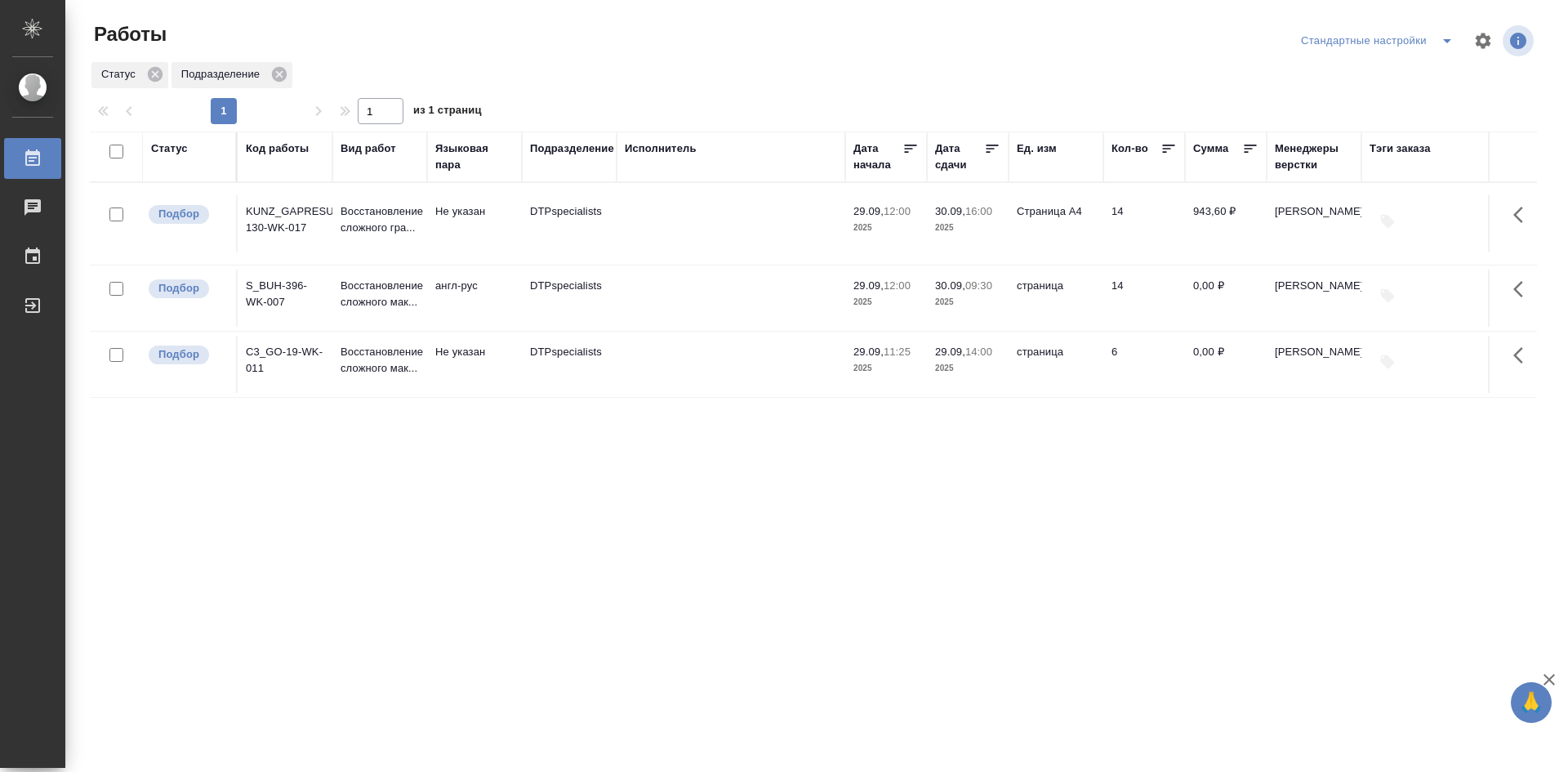
click at [276, 287] on td "S_BUH-396-WK-007" at bounding box center [285, 298] width 95 height 57
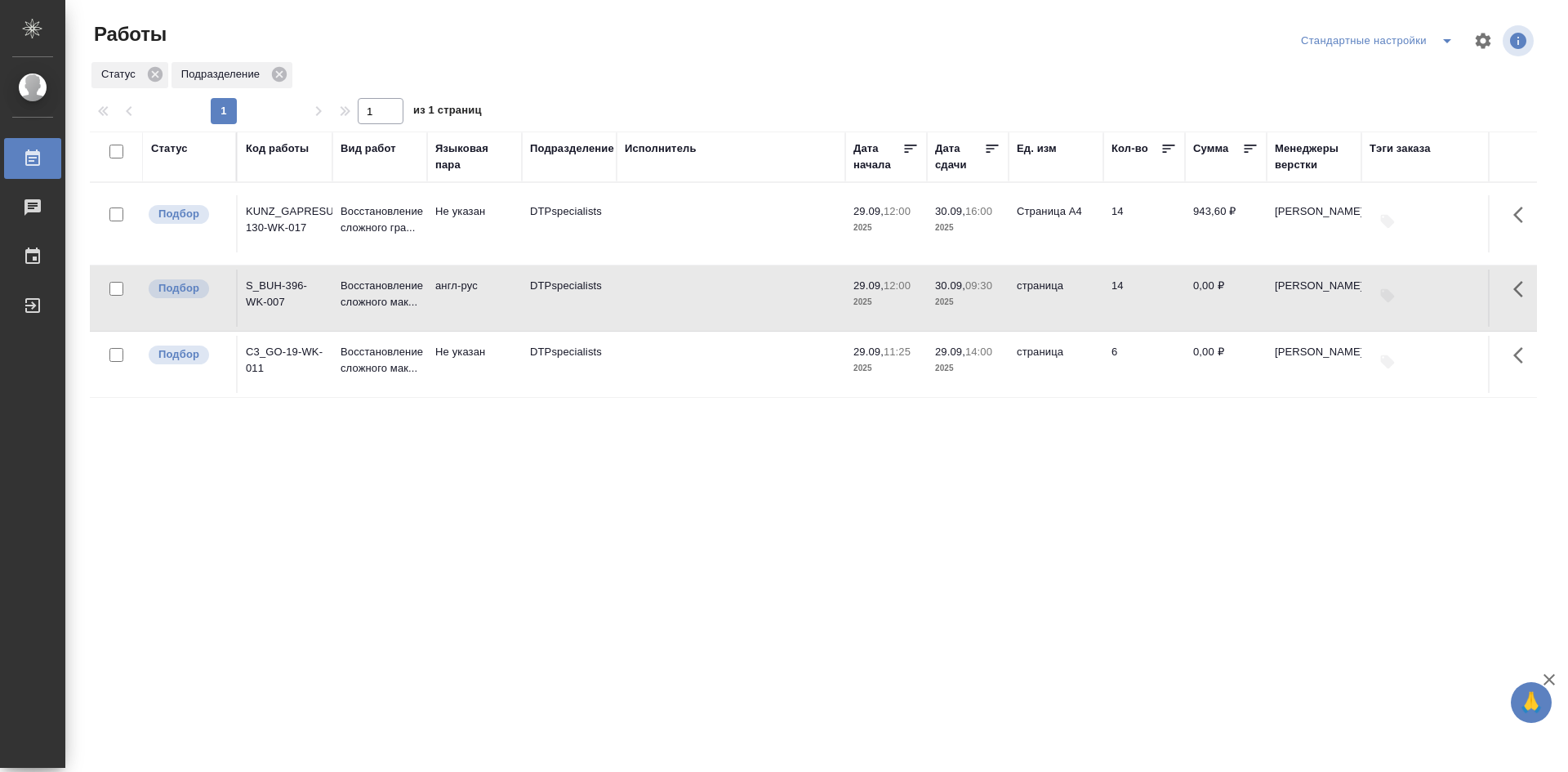
click at [117, 288] on input "checkbox" at bounding box center [117, 289] width 14 height 14
checkbox input "true"
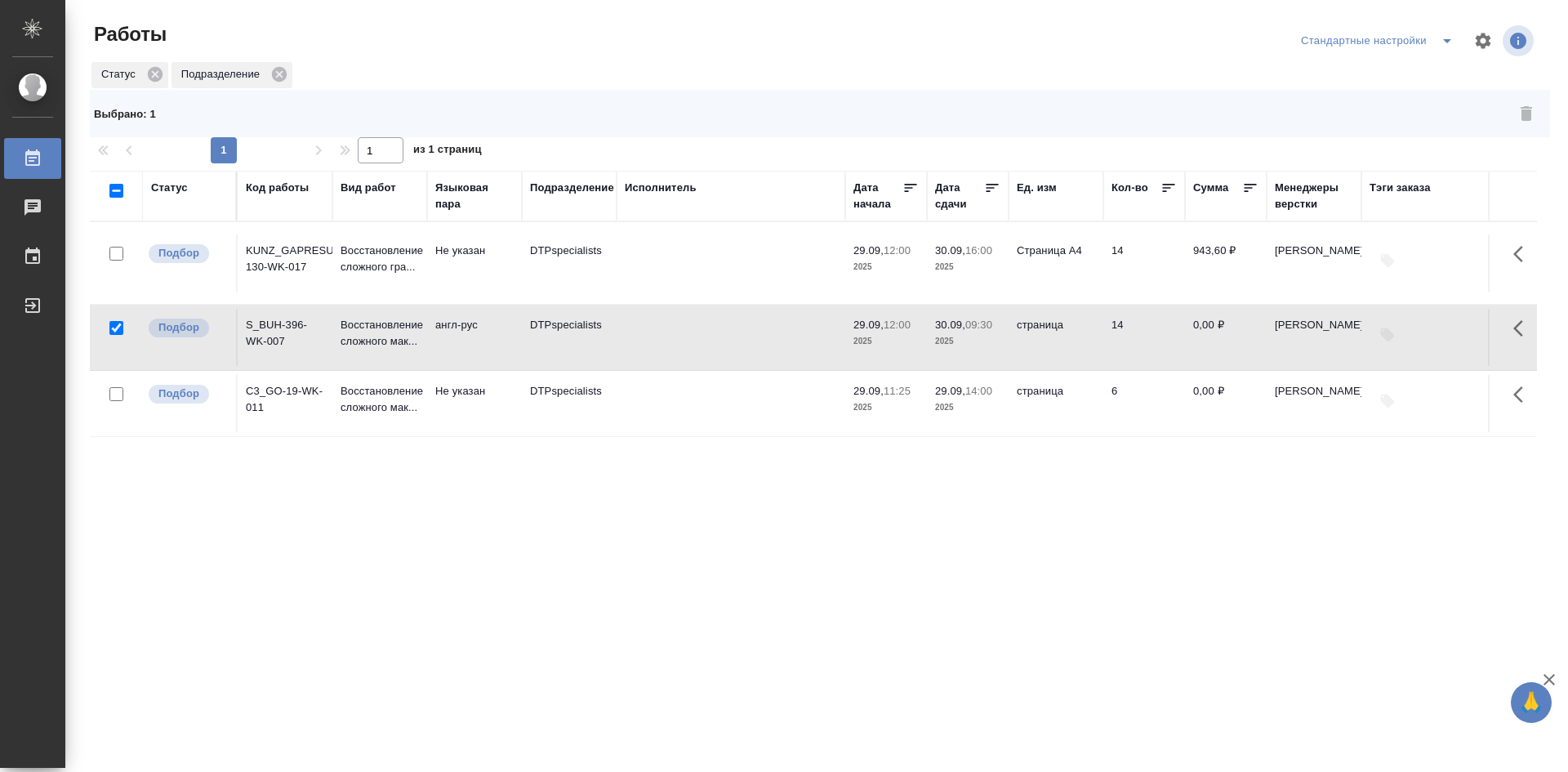
click at [277, 325] on td "S_BUH-396-WK-007" at bounding box center [285, 337] width 95 height 57
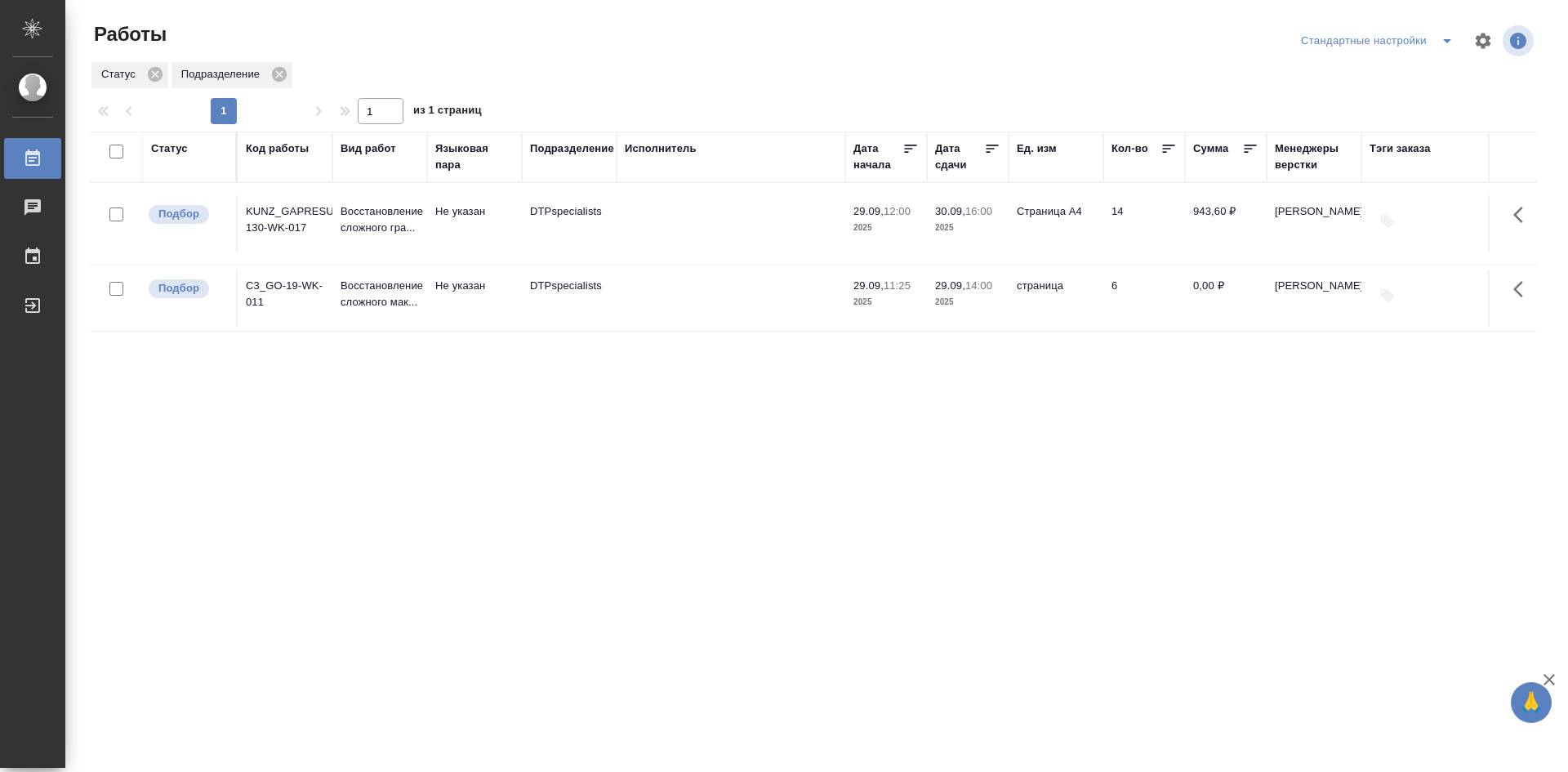
click at [279, 364] on div "Статус Код работы Вид работ Языковая пара Подразделение Исполнитель Дата начала…" at bounding box center [813, 426] width 1447 height 588
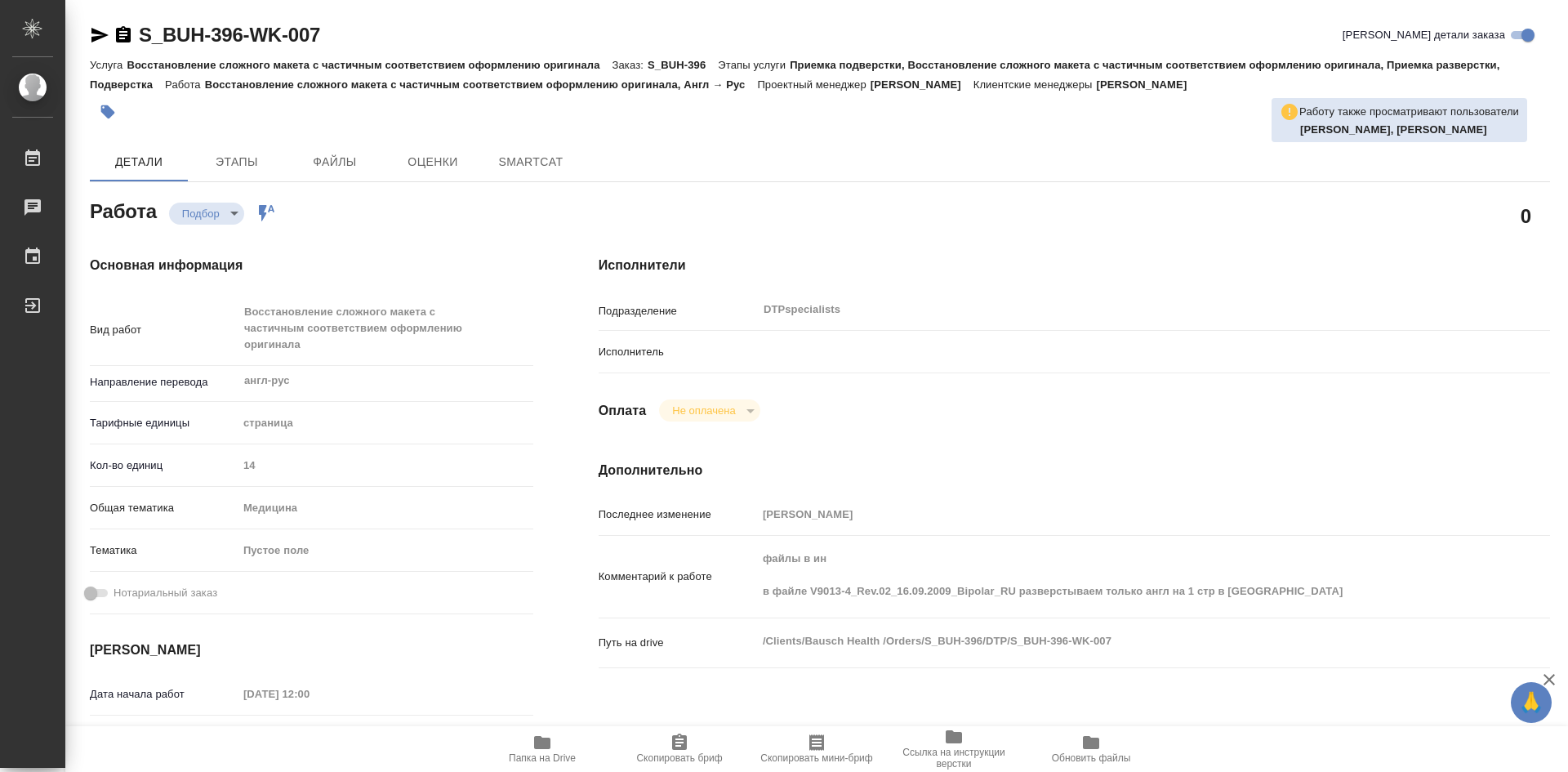
type textarea "x"
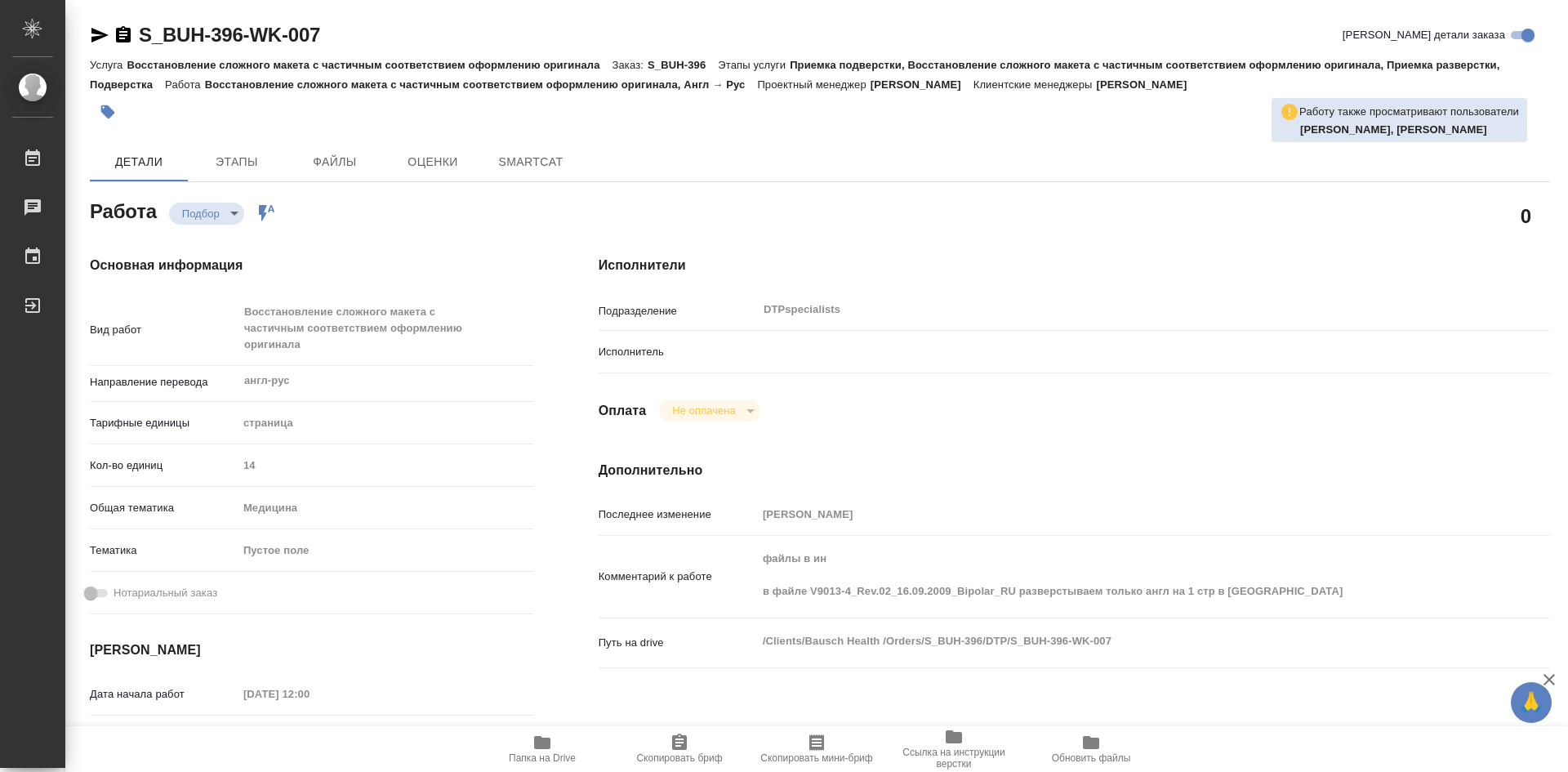
type textarea "x"
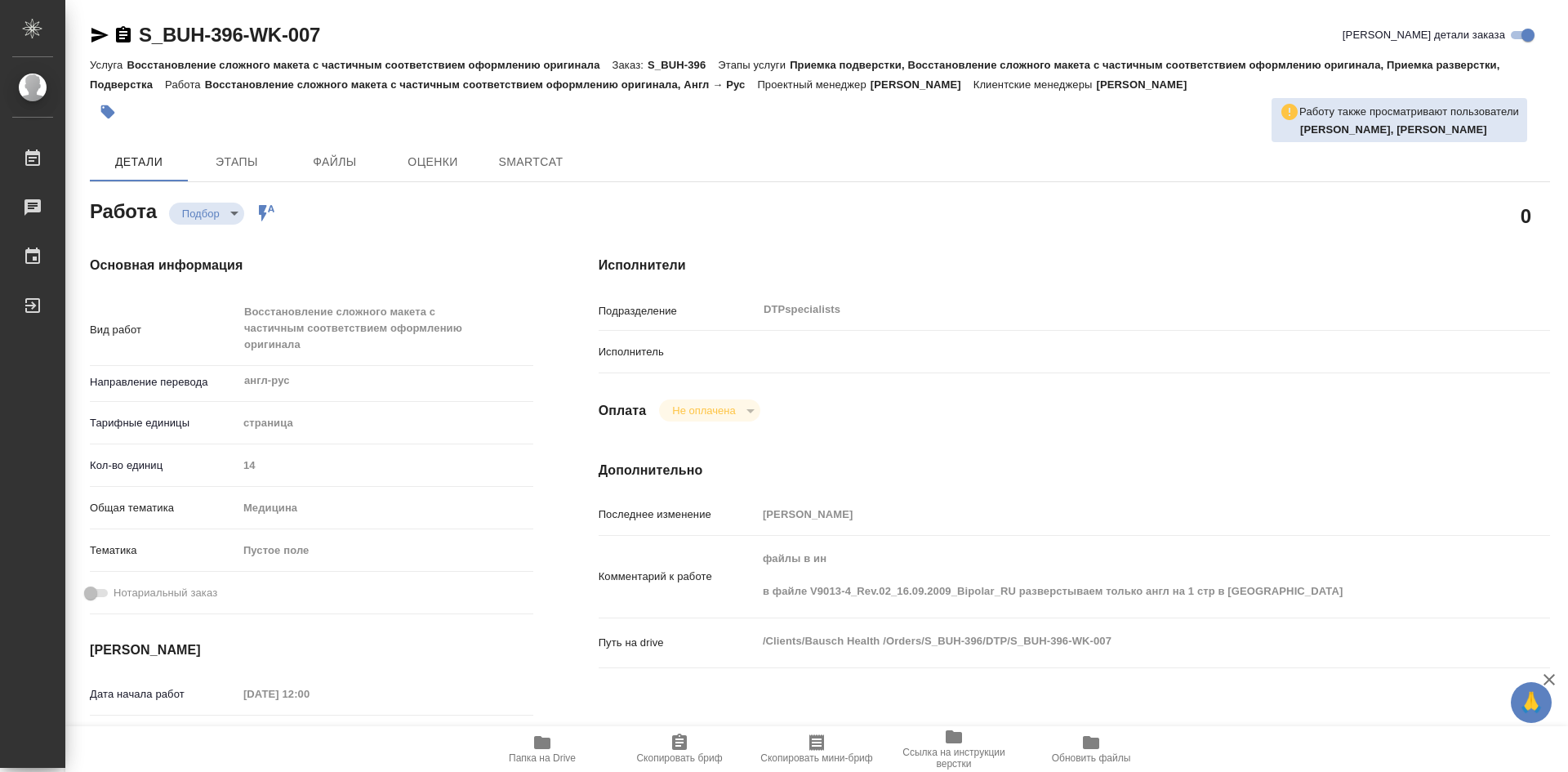
type textarea "x"
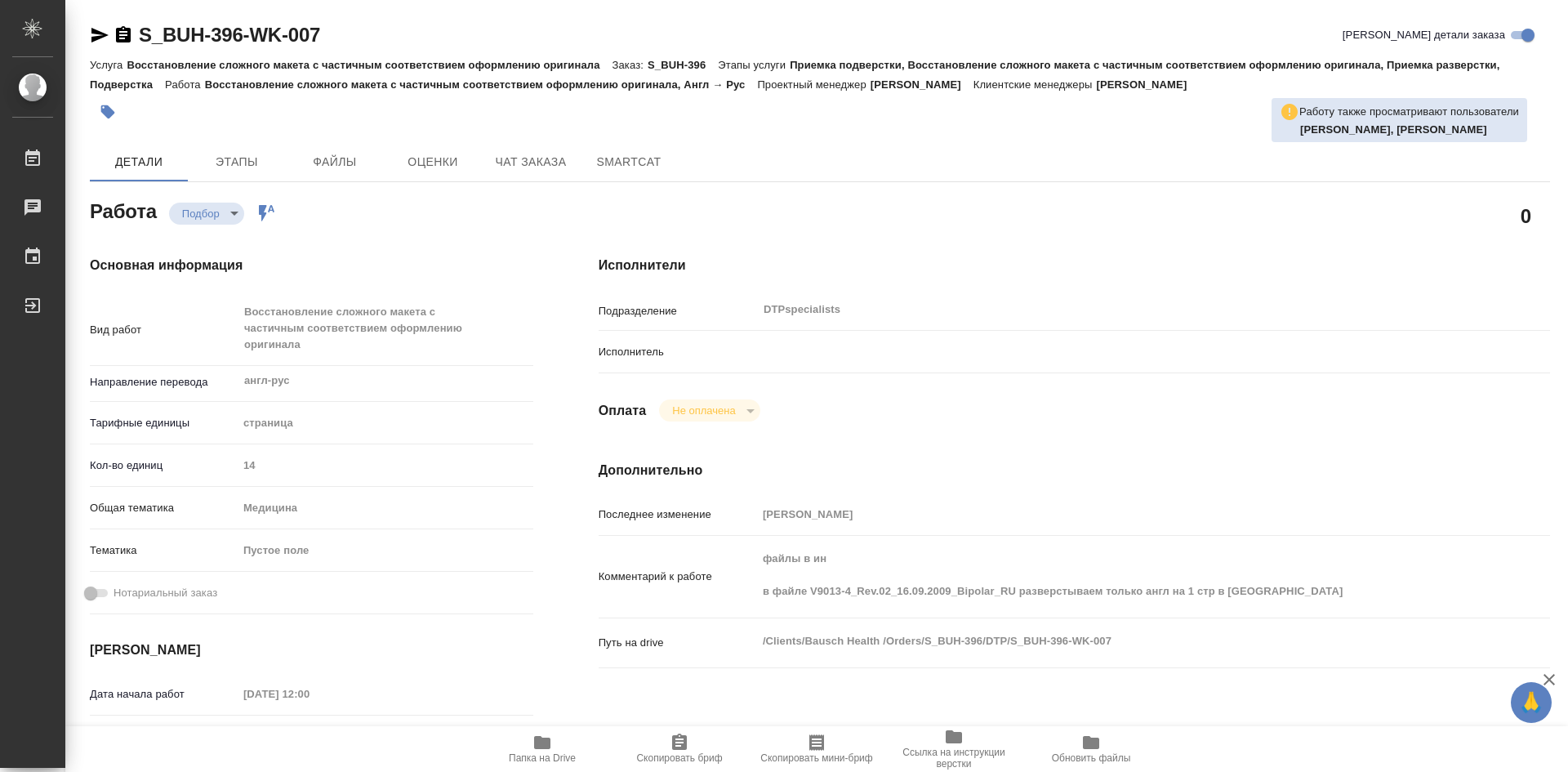
type textarea "x"
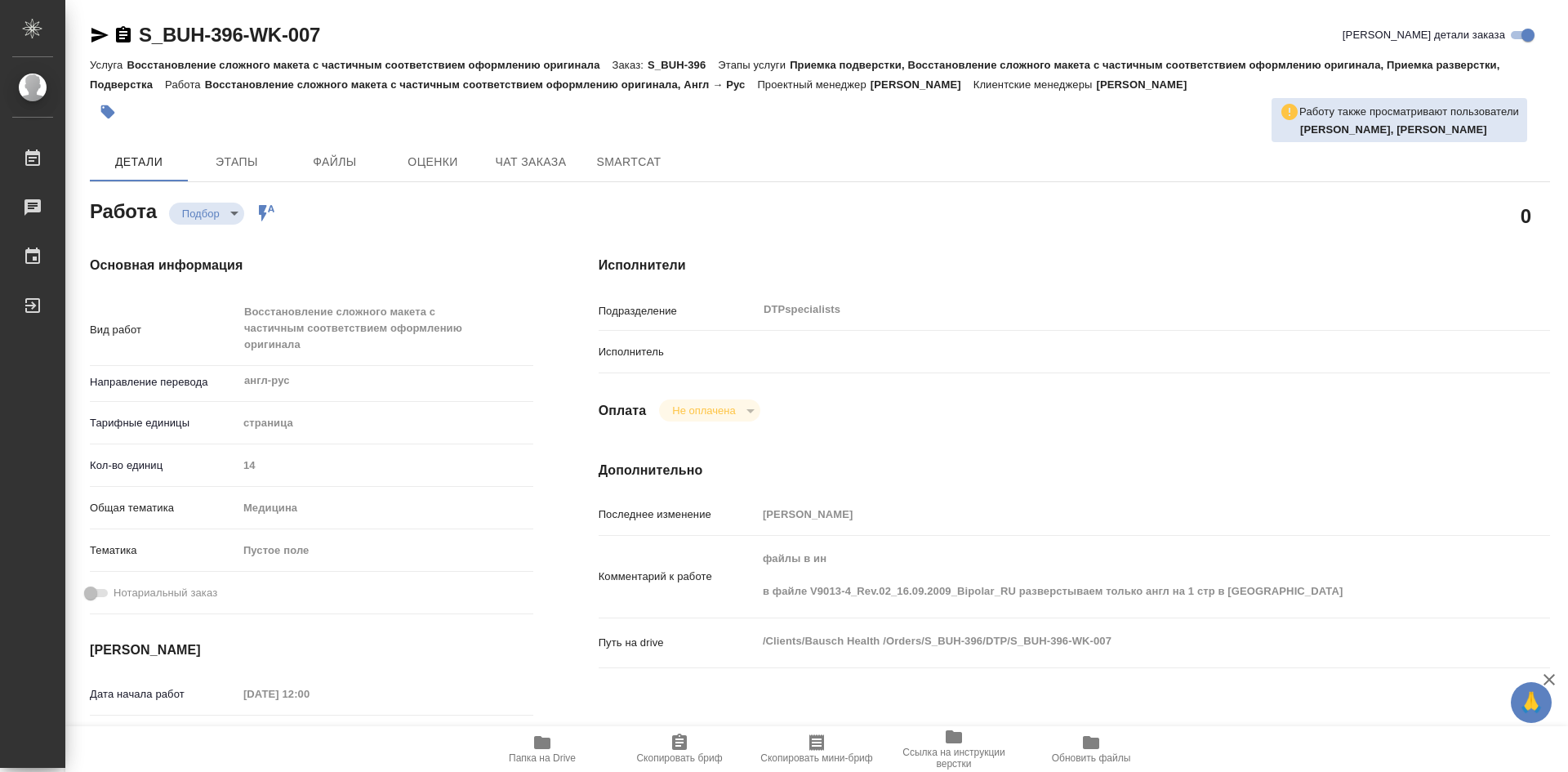
type textarea "x"
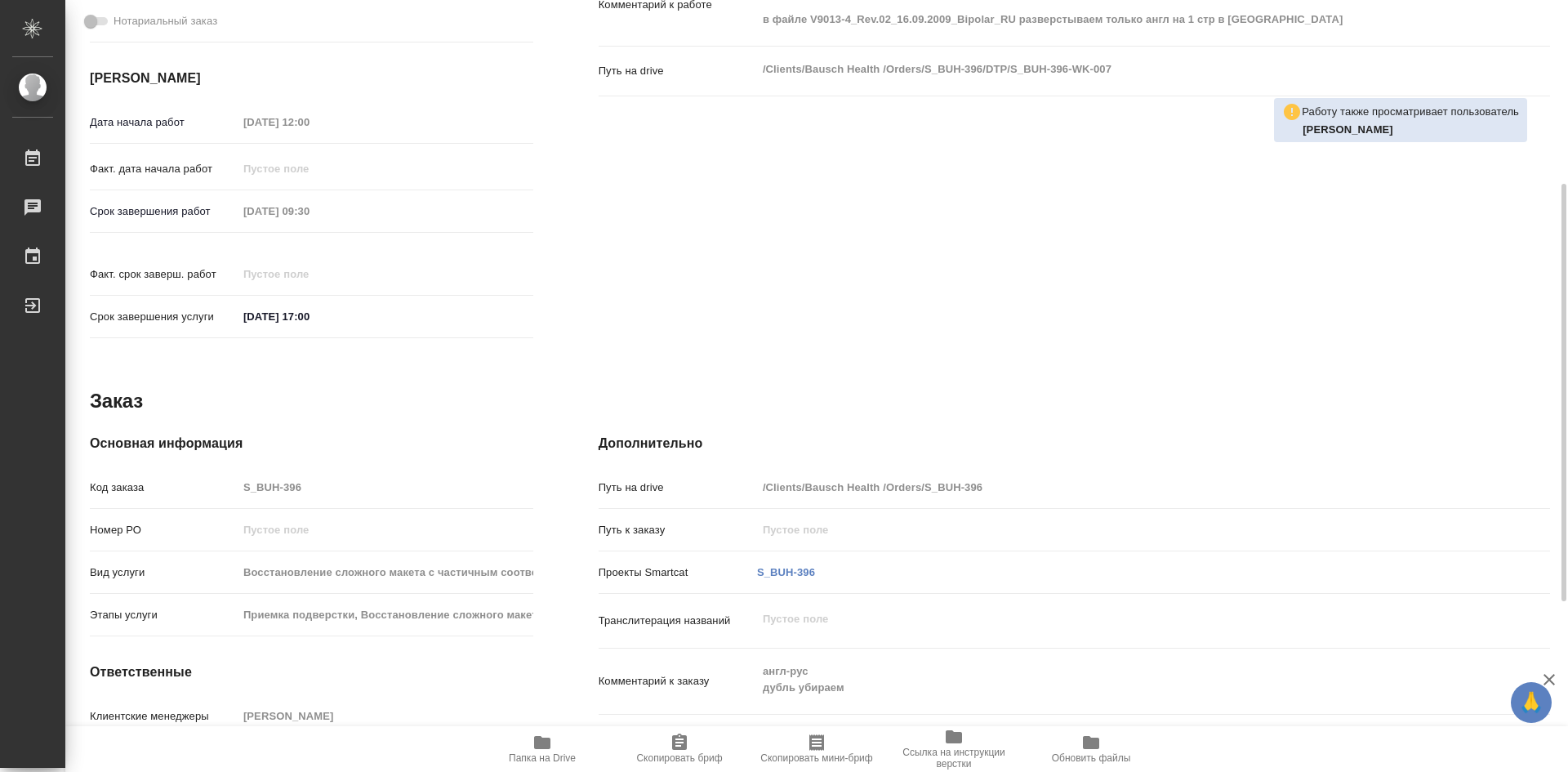
scroll to position [408, 0]
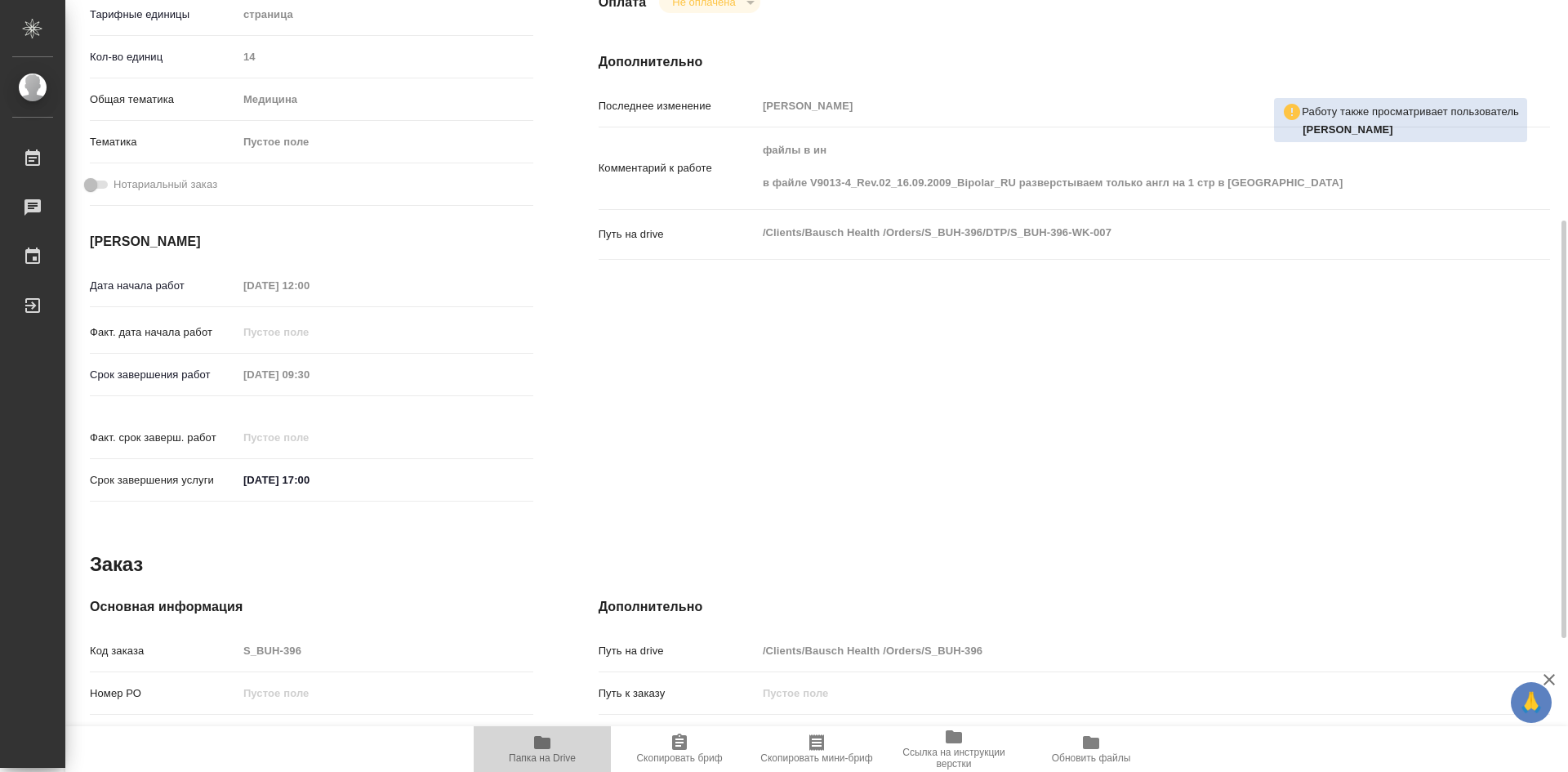
click at [547, 753] on span "Папка на Drive" at bounding box center [542, 758] width 67 height 12
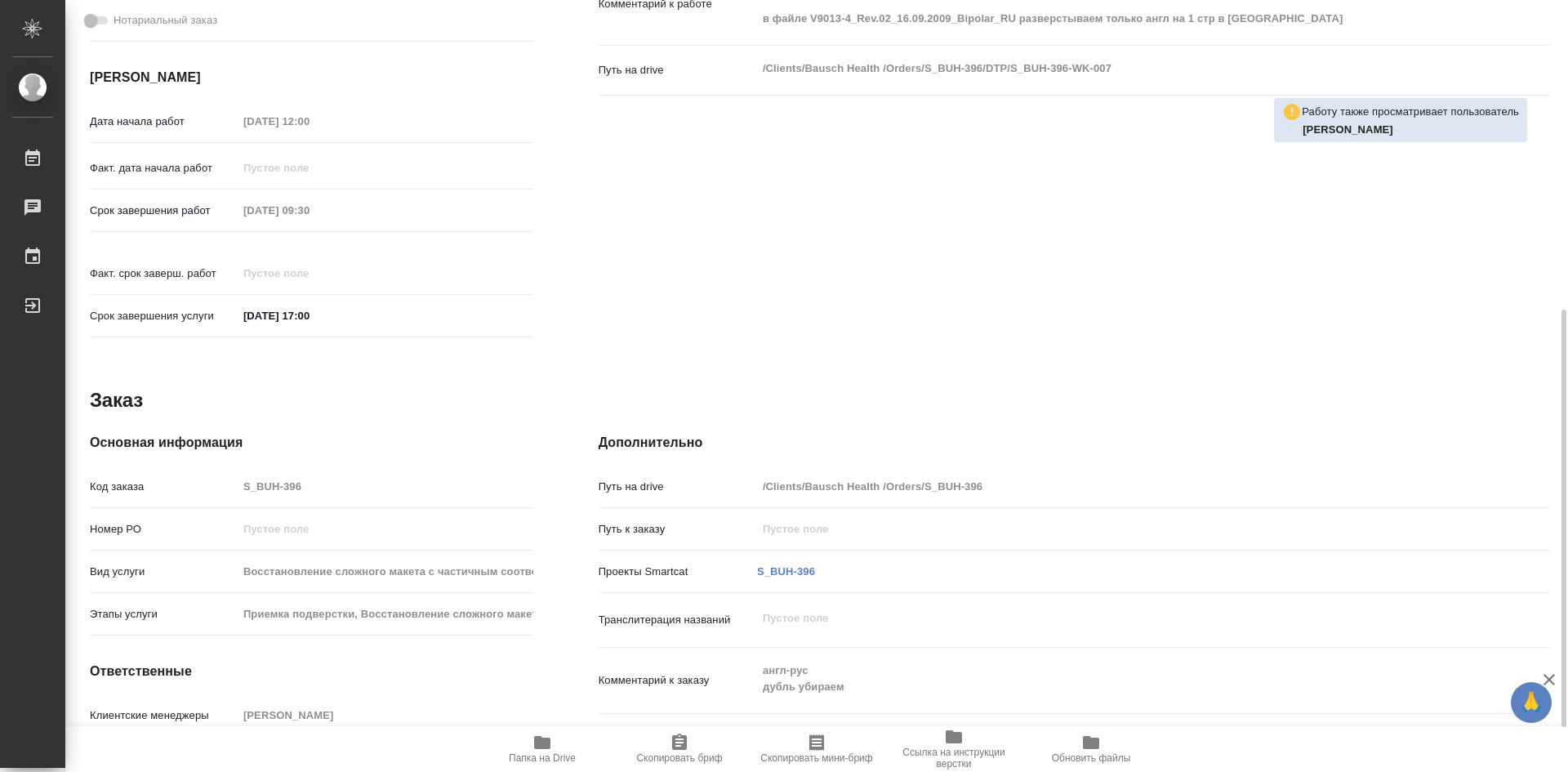
scroll to position [654, 0]
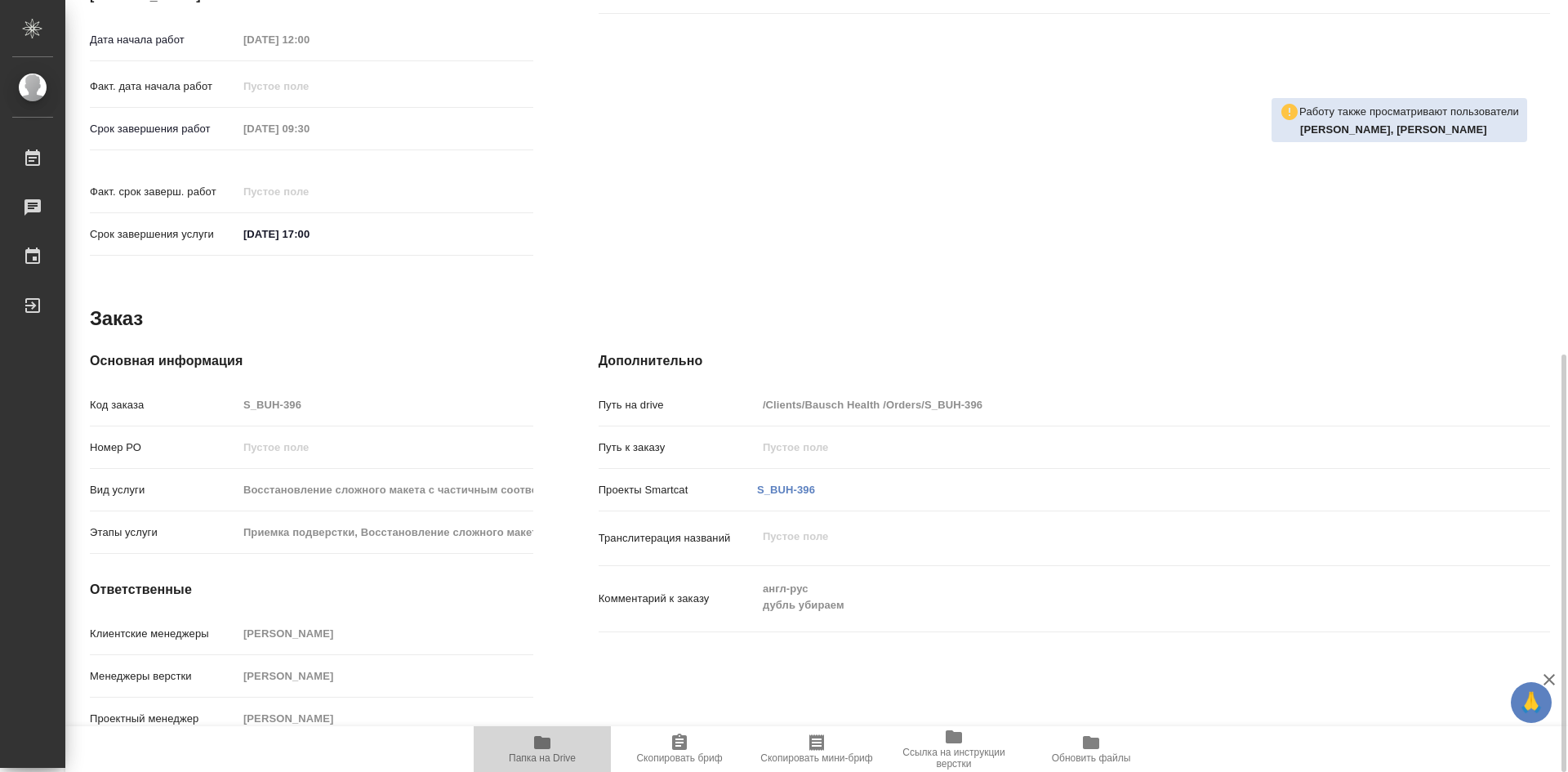
click at [528, 748] on span "Папка на Drive" at bounding box center [542, 748] width 117 height 31
type textarea "x"
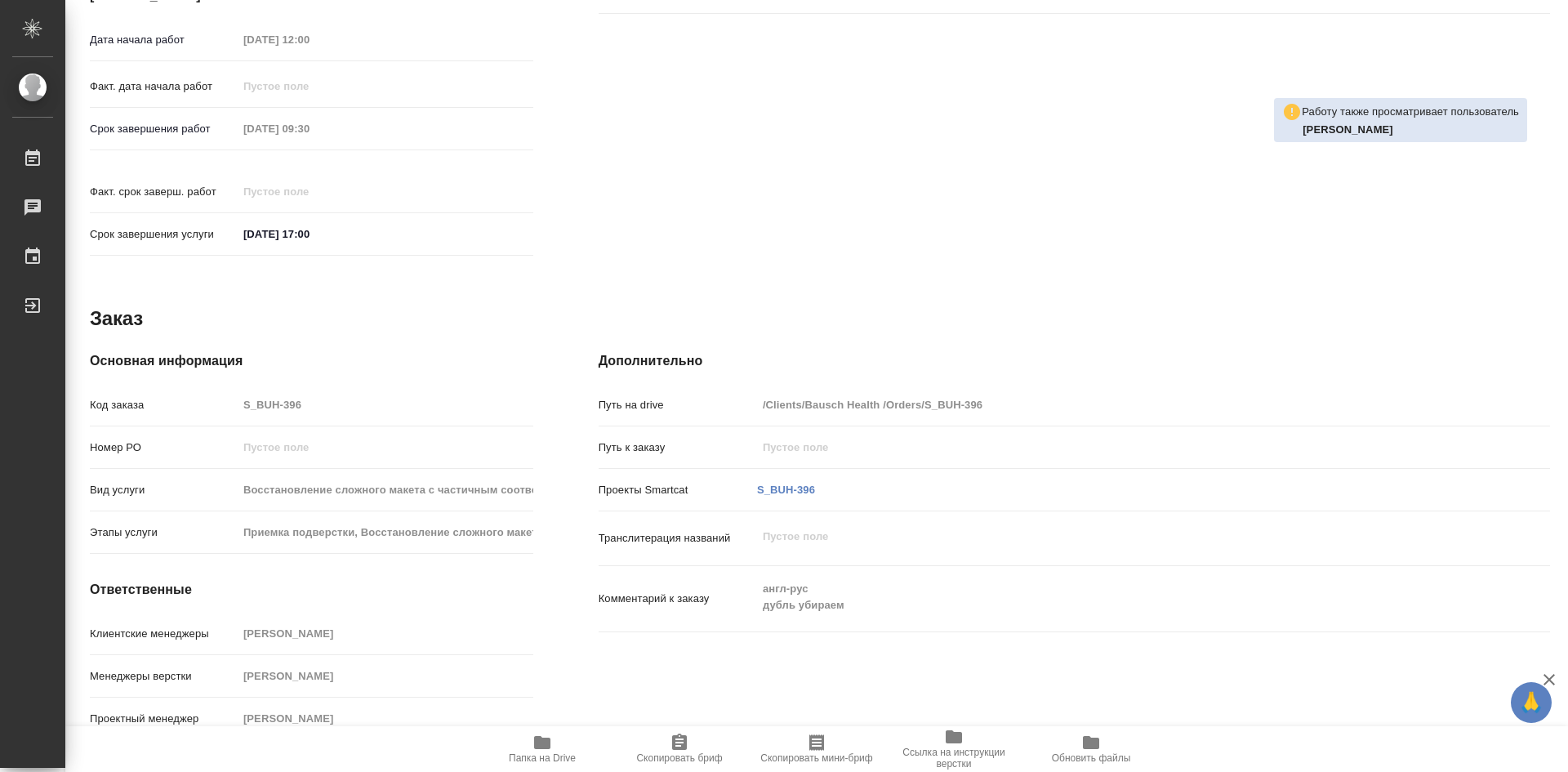
type textarea "x"
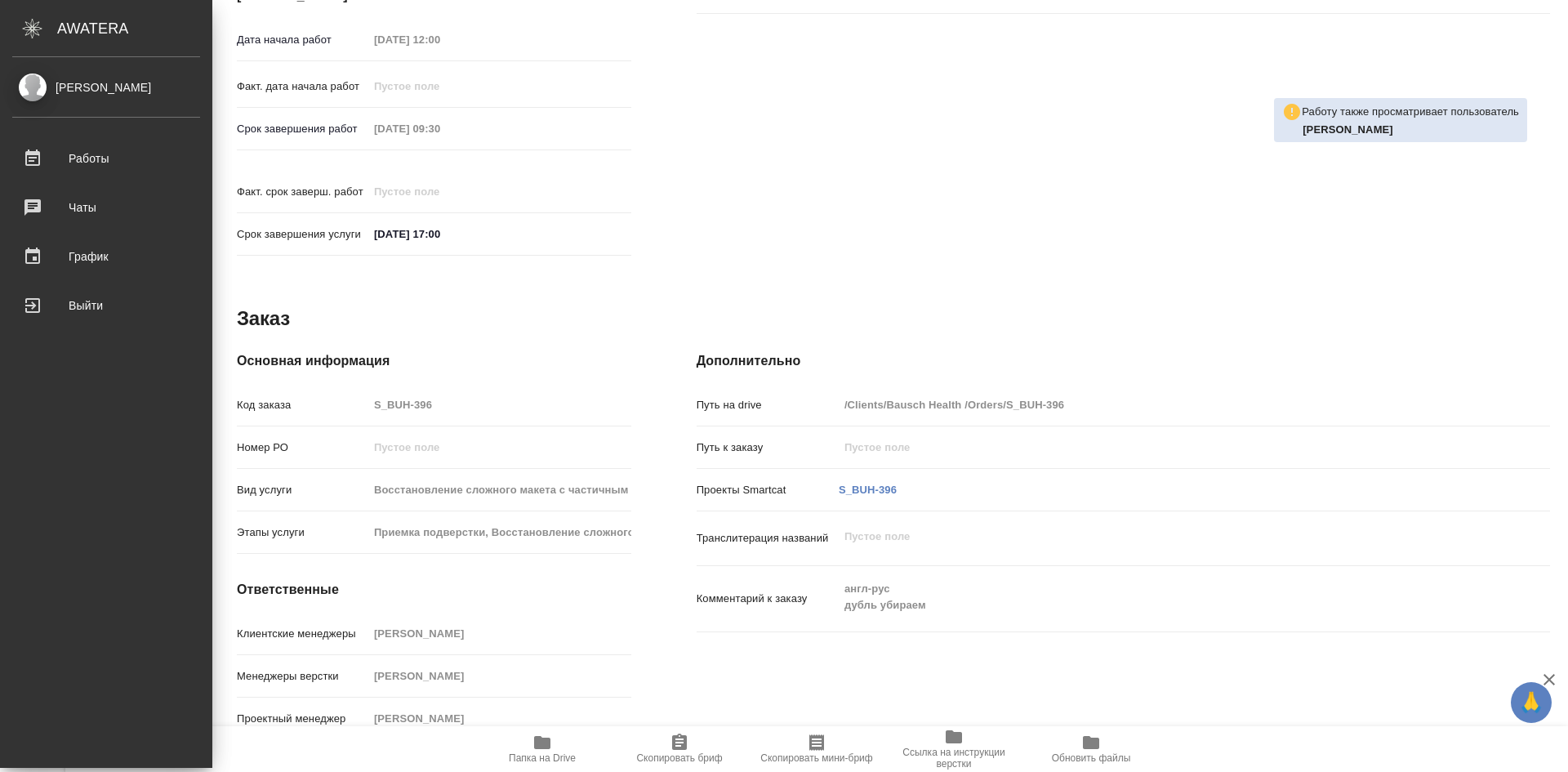
type textarea "x"
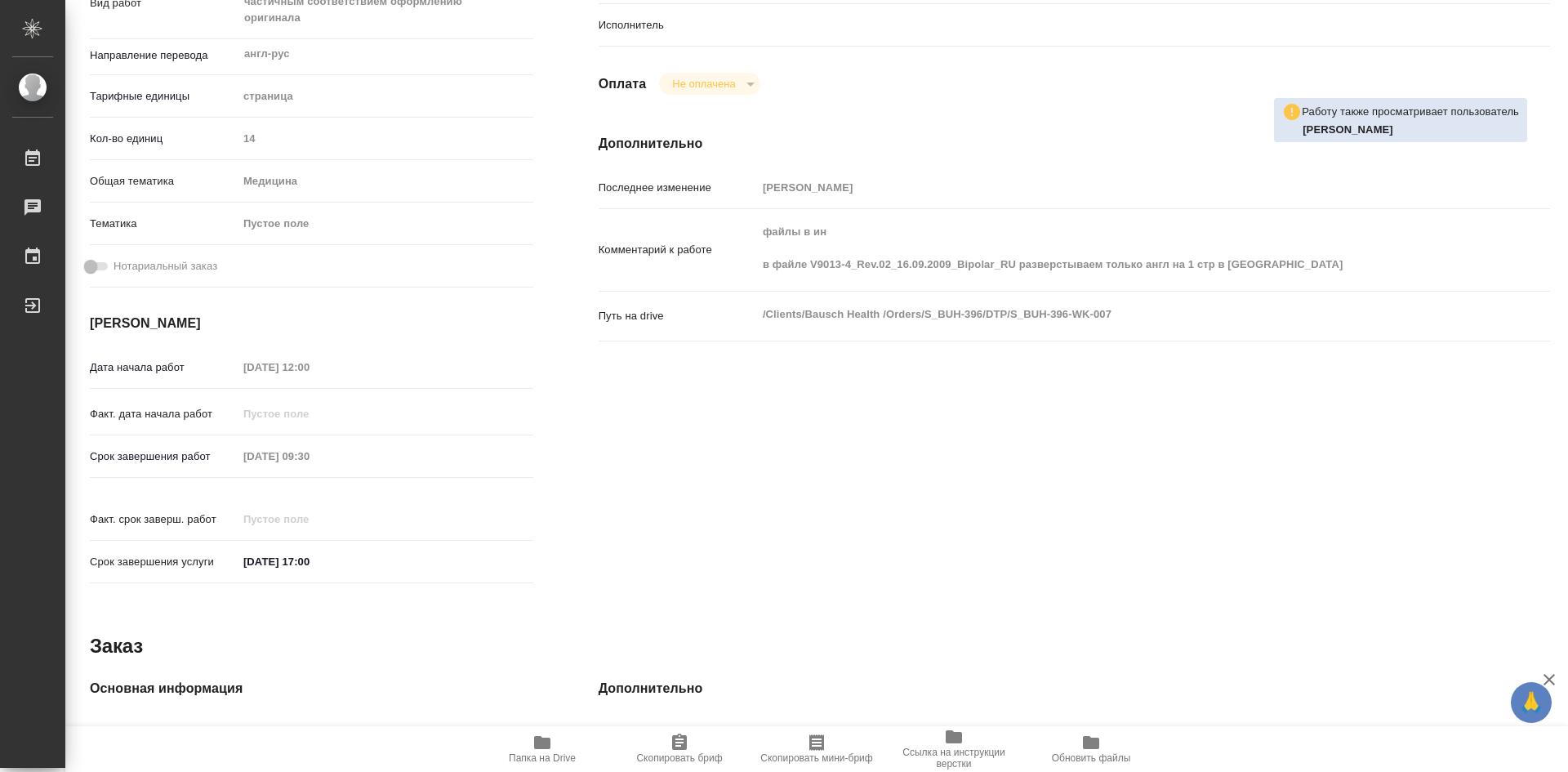
scroll to position [572, 0]
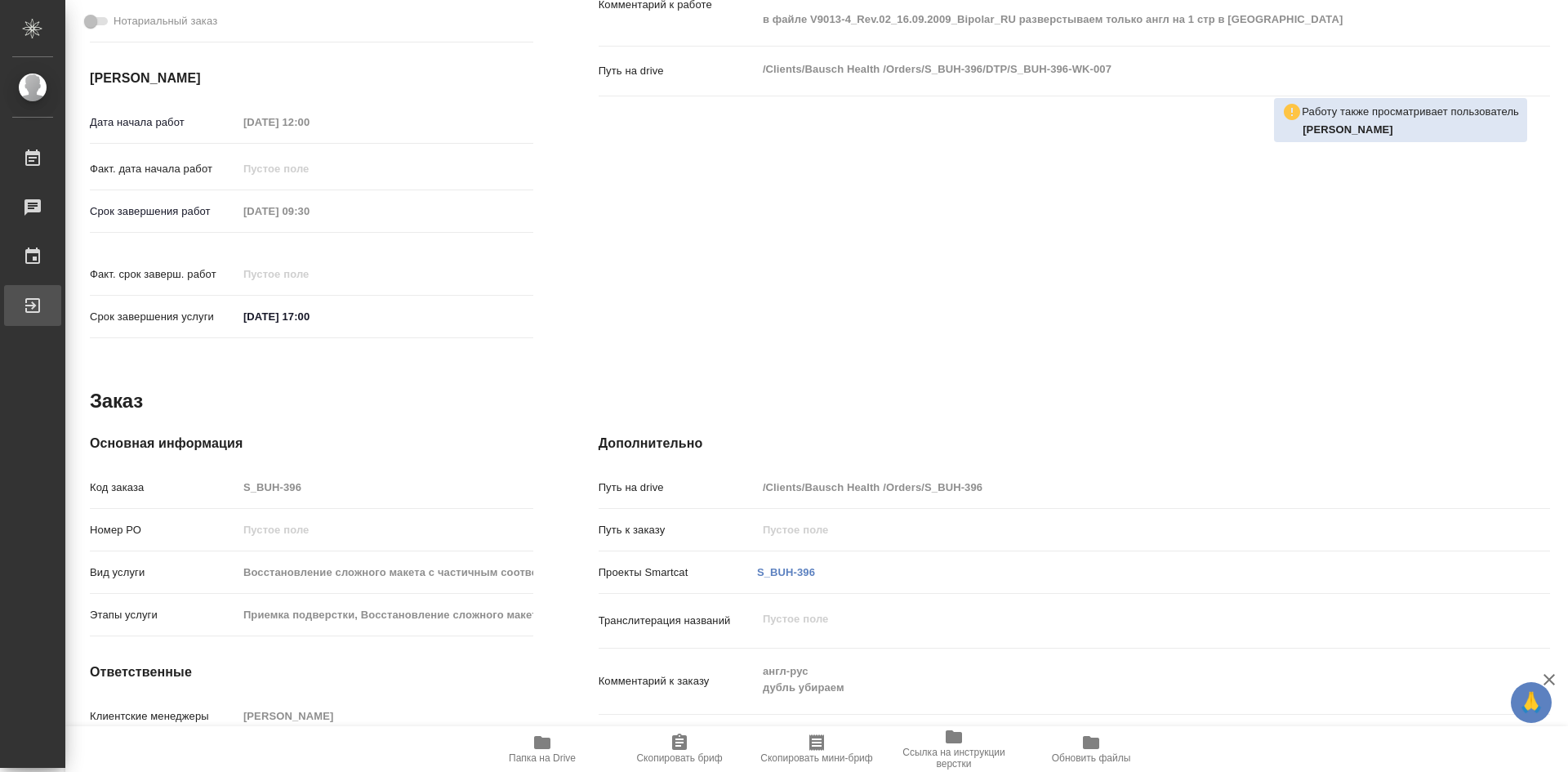
type textarea "x"
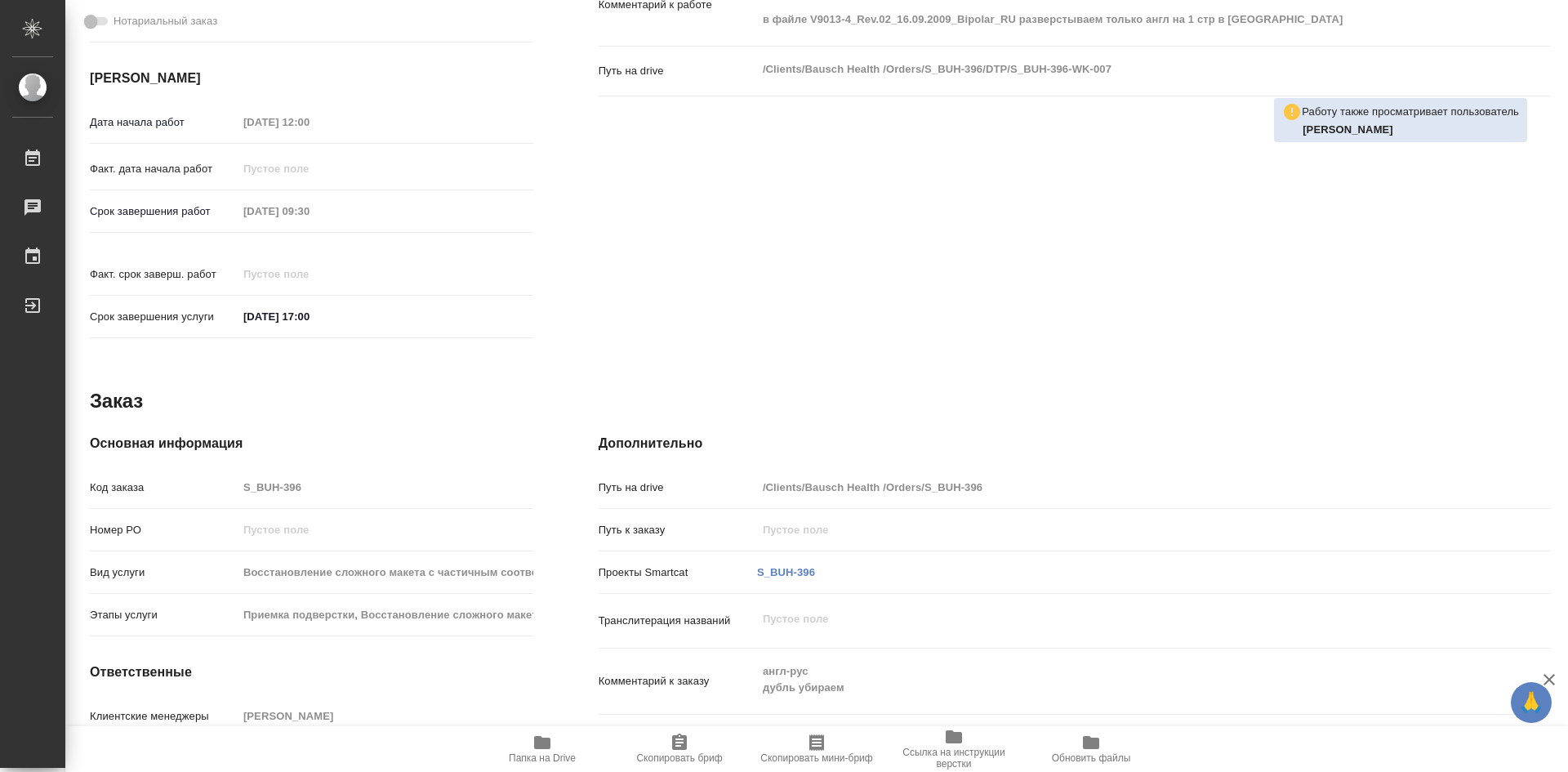
type textarea "x"
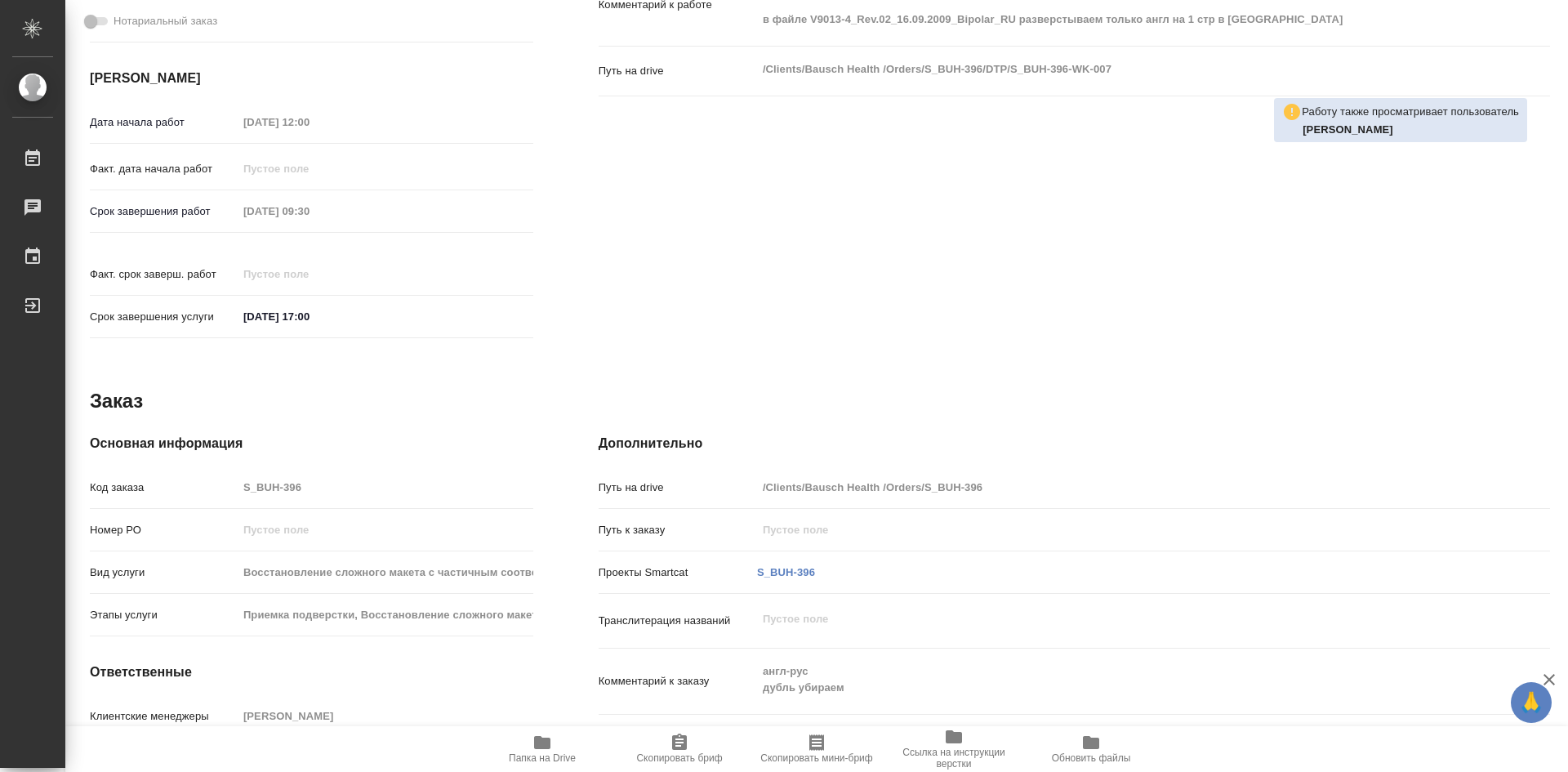
type textarea "x"
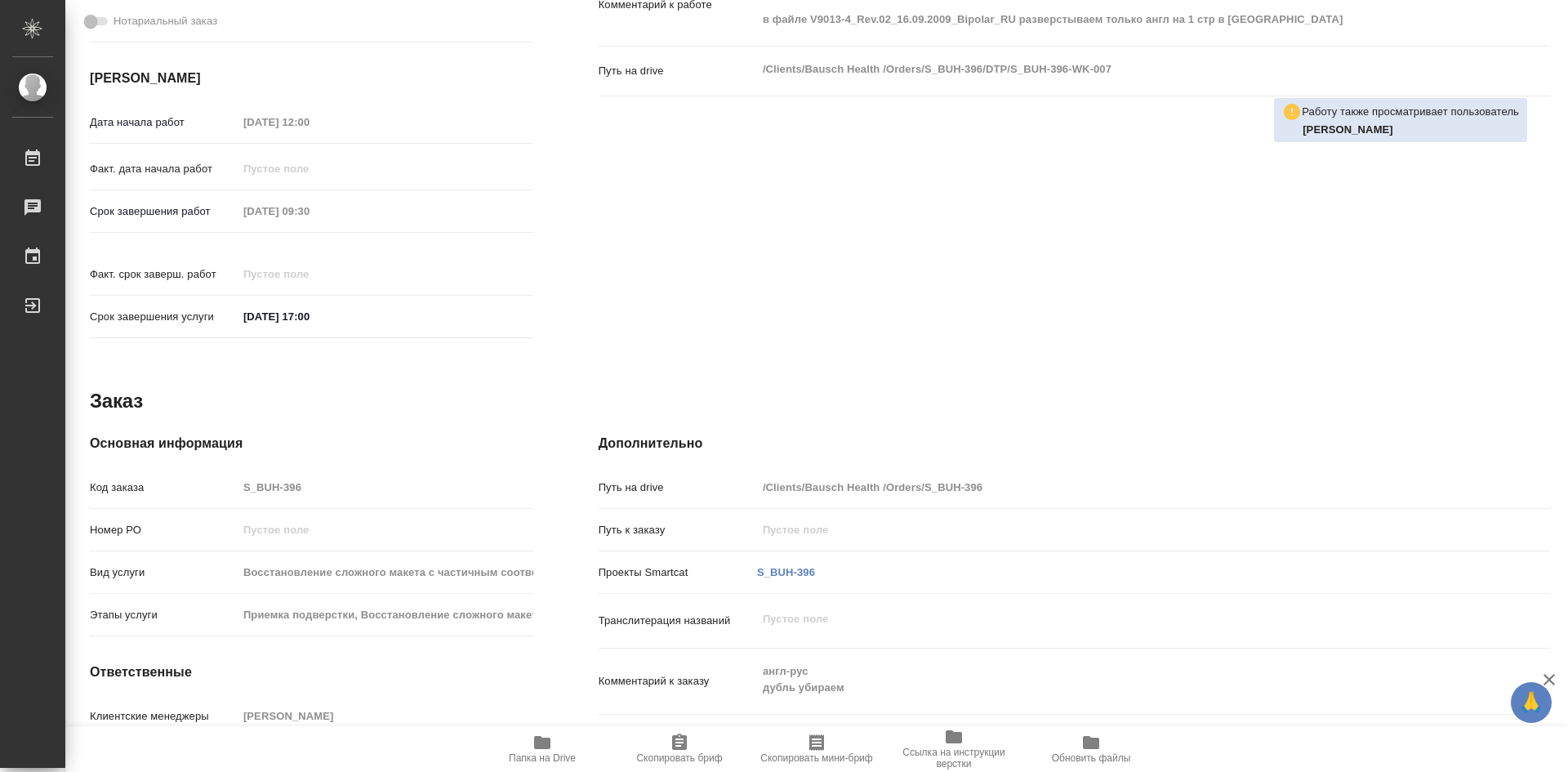
type textarea "x"
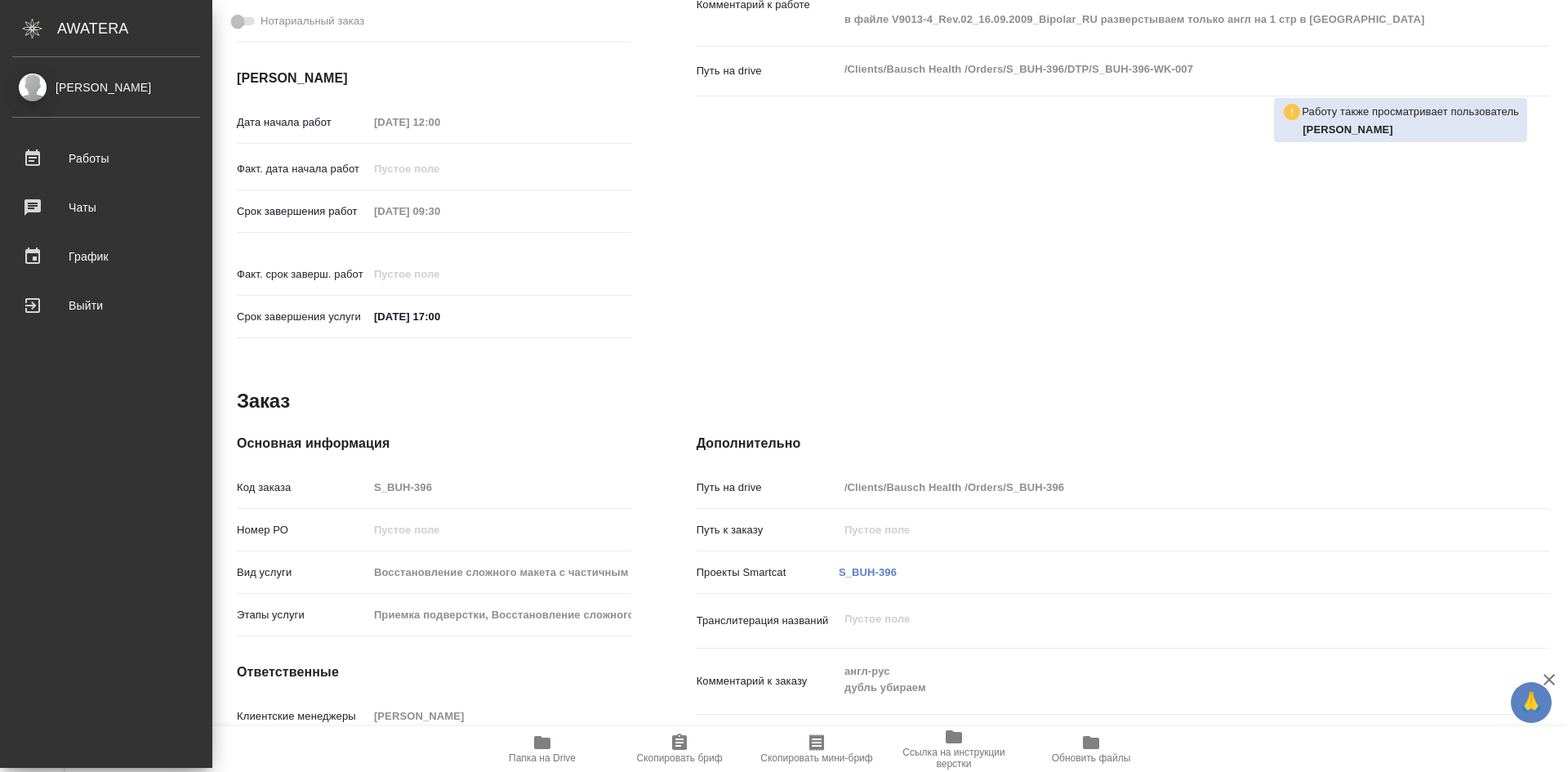
type textarea "x"
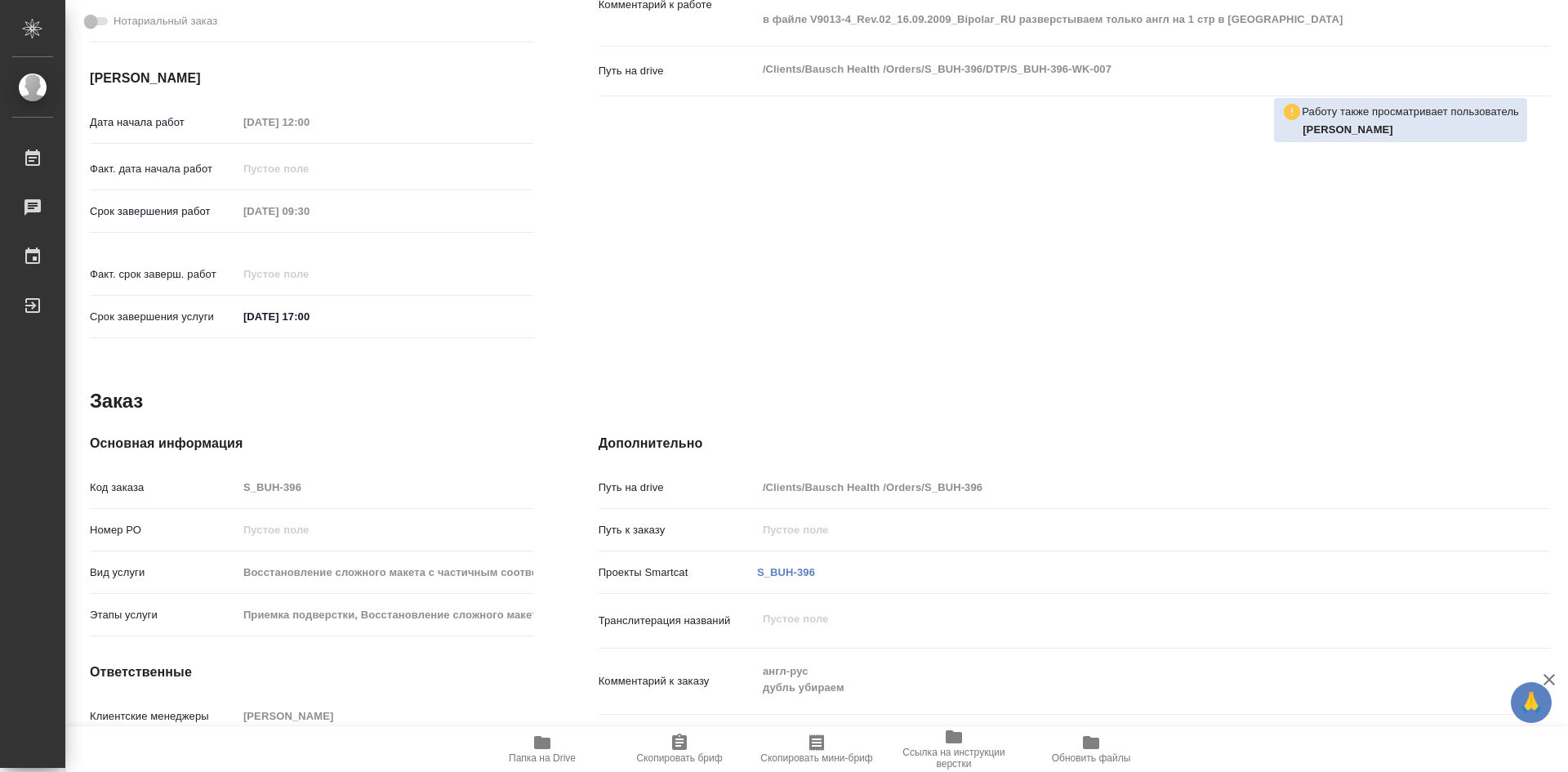
type textarea "x"
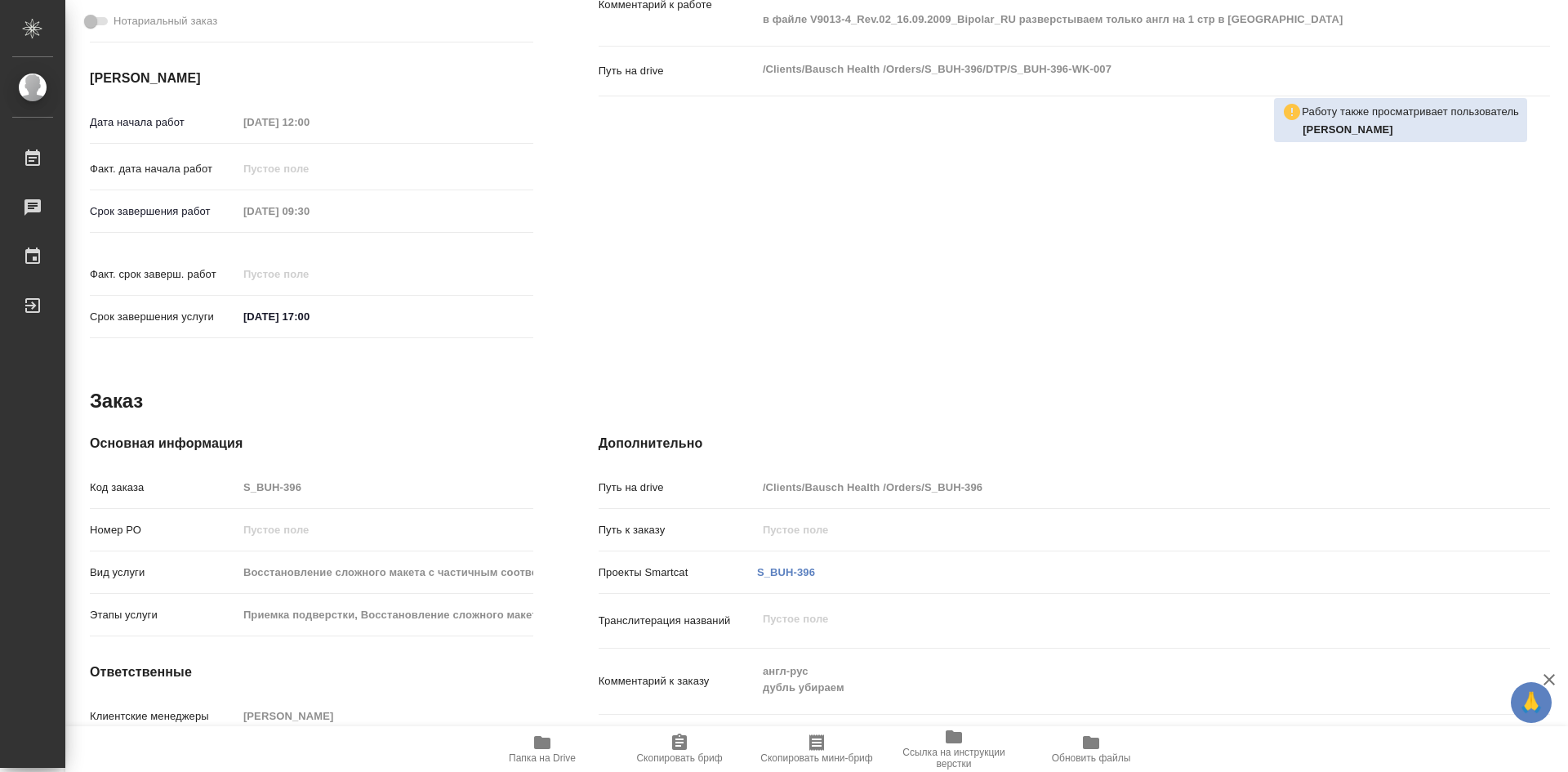
type textarea "x"
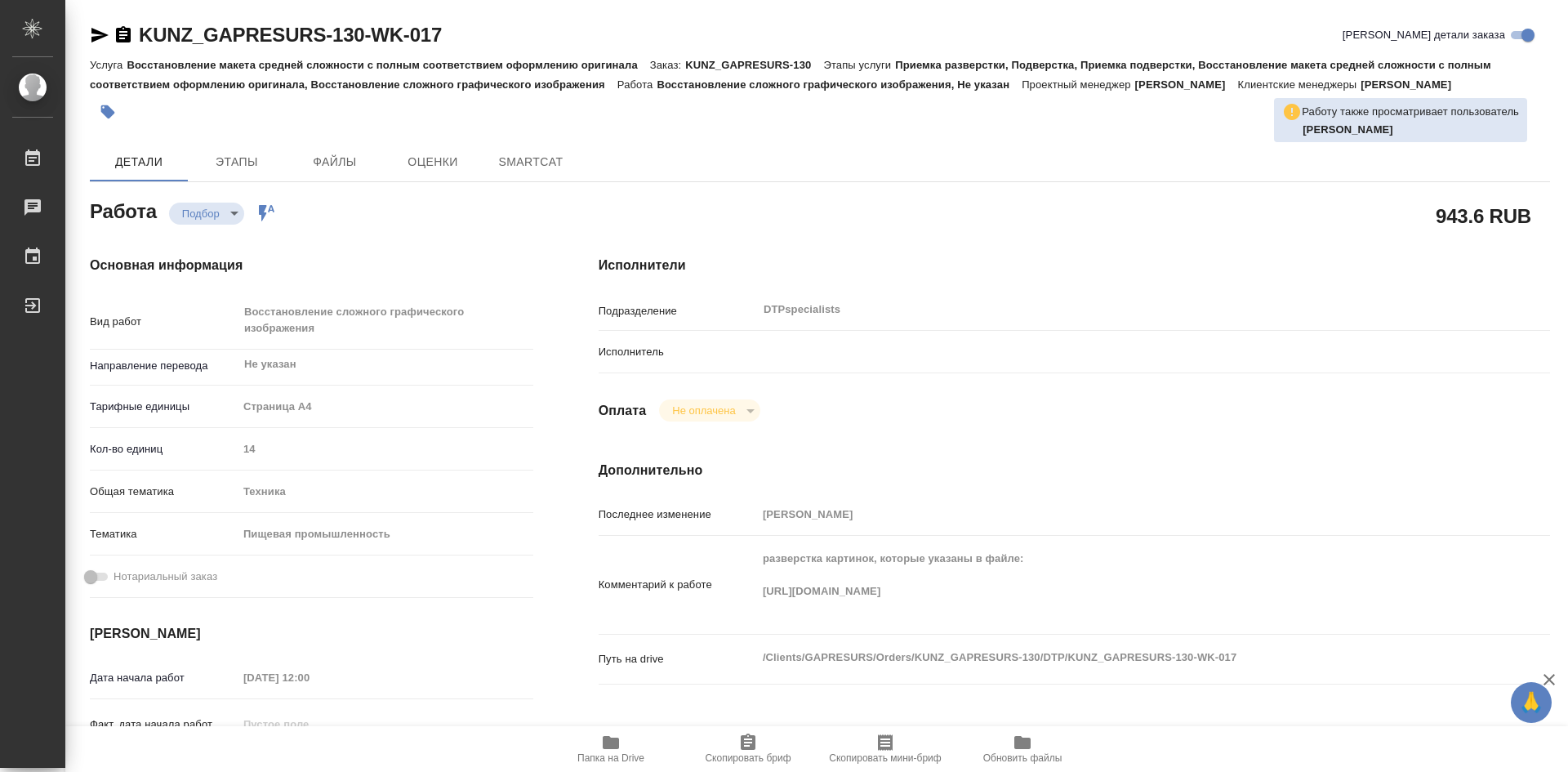
type textarea "x"
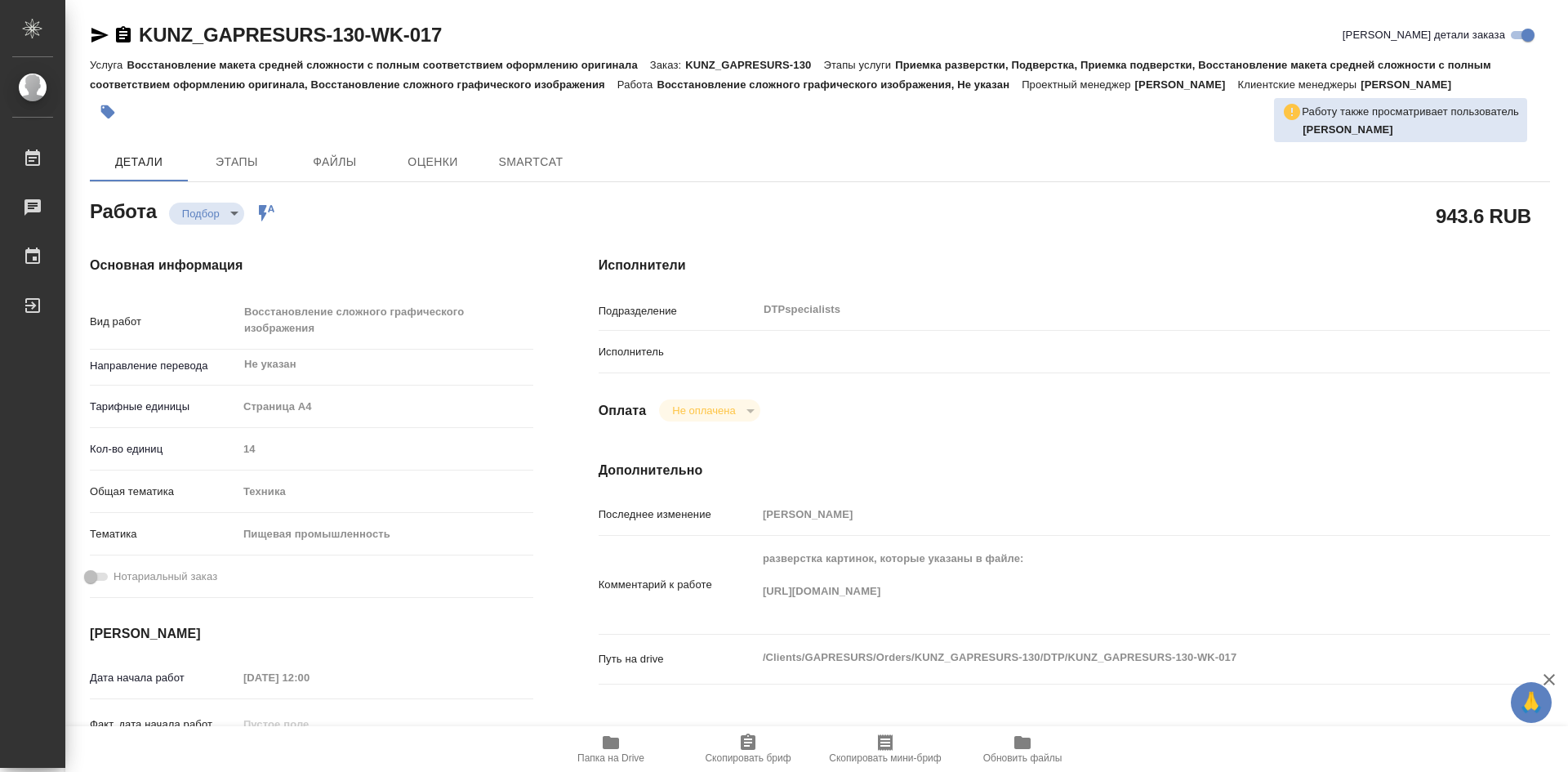
type textarea "x"
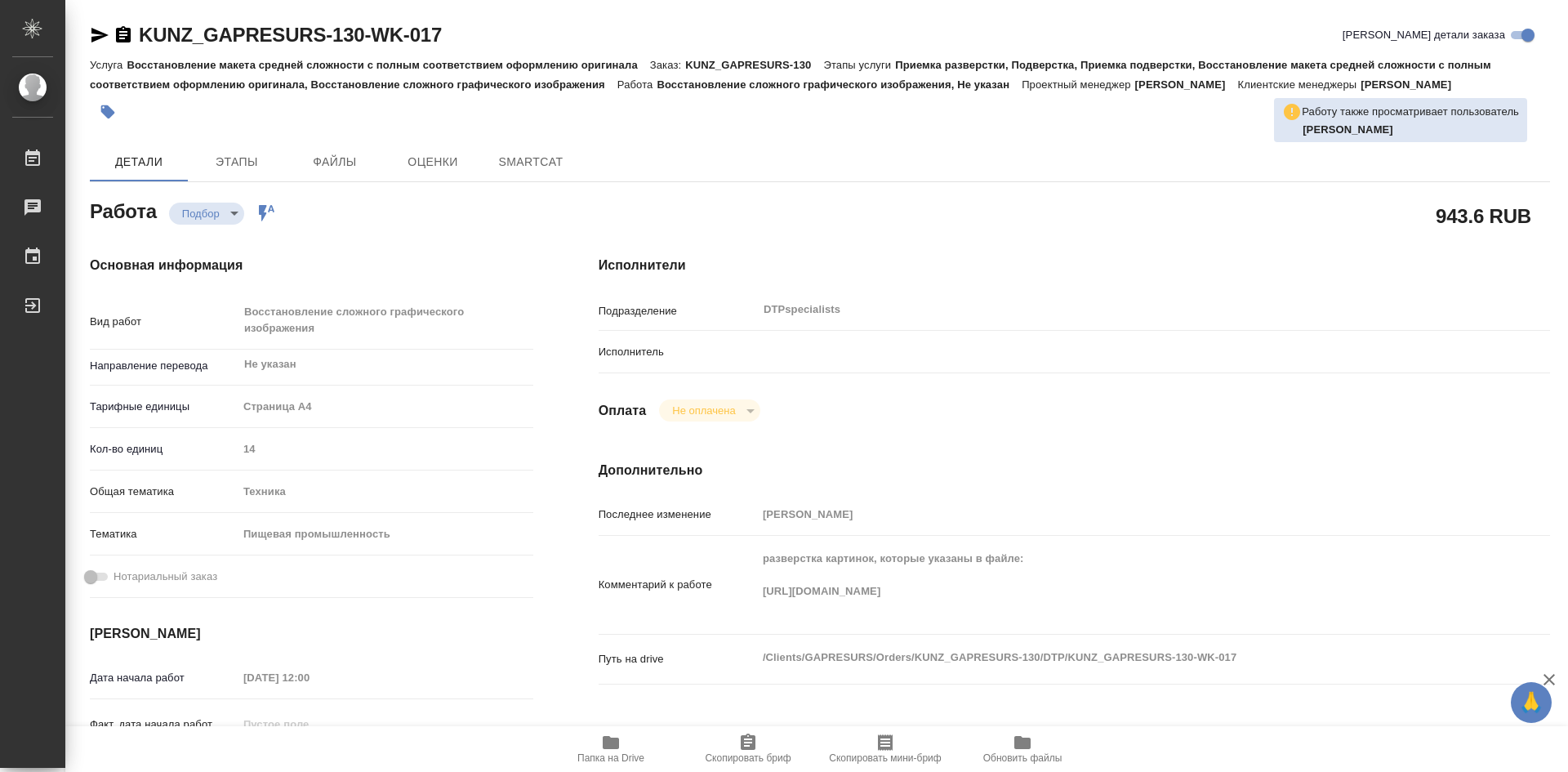
type textarea "x"
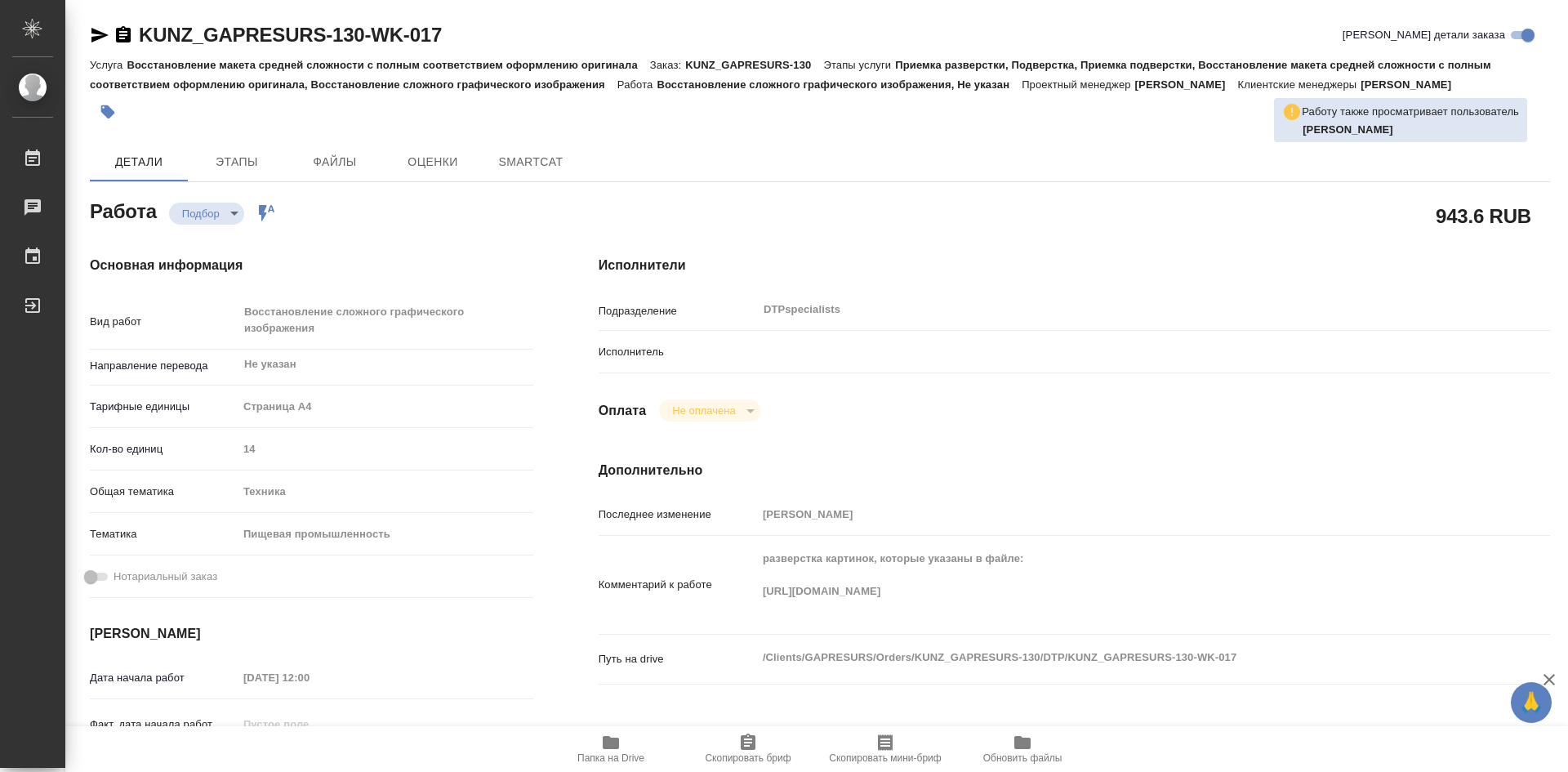
type textarea "x"
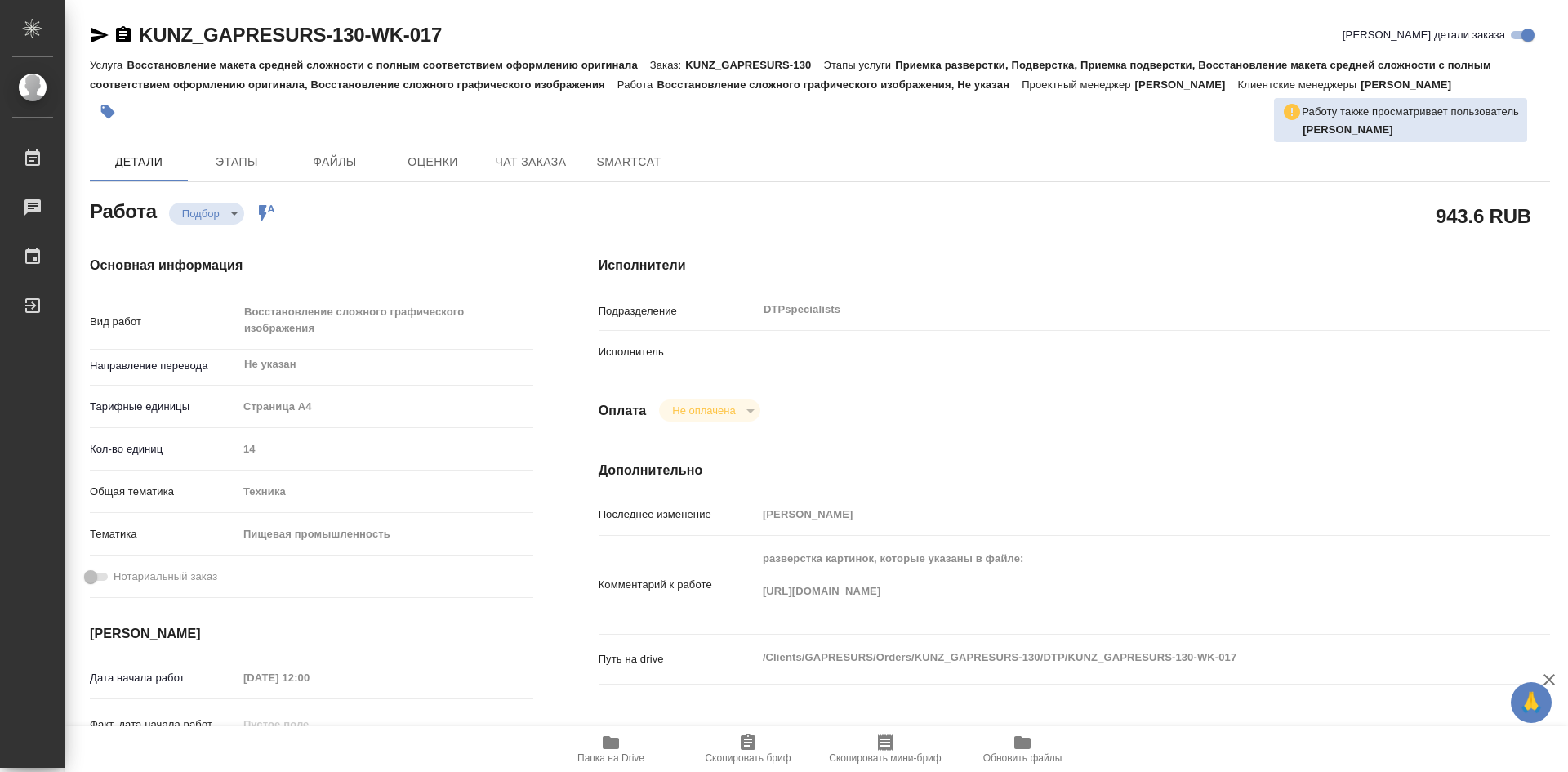
type textarea "x"
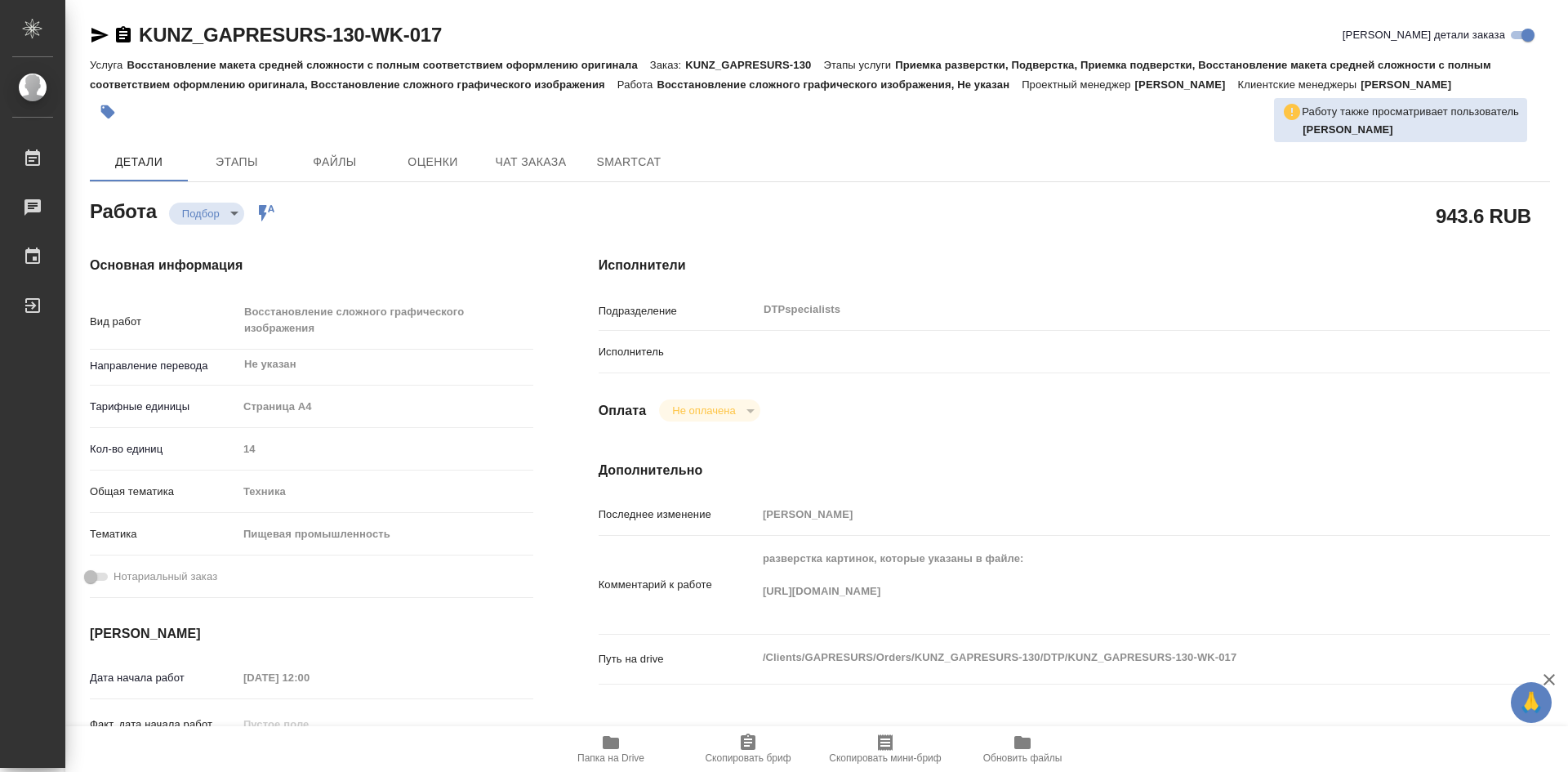
type textarea "x"
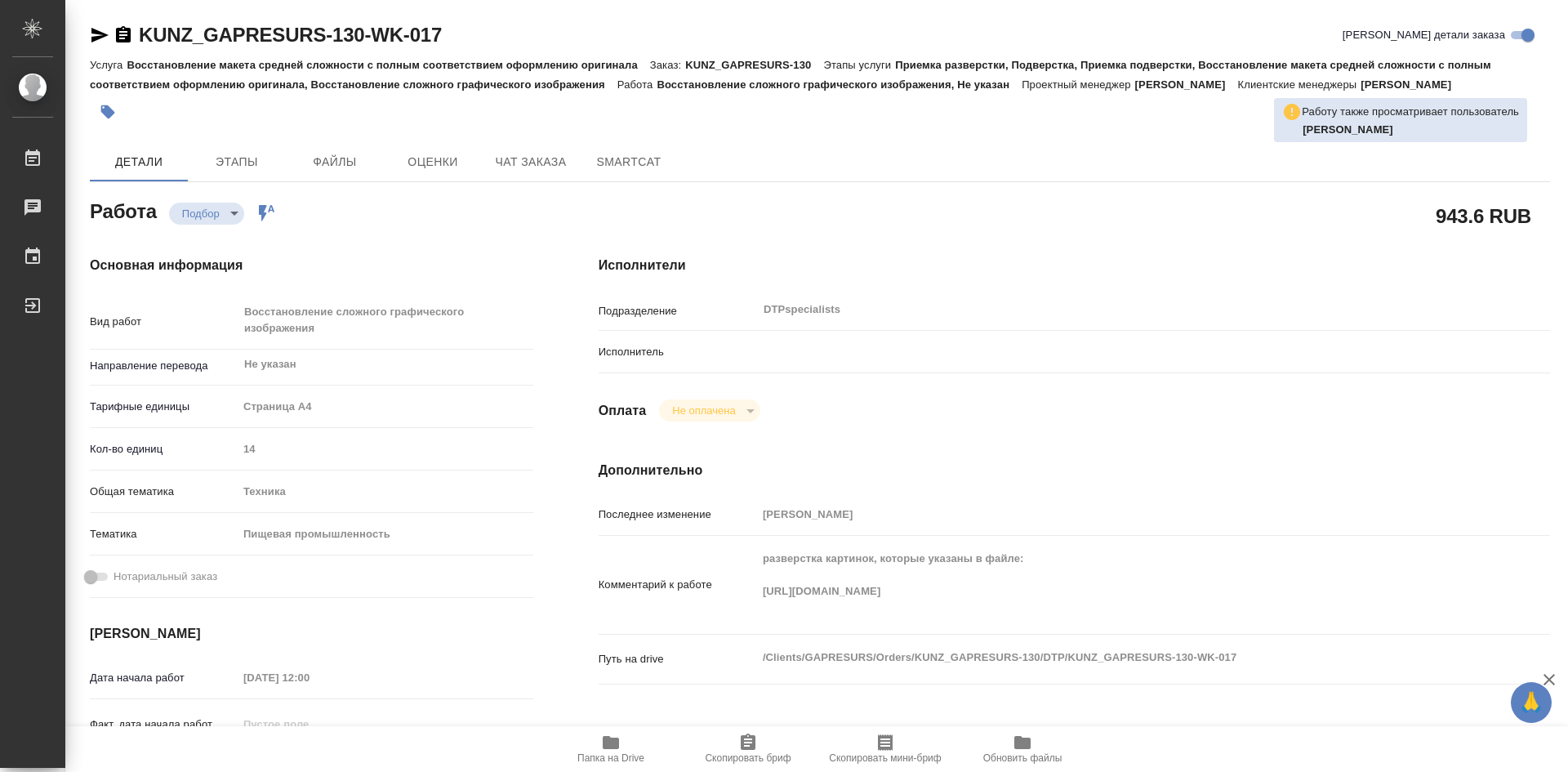
type textarea "x"
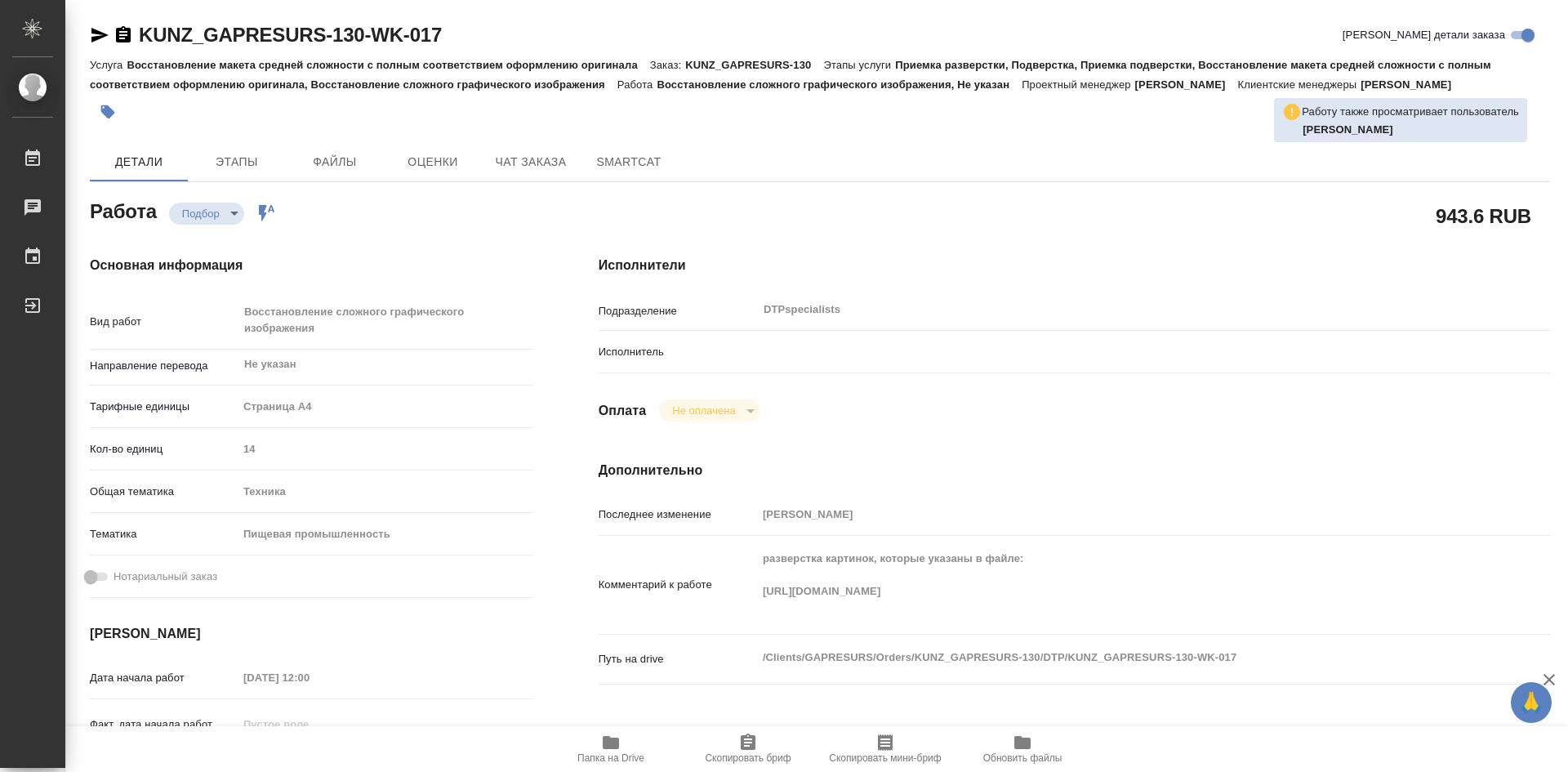
click at [628, 753] on span "Папка на Drive" at bounding box center [611, 758] width 67 height 12
type textarea "x"
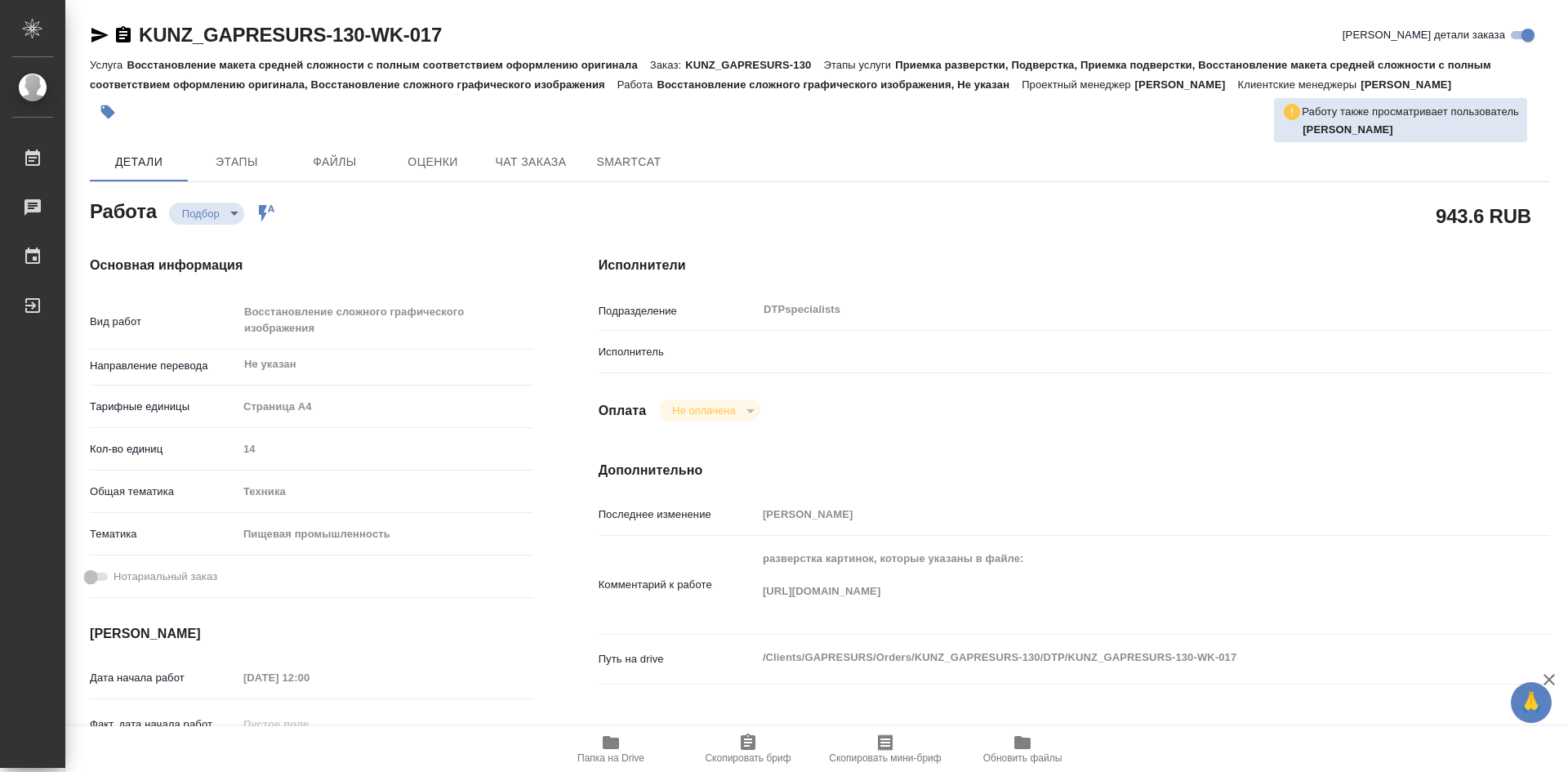
type textarea "x"
